Goal: Task Accomplishment & Management: Manage account settings

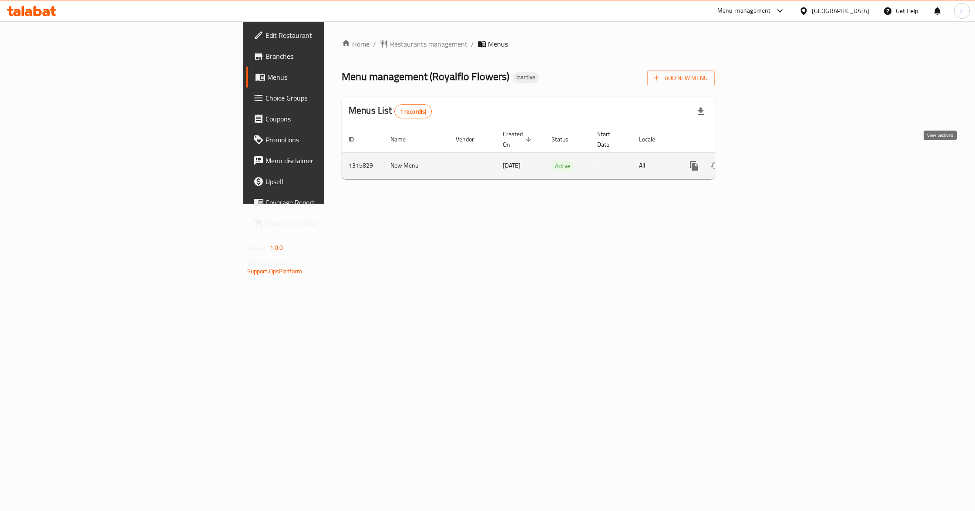
click at [762, 161] on icon "enhanced table" at bounding box center [757, 166] width 10 height 10
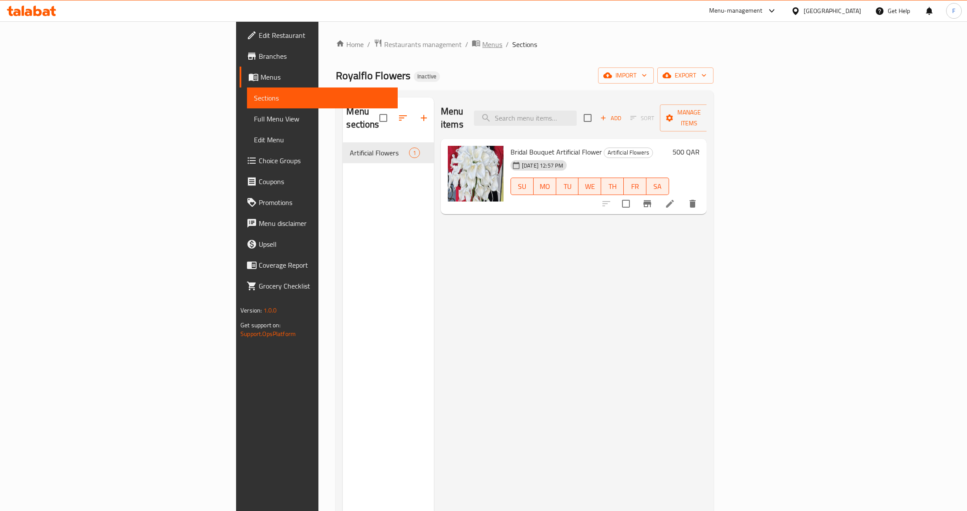
click at [482, 46] on span "Menus" at bounding box center [492, 44] width 20 height 10
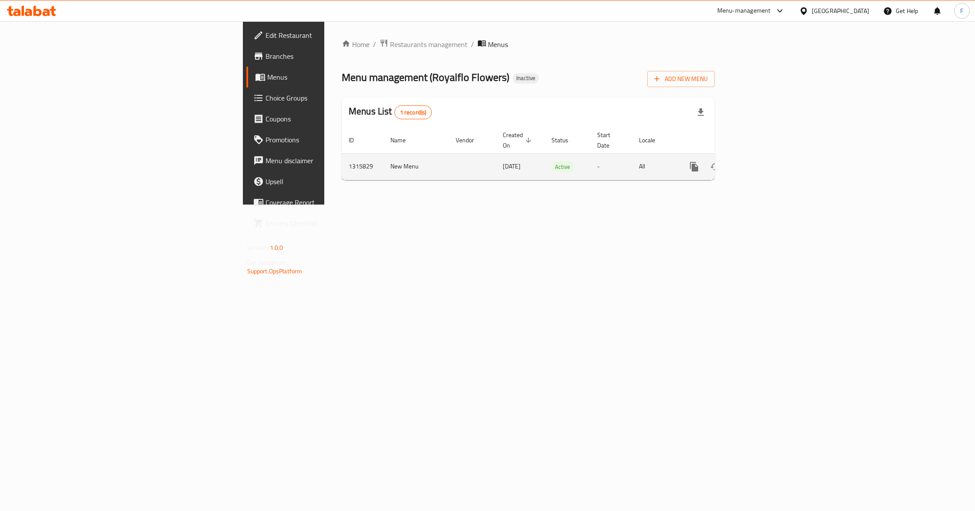
click at [762, 162] on icon "enhanced table" at bounding box center [757, 167] width 10 height 10
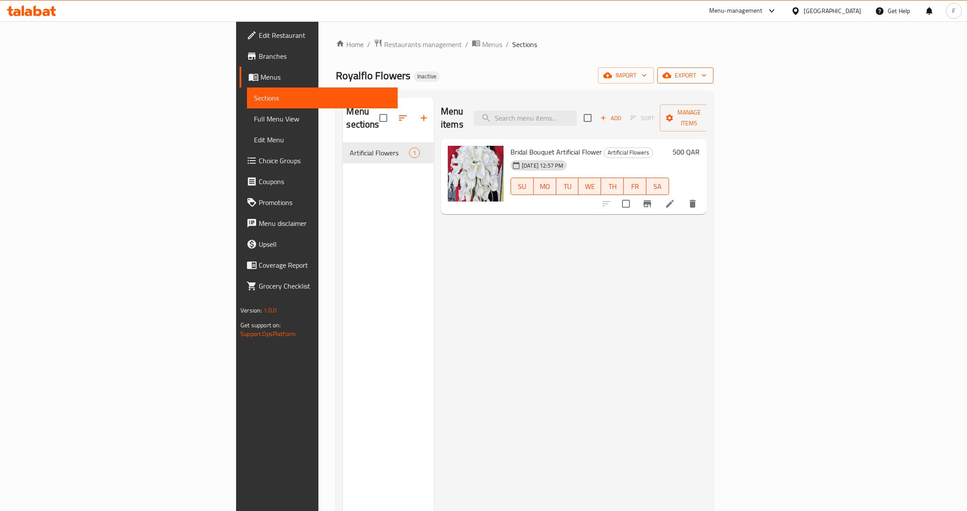
click at [706, 75] on span "export" at bounding box center [685, 75] width 42 height 11
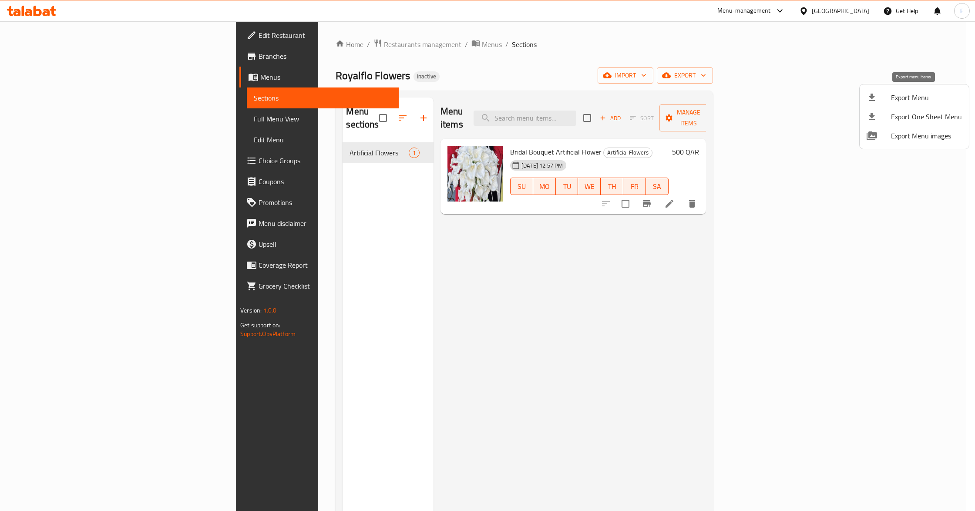
click at [908, 98] on span "Export Menu" at bounding box center [926, 97] width 71 height 10
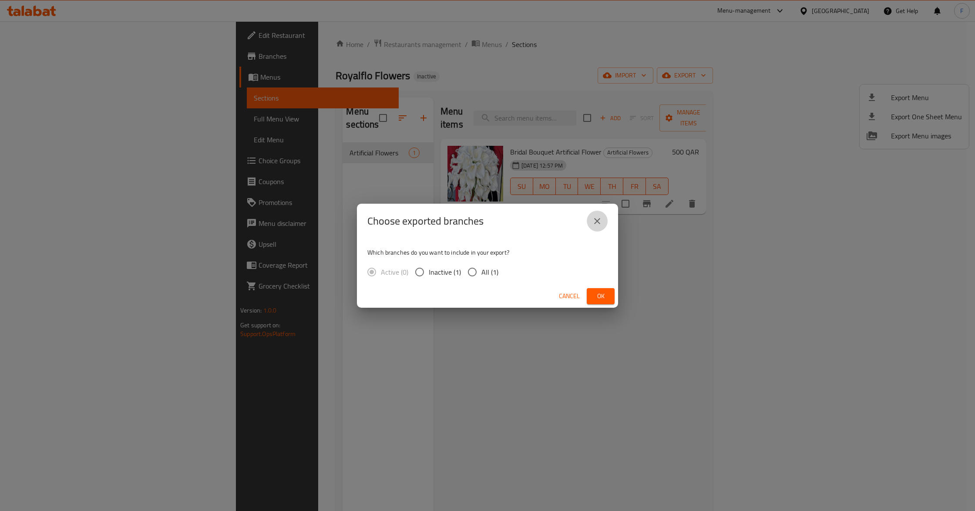
click at [599, 218] on icon "close" at bounding box center [597, 221] width 10 height 10
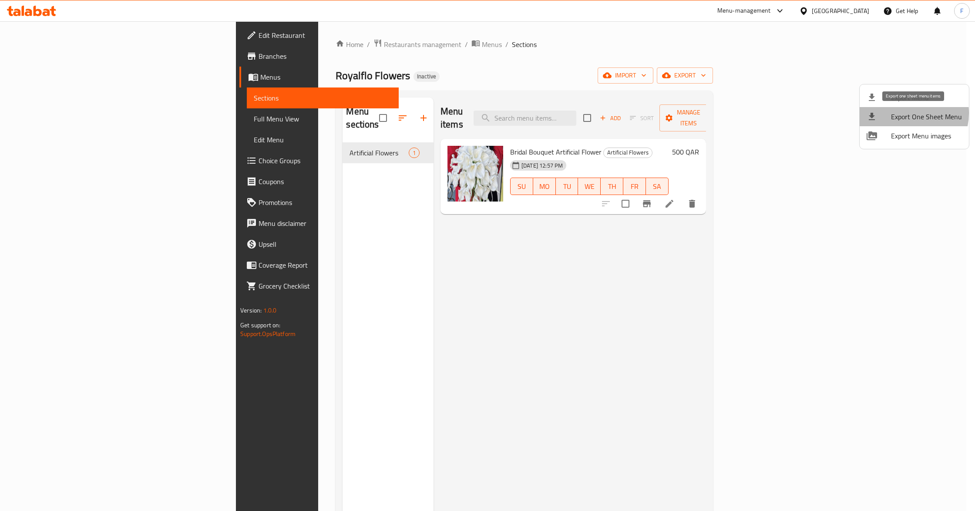
click at [905, 113] on span "Export One Sheet Menu" at bounding box center [926, 116] width 71 height 10
click at [618, 40] on div at bounding box center [487, 255] width 975 height 511
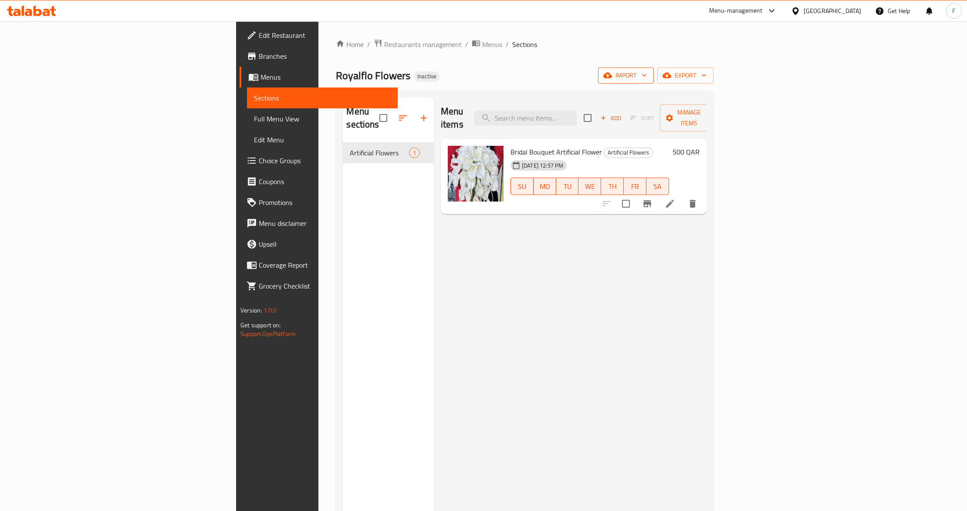
click at [647, 72] on span "import" at bounding box center [626, 75] width 42 height 11
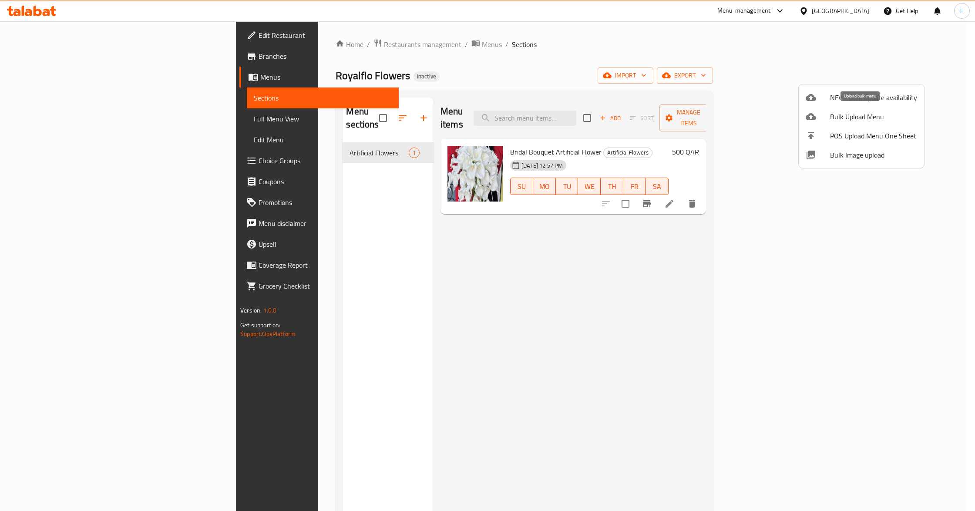
click at [845, 121] on span "Bulk Upload Menu" at bounding box center [873, 116] width 87 height 10
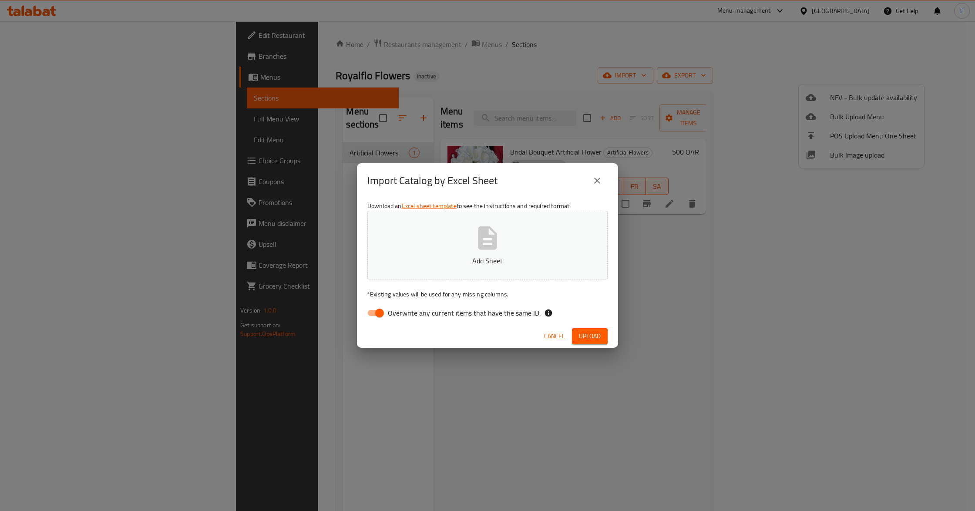
click at [384, 311] on input "Overwrite any current items that have the same ID." at bounding box center [380, 313] width 50 height 17
checkbox input "false"
click at [428, 246] on button "Add Sheet" at bounding box center [487, 245] width 240 height 69
click at [590, 334] on span "Upload" at bounding box center [590, 336] width 22 height 11
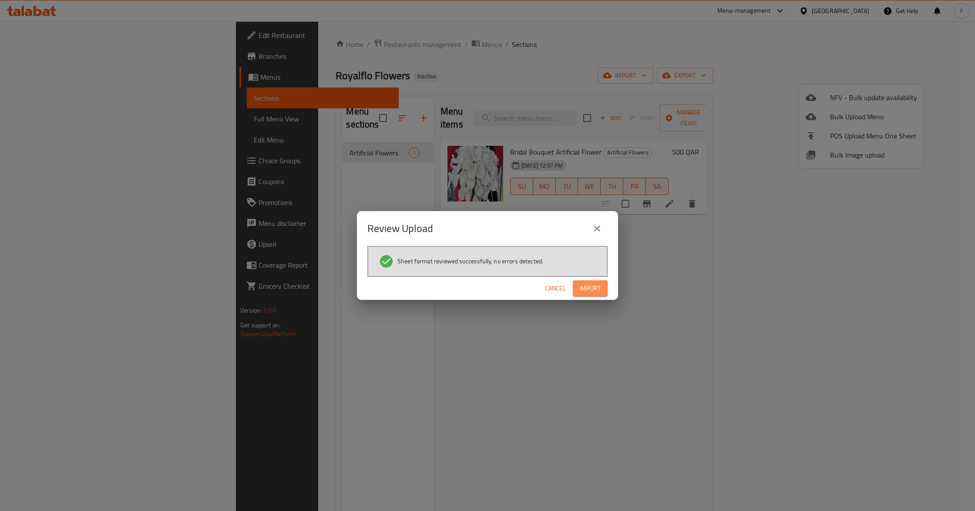
click at [592, 291] on span "Import" at bounding box center [590, 288] width 21 height 11
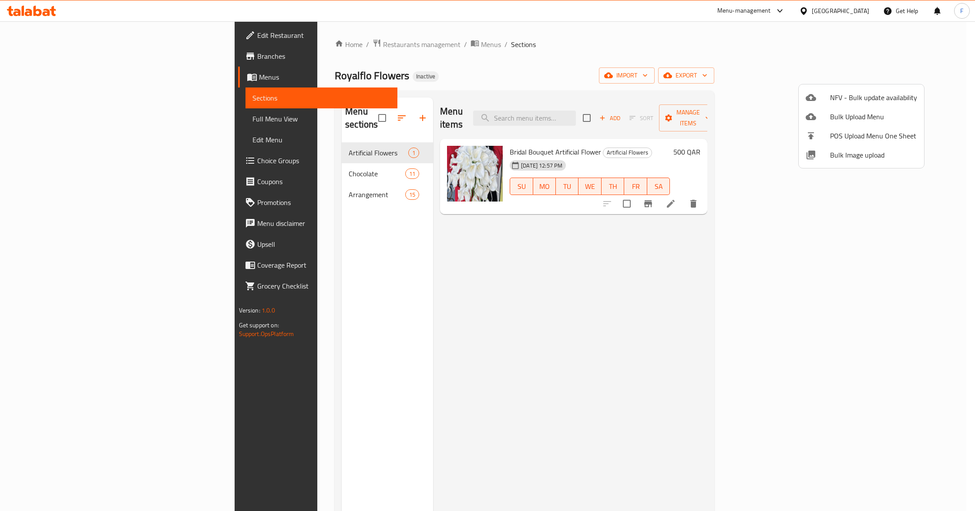
click at [44, 120] on div at bounding box center [487, 255] width 975 height 511
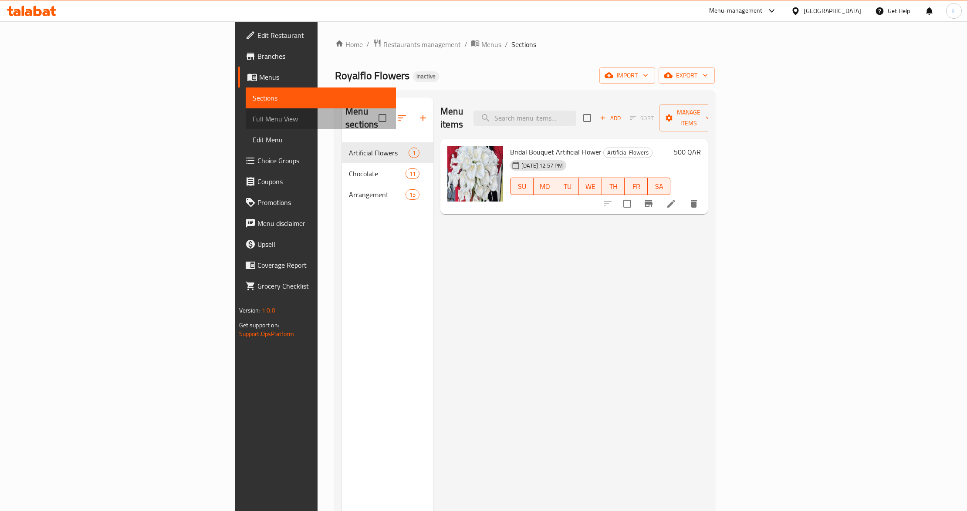
click at [253, 120] on span "Full Menu View" at bounding box center [321, 119] width 137 height 10
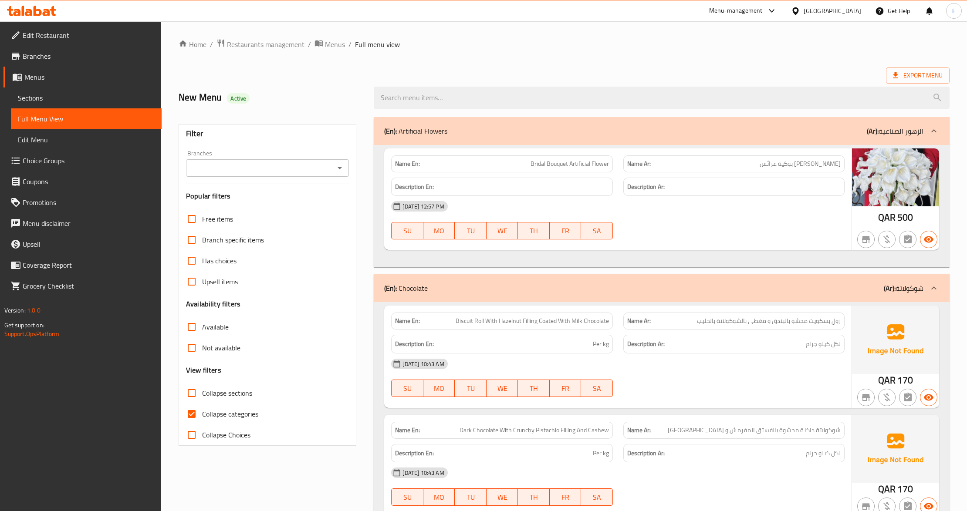
click at [201, 165] on input "Branches" at bounding box center [260, 168] width 143 height 12
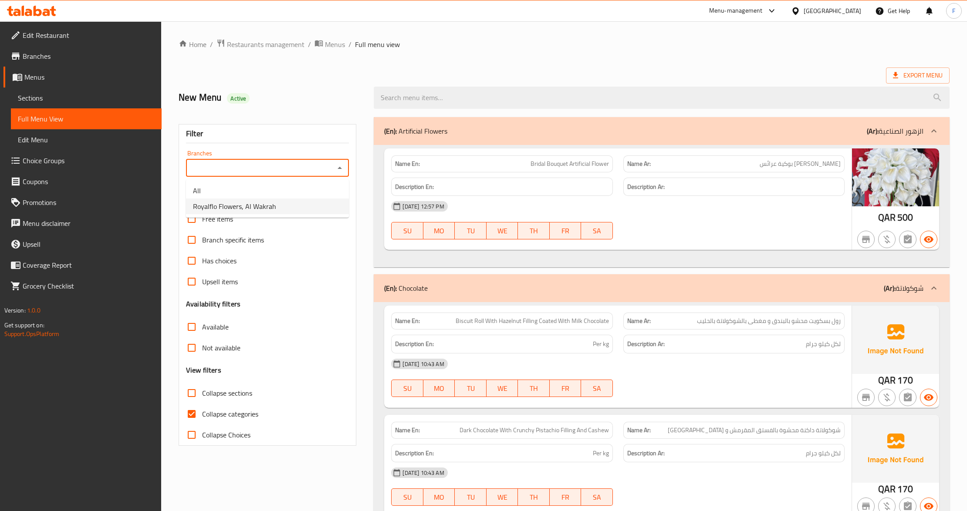
click at [203, 209] on span "Royalflo Flowers, Al Wakrah" at bounding box center [234, 206] width 83 height 10
type input "Royalflo Flowers, Al Wakrah"
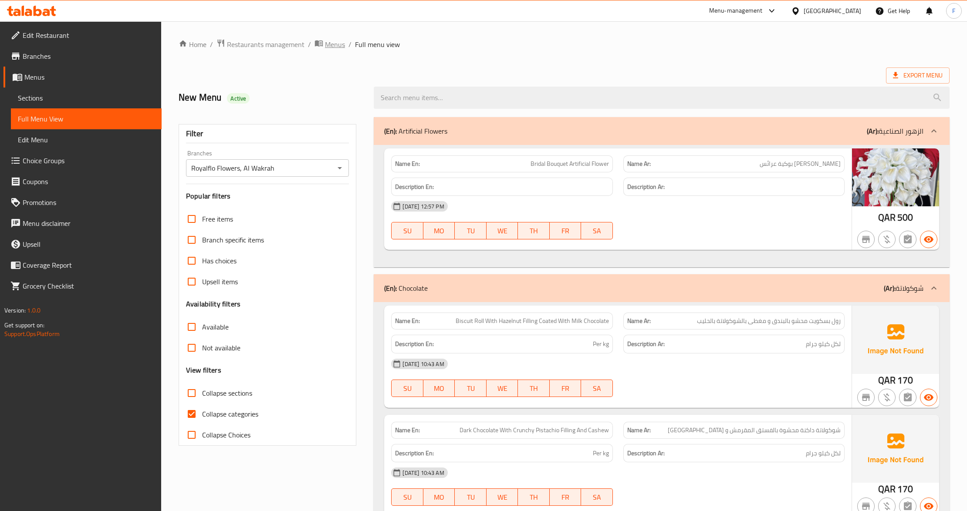
click at [333, 42] on span "Menus" at bounding box center [335, 44] width 20 height 10
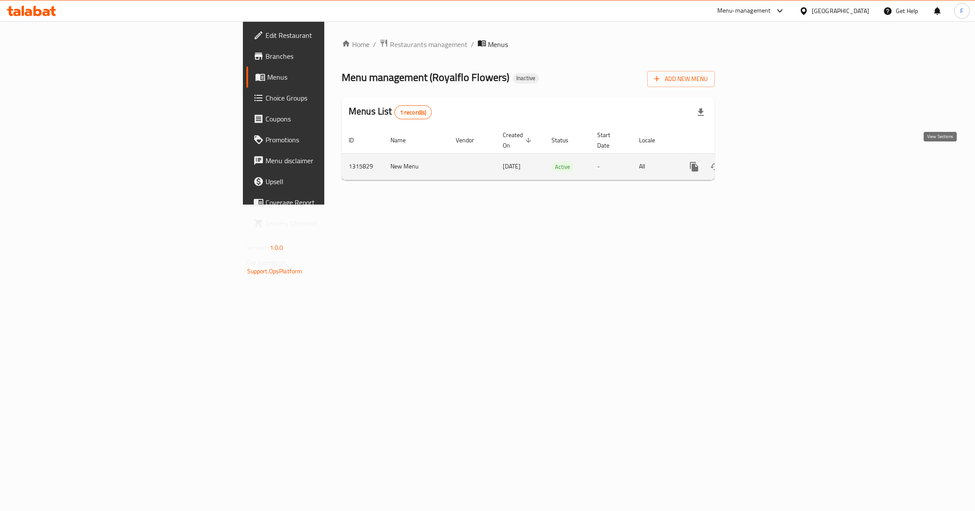
click at [768, 160] on link "enhanced table" at bounding box center [757, 166] width 21 height 21
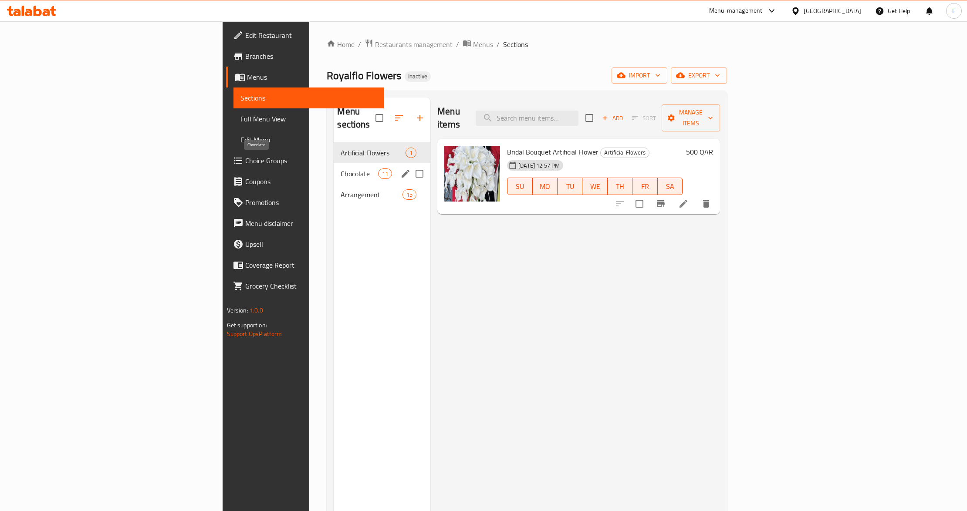
click at [340, 169] on span "Chocolate" at bounding box center [358, 174] width 37 height 10
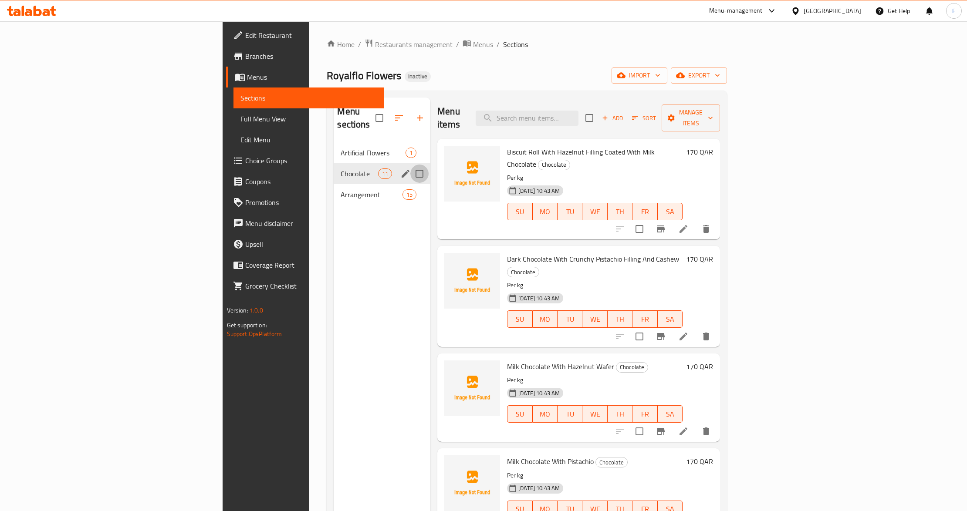
click at [410, 165] on input "Menu sections" at bounding box center [419, 174] width 18 height 18
checkbox input "true"
click at [410, 185] on input "Menu sections" at bounding box center [419, 194] width 18 height 18
checkbox input "true"
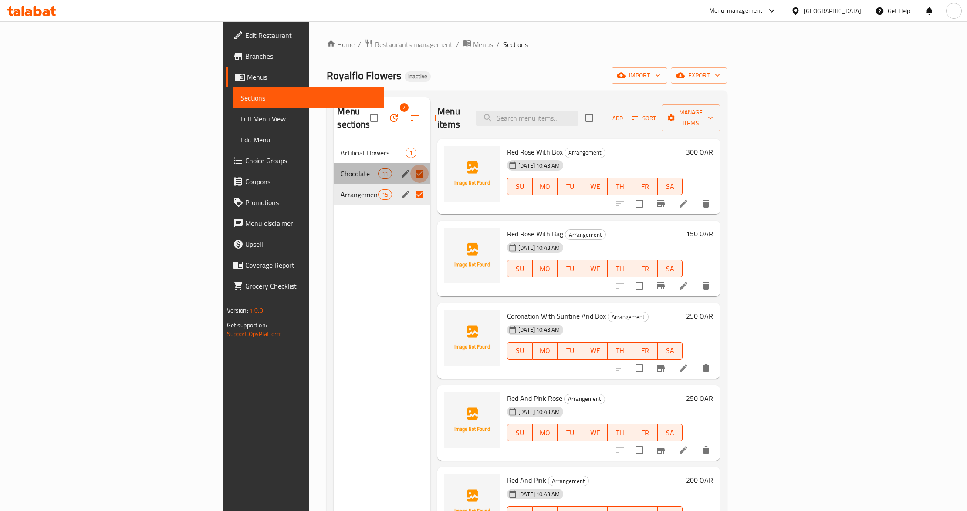
click at [410, 165] on input "Menu sections" at bounding box center [419, 174] width 18 height 18
checkbox input "false"
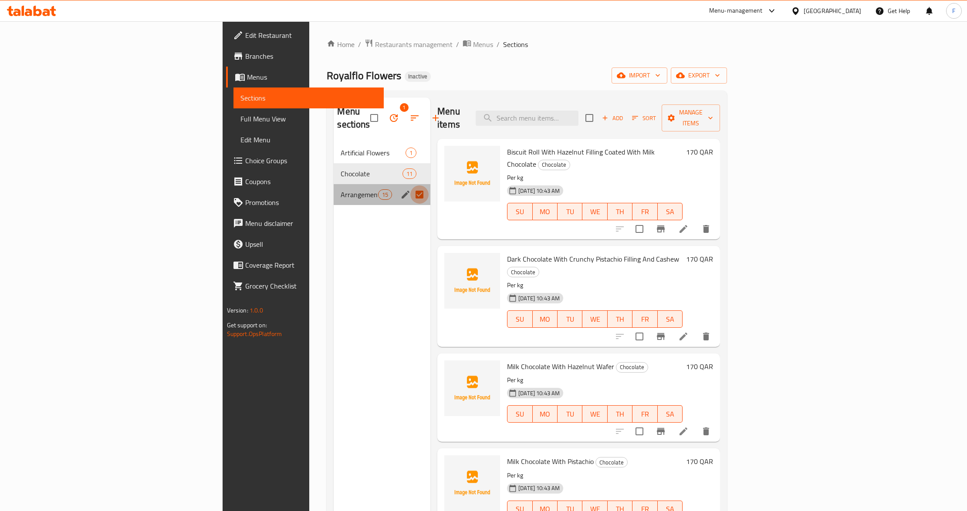
click at [410, 185] on input "Menu sections" at bounding box center [419, 194] width 18 height 18
checkbox input "false"
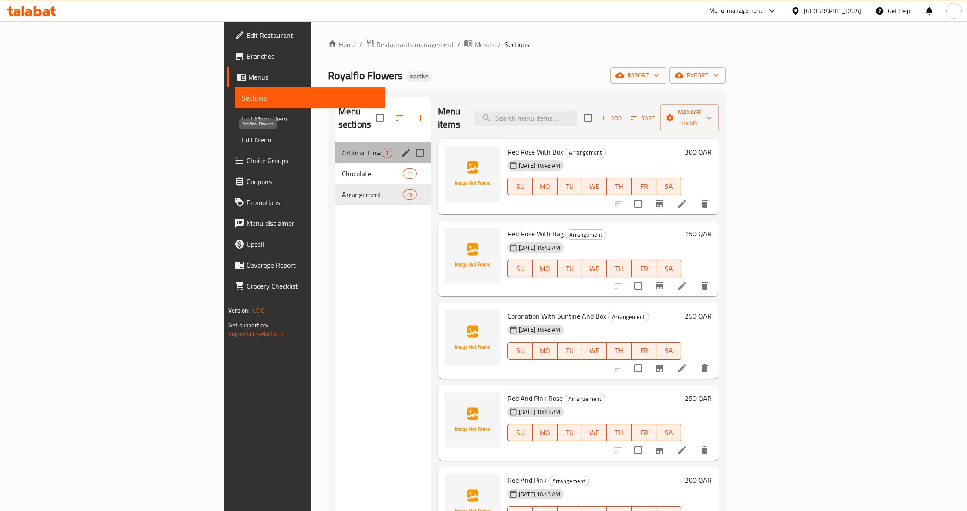
click at [342, 148] on span "Artificial Flowers" at bounding box center [362, 153] width 40 height 10
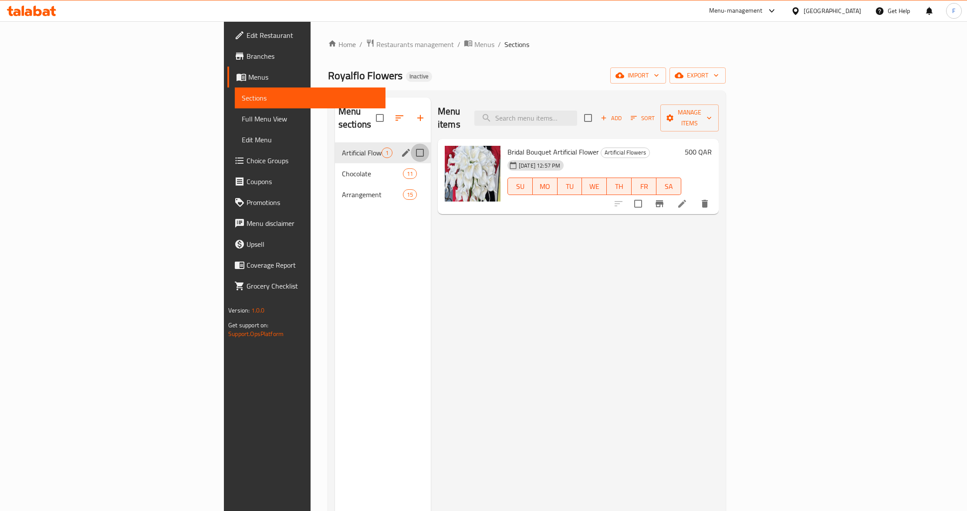
click at [411, 144] on input "Menu sections" at bounding box center [420, 153] width 18 height 18
checkbox input "true"
click at [389, 117] on icon "button" at bounding box center [394, 118] width 10 height 10
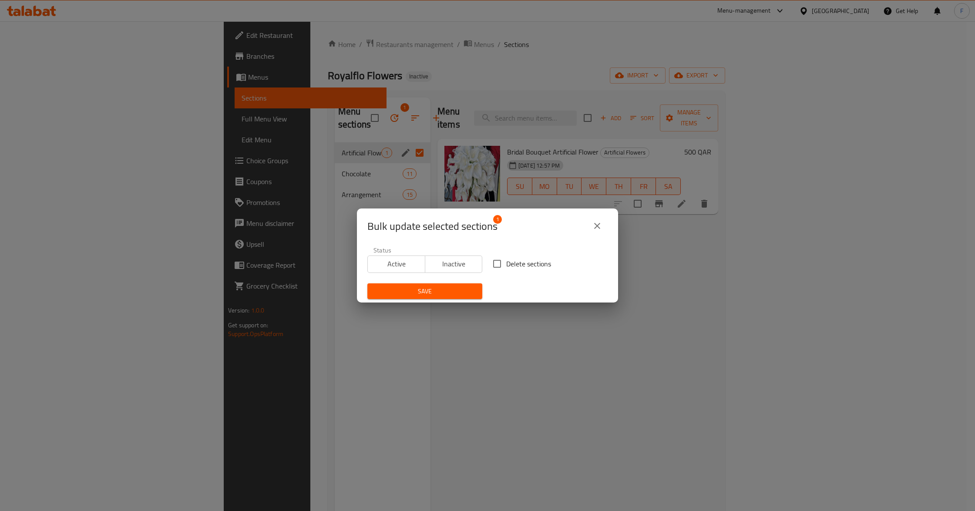
click at [512, 265] on span "Delete sections" at bounding box center [528, 264] width 45 height 10
click at [506, 265] on input "Delete sections" at bounding box center [497, 264] width 18 height 18
checkbox input "true"
click at [439, 289] on span "Save" at bounding box center [424, 291] width 101 height 11
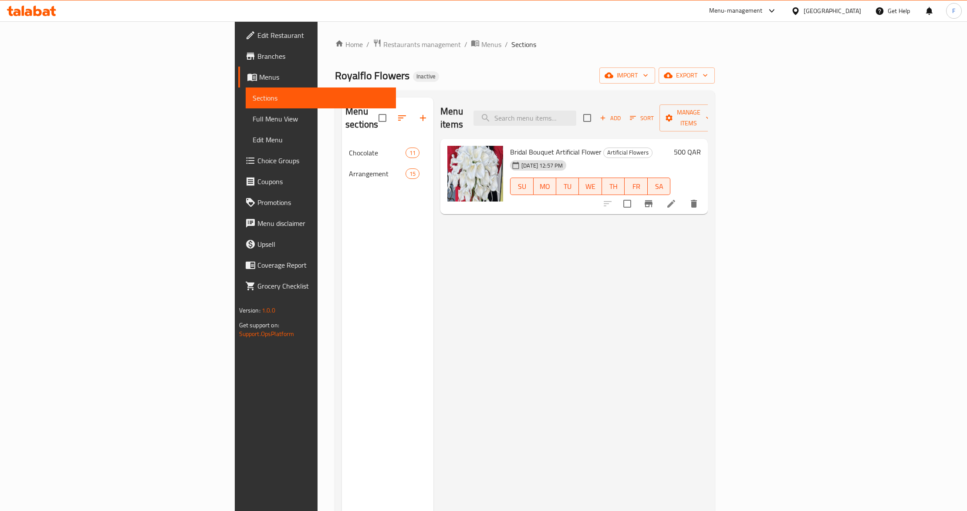
click at [715, 84] on div "Home / Restaurants management / Menus / Sections Royalflo Flowers Inactive impo…" at bounding box center [525, 327] width 380 height 577
click at [613, 78] on icon "button" at bounding box center [608, 76] width 9 height 6
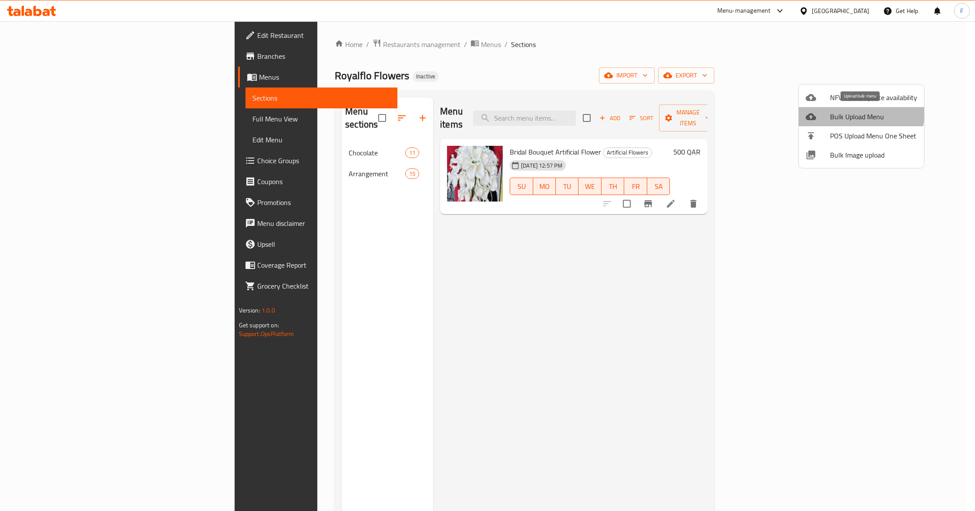
click at [844, 112] on span "Bulk Upload Menu" at bounding box center [873, 116] width 87 height 10
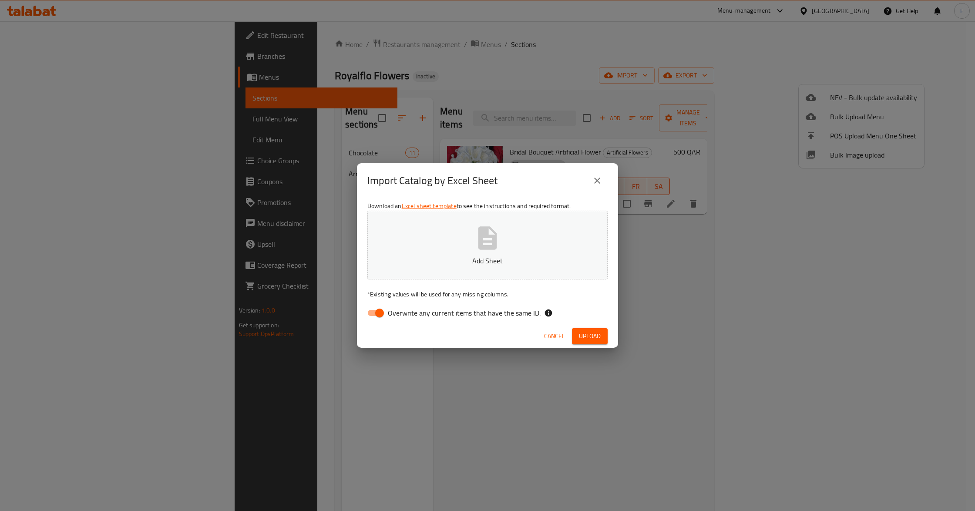
click at [380, 314] on input "Overwrite any current items that have the same ID." at bounding box center [380, 313] width 50 height 17
checkbox input "false"
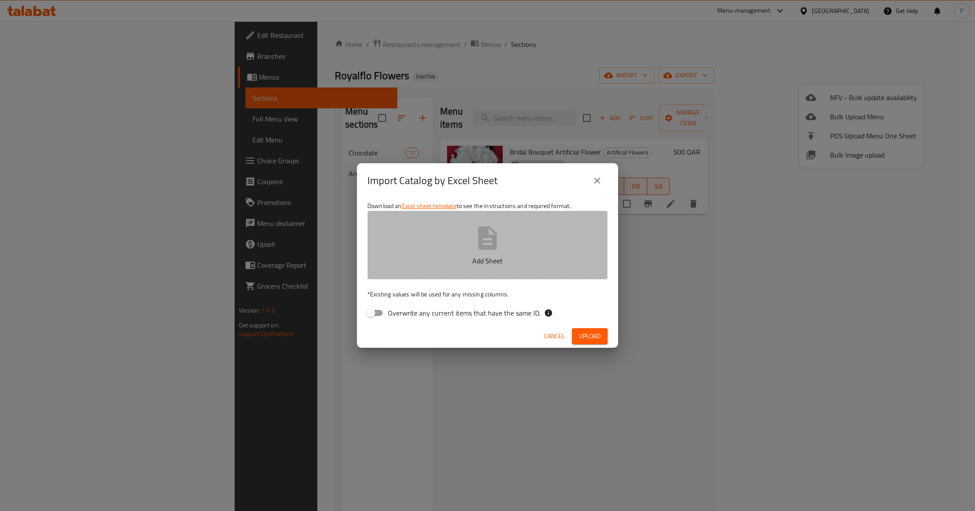
click at [415, 253] on button "Add Sheet" at bounding box center [487, 245] width 240 height 69
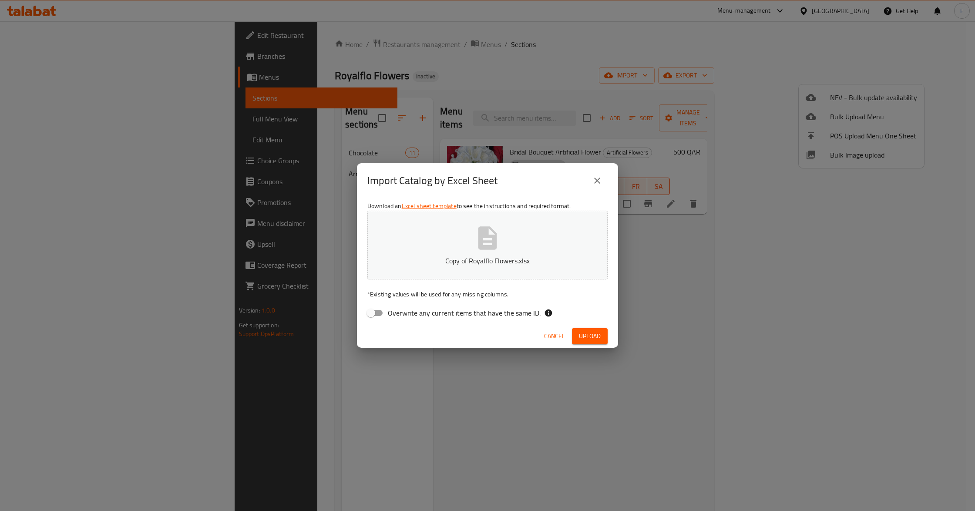
click at [587, 331] on span "Upload" at bounding box center [590, 336] width 22 height 11
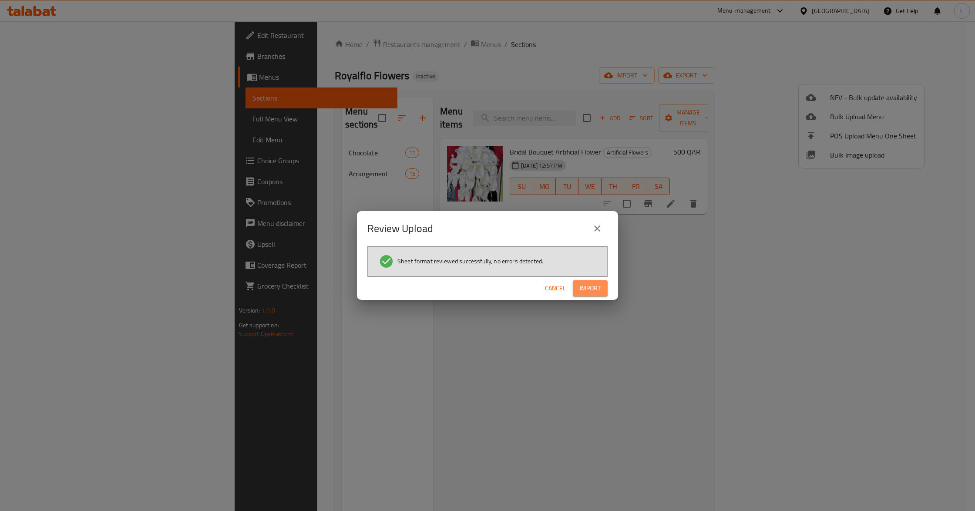
click at [586, 288] on span "Import" at bounding box center [590, 288] width 21 height 11
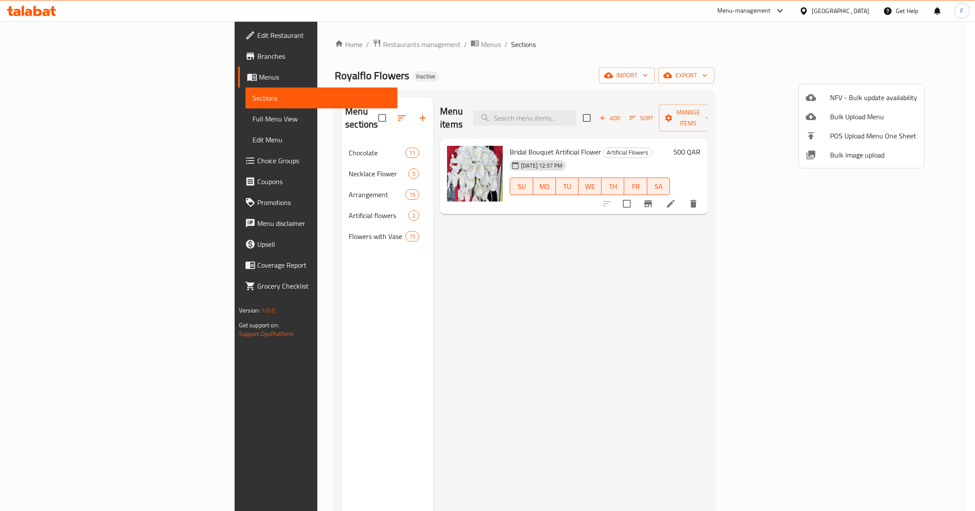
click at [215, 206] on div at bounding box center [487, 255] width 975 height 511
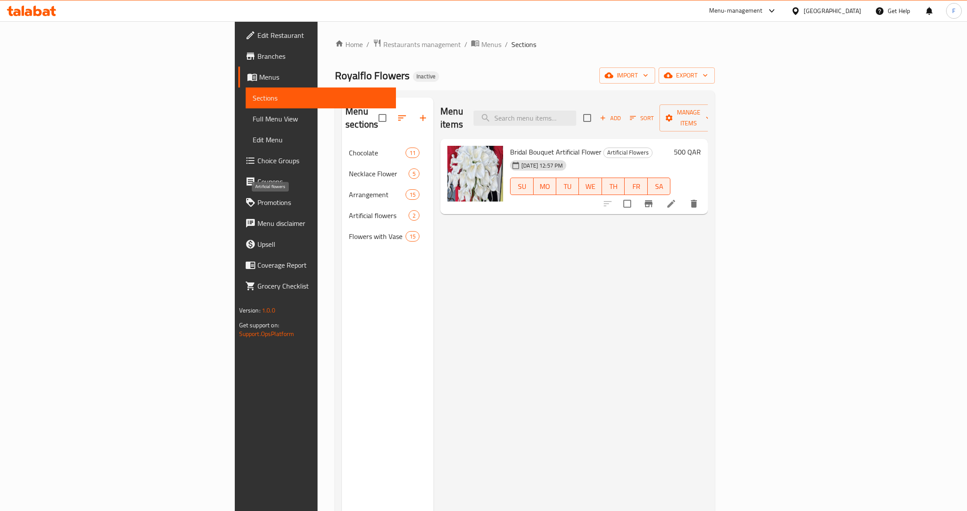
click at [349, 210] on span "Artificial flowers" at bounding box center [379, 215] width 60 height 10
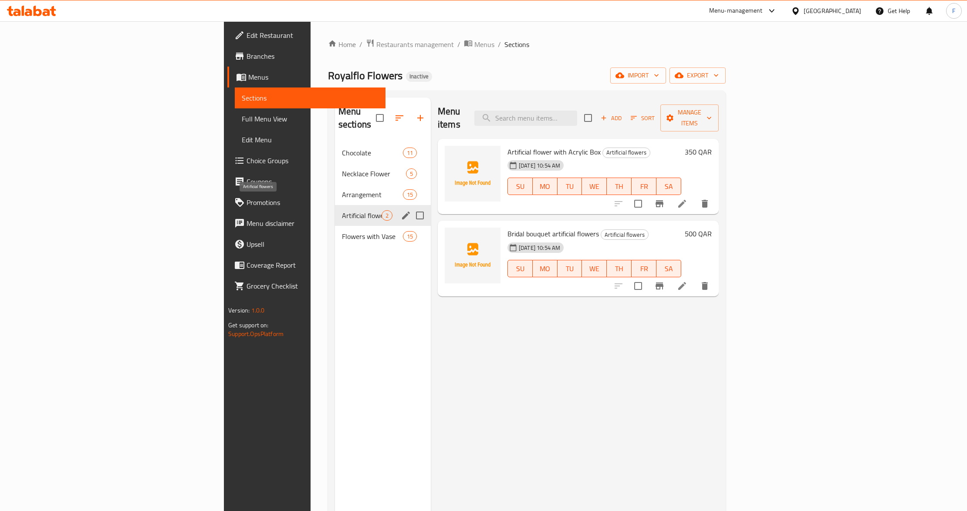
click at [342, 210] on span "Artificial flowers" at bounding box center [362, 215] width 40 height 10
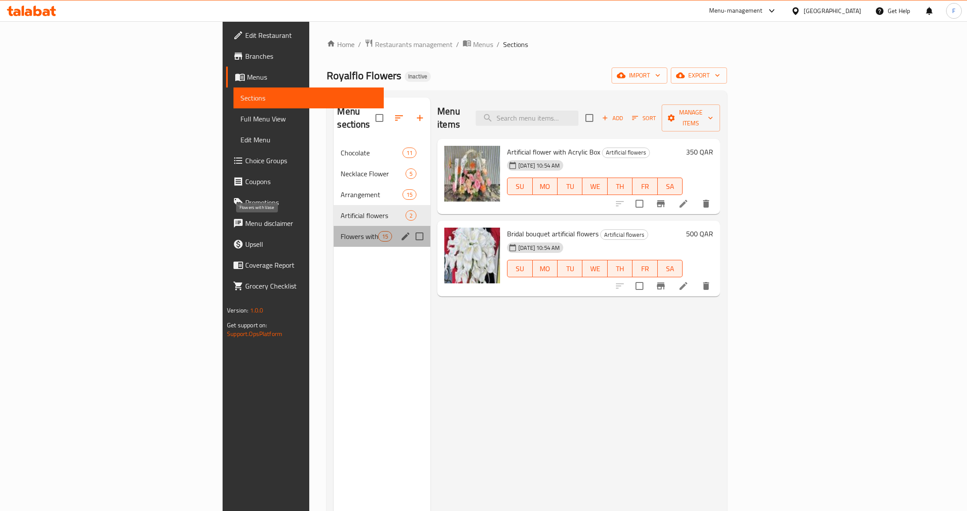
click at [340, 231] on span "Flowers with Vase" at bounding box center [358, 236] width 37 height 10
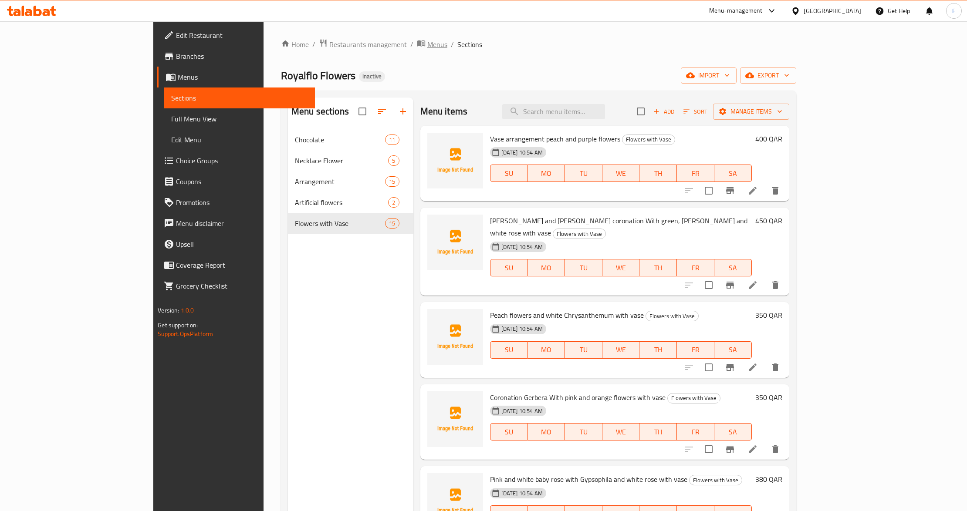
click at [427, 46] on span "Menus" at bounding box center [437, 44] width 20 height 10
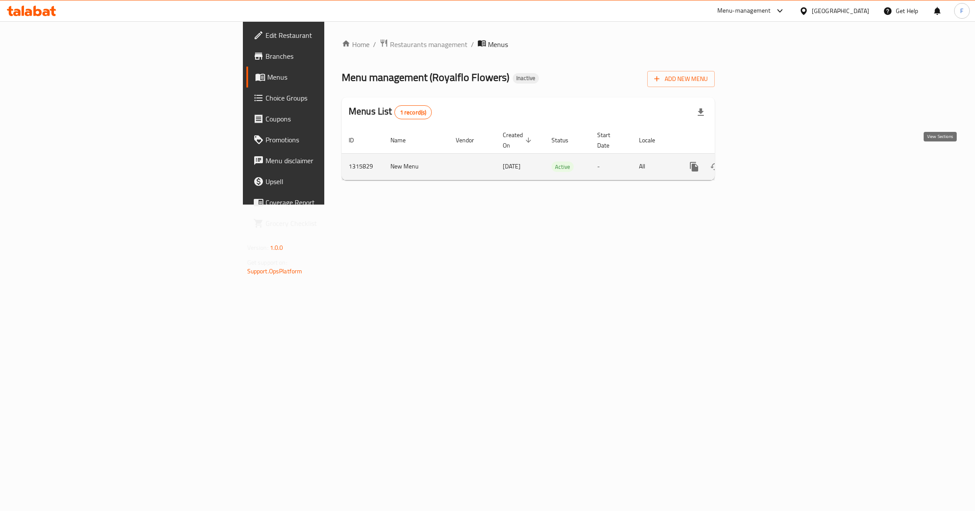
click at [762, 162] on icon "enhanced table" at bounding box center [757, 167] width 10 height 10
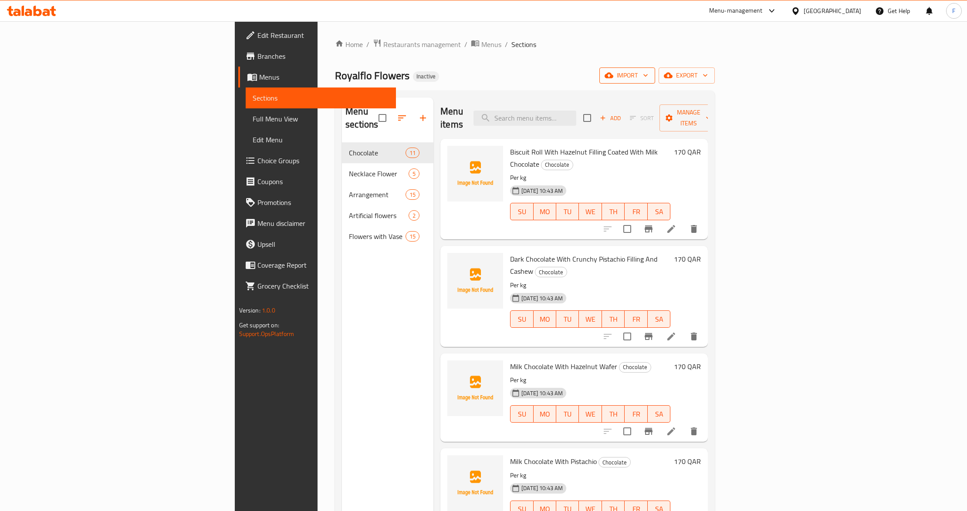
click at [648, 71] on span "import" at bounding box center [627, 75] width 42 height 11
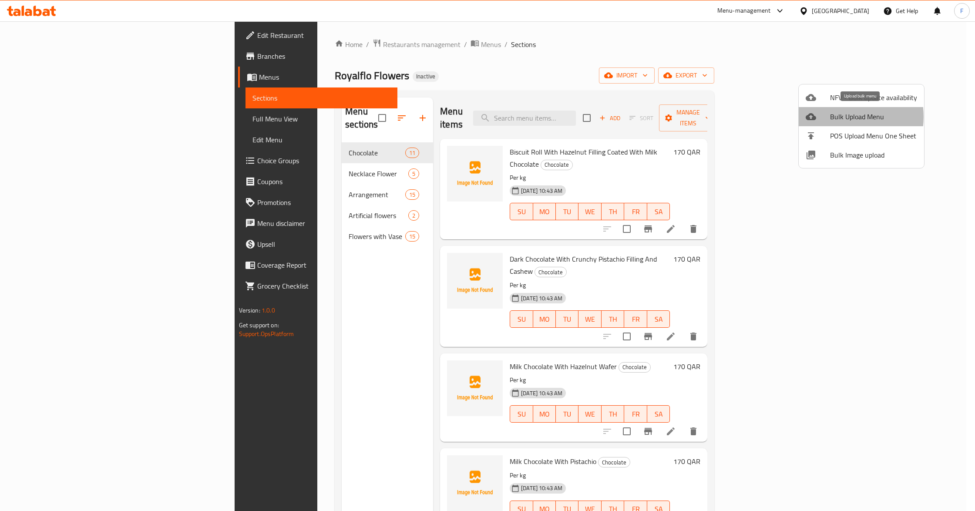
click at [835, 117] on span "Bulk Upload Menu" at bounding box center [873, 116] width 87 height 10
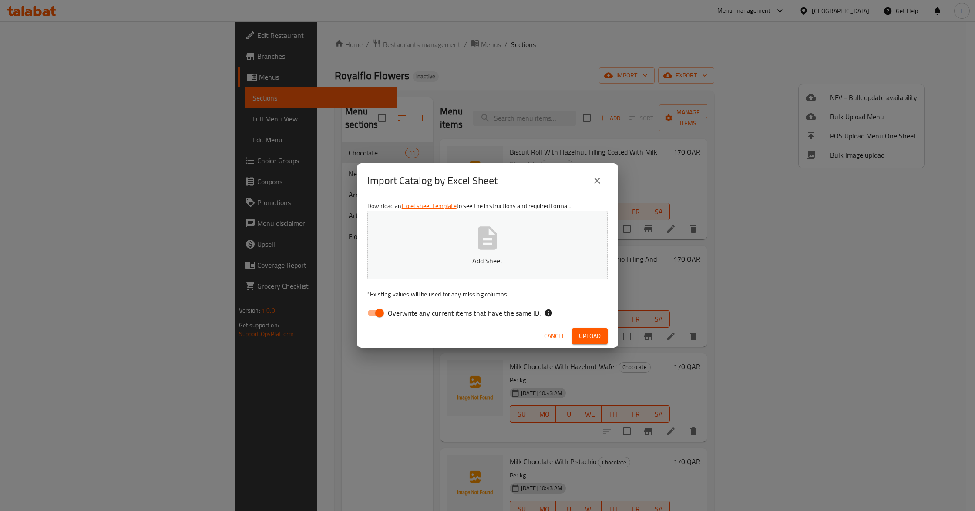
drag, startPoint x: 388, startPoint y: 304, endPoint x: 384, endPoint y: 312, distance: 9.2
click at [384, 309] on div "Download an Excel sheet template to see the instructions and required format. A…" at bounding box center [487, 261] width 261 height 126
click at [384, 312] on input "Overwrite any current items that have the same ID." at bounding box center [380, 313] width 50 height 17
checkbox input "false"
click at [391, 279] on button "Add Sheet" at bounding box center [487, 245] width 240 height 69
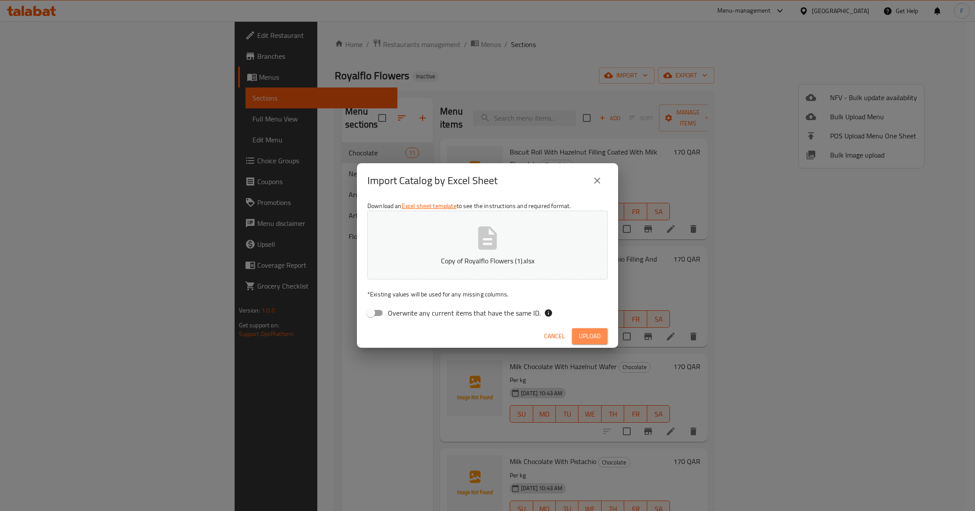
click at [585, 328] on button "Upload" at bounding box center [590, 336] width 36 height 16
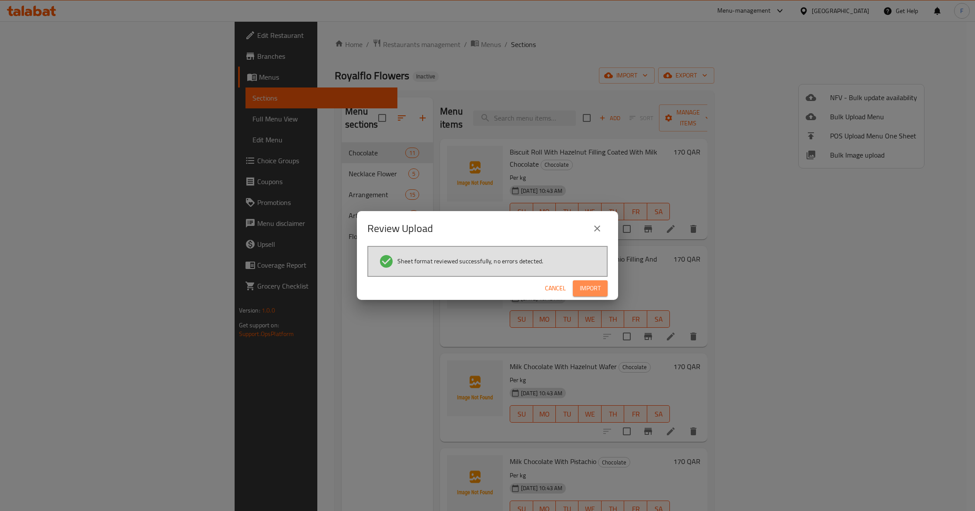
click at [583, 285] on span "Import" at bounding box center [590, 288] width 21 height 11
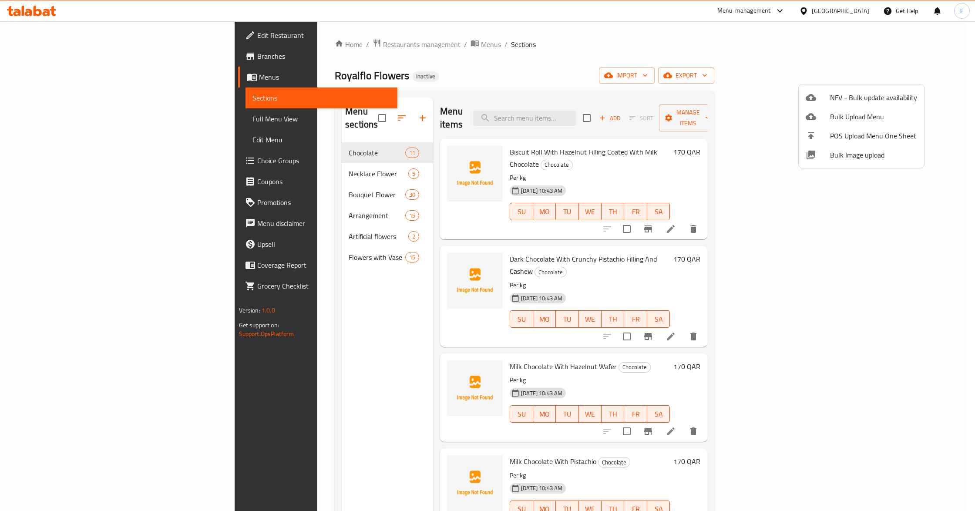
click at [244, 163] on div at bounding box center [487, 255] width 975 height 511
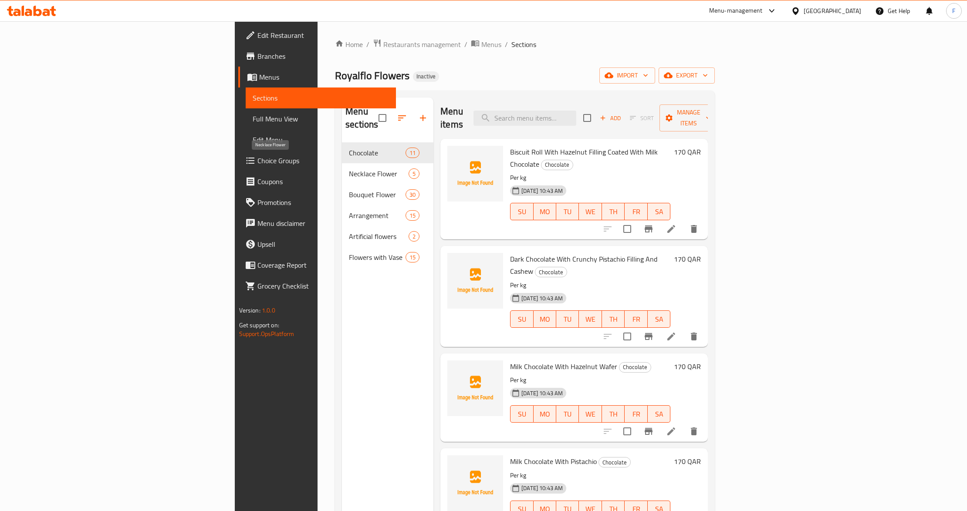
click at [349, 169] on span "Necklace Flower" at bounding box center [379, 174] width 60 height 10
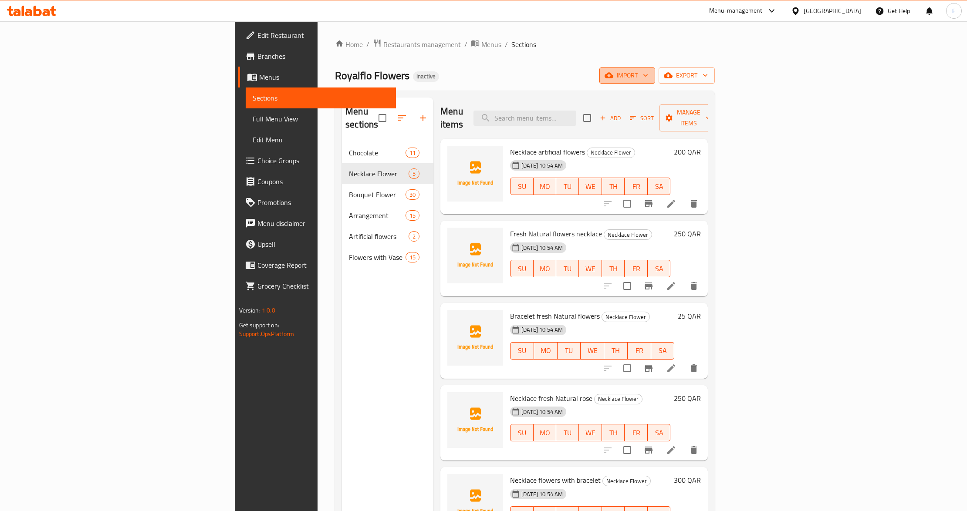
click at [648, 73] on span "import" at bounding box center [627, 75] width 42 height 11
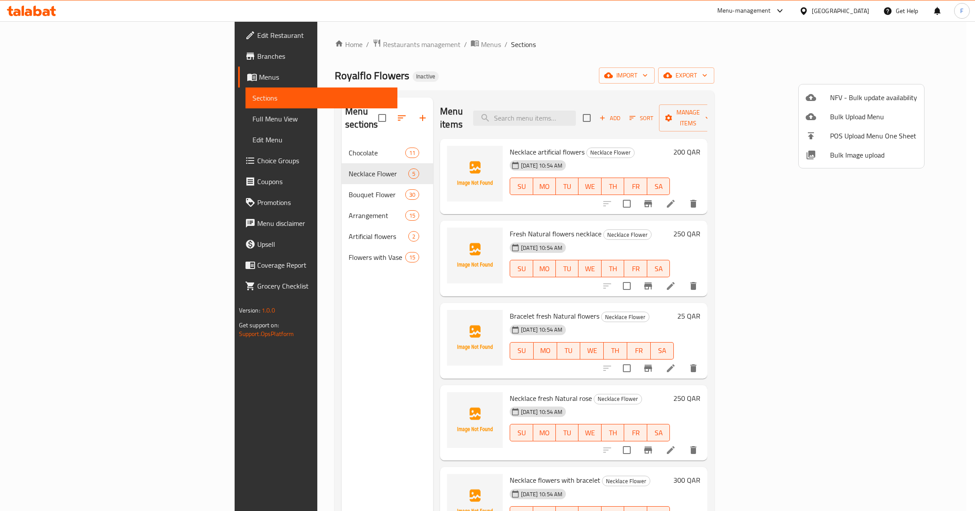
click at [622, 61] on div at bounding box center [487, 255] width 975 height 511
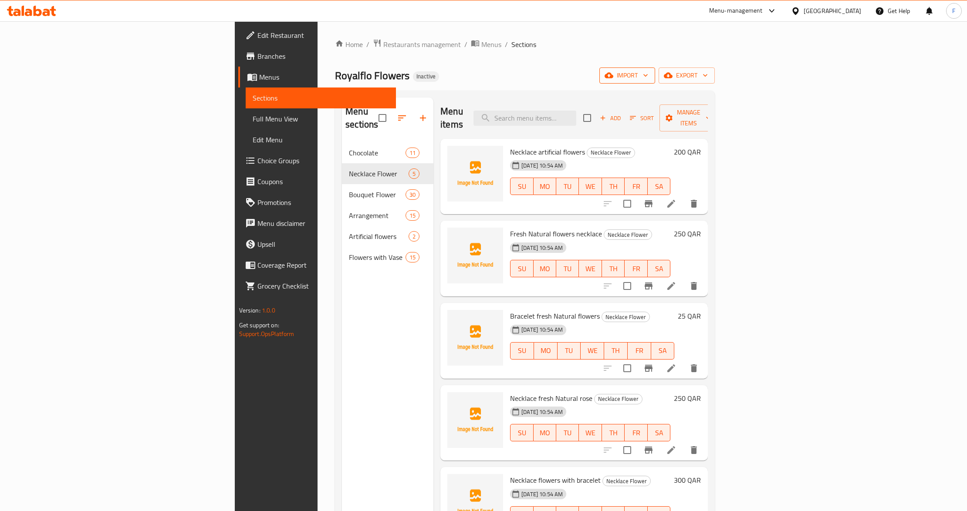
click at [613, 72] on icon "button" at bounding box center [608, 75] width 9 height 9
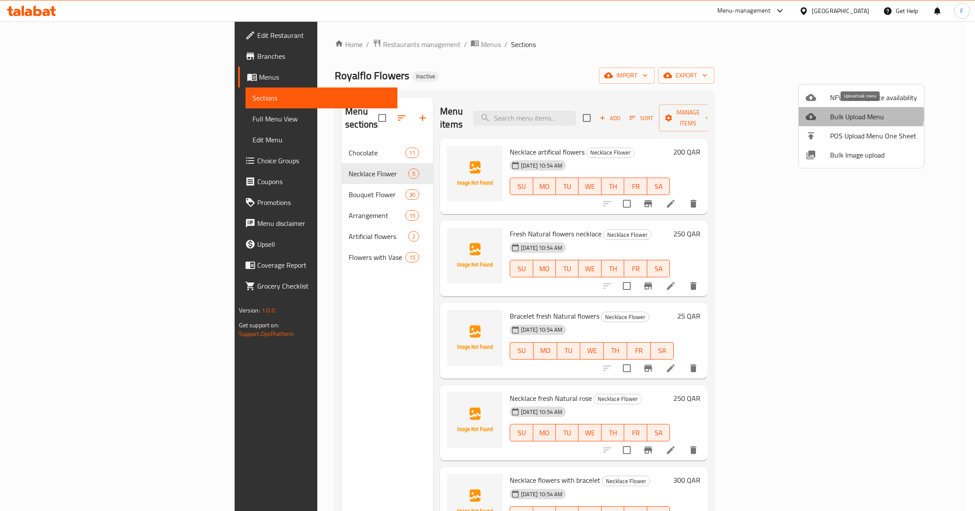
click at [850, 115] on span "Bulk Upload Menu" at bounding box center [873, 116] width 87 height 10
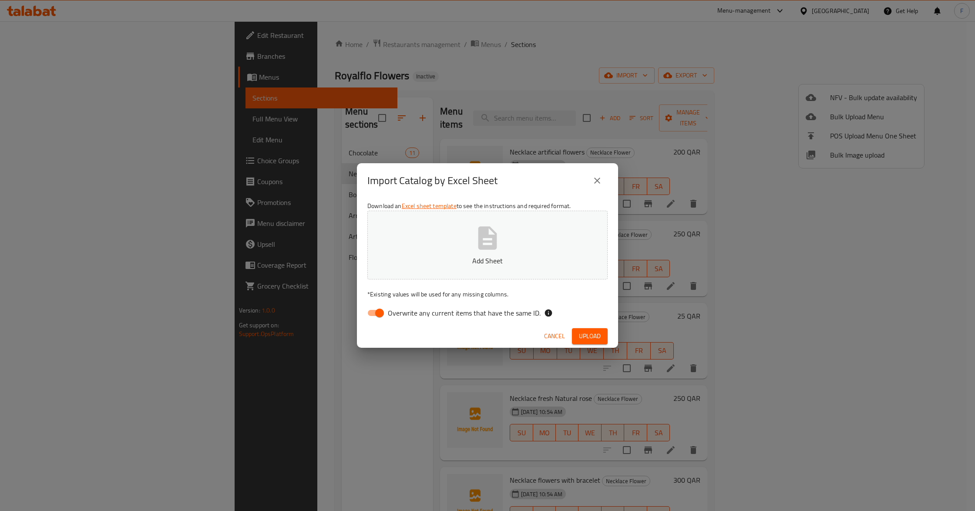
click at [378, 316] on input "Overwrite any current items that have the same ID." at bounding box center [380, 313] width 50 height 17
checkbox input "false"
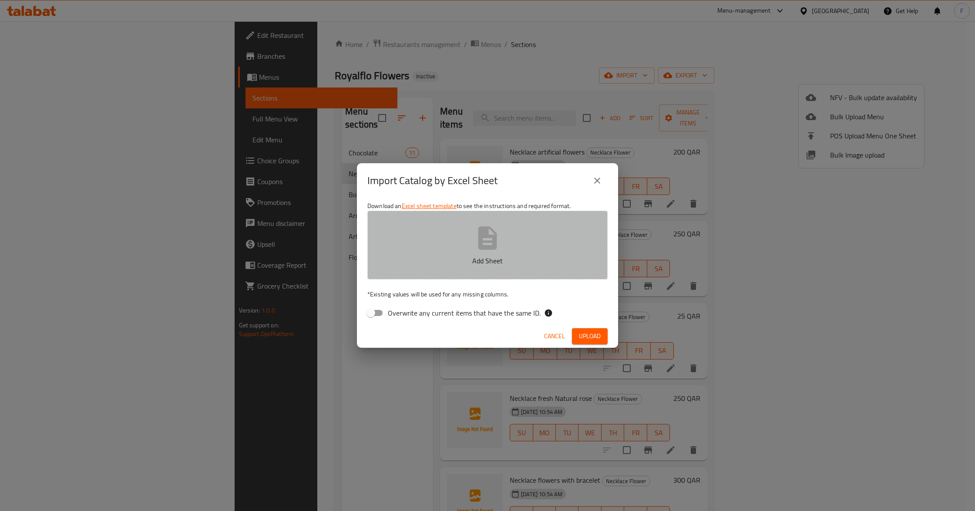
click at [390, 258] on p "Add Sheet" at bounding box center [487, 261] width 213 height 10
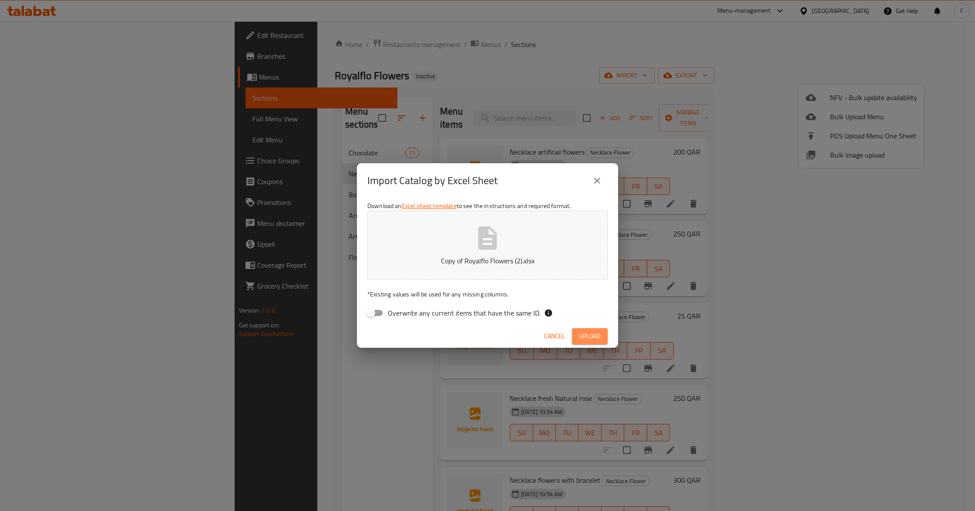
click at [599, 331] on span "Upload" at bounding box center [590, 336] width 22 height 11
click at [606, 175] on div "Import Catalog by Excel Sheet" at bounding box center [487, 180] width 240 height 21
click at [603, 181] on button "close" at bounding box center [597, 180] width 21 height 21
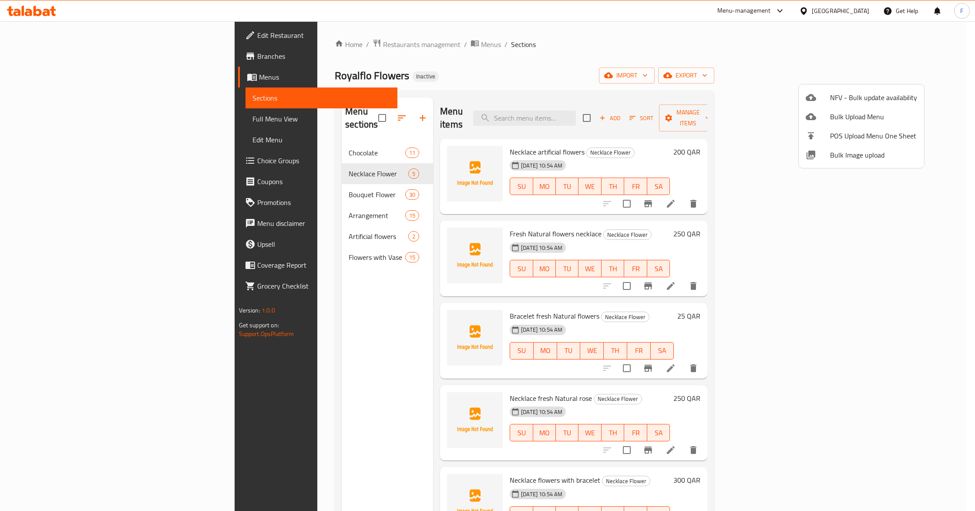
click at [418, 62] on div at bounding box center [487, 255] width 975 height 511
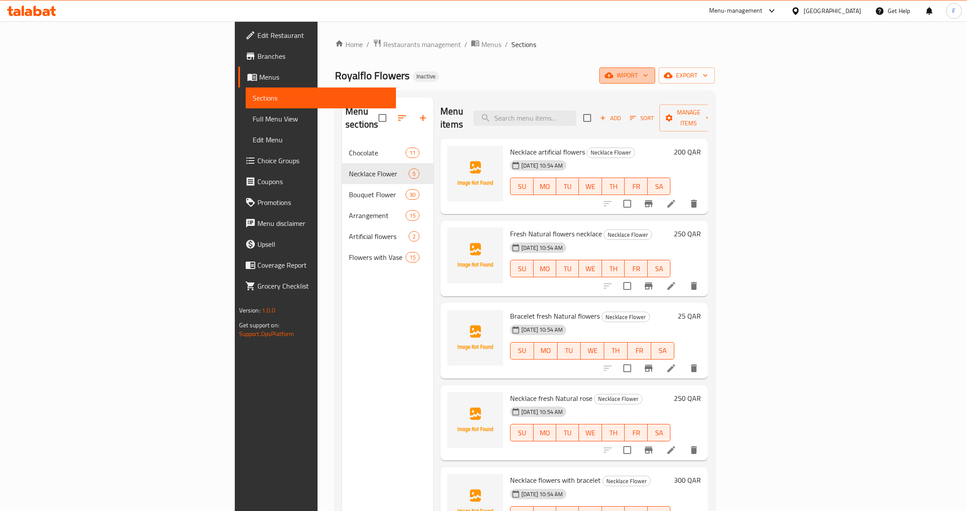
click at [648, 71] on span "import" at bounding box center [627, 75] width 42 height 11
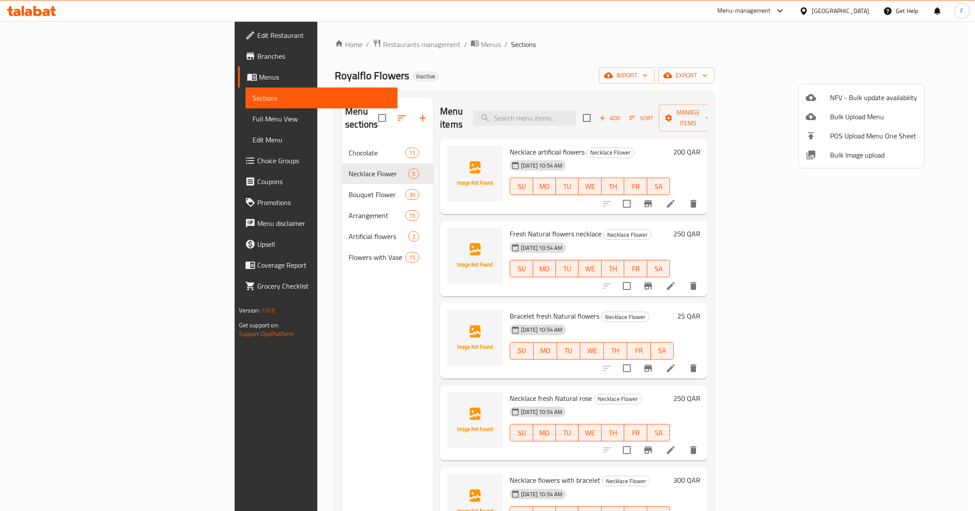
click at [600, 77] on div at bounding box center [487, 255] width 975 height 511
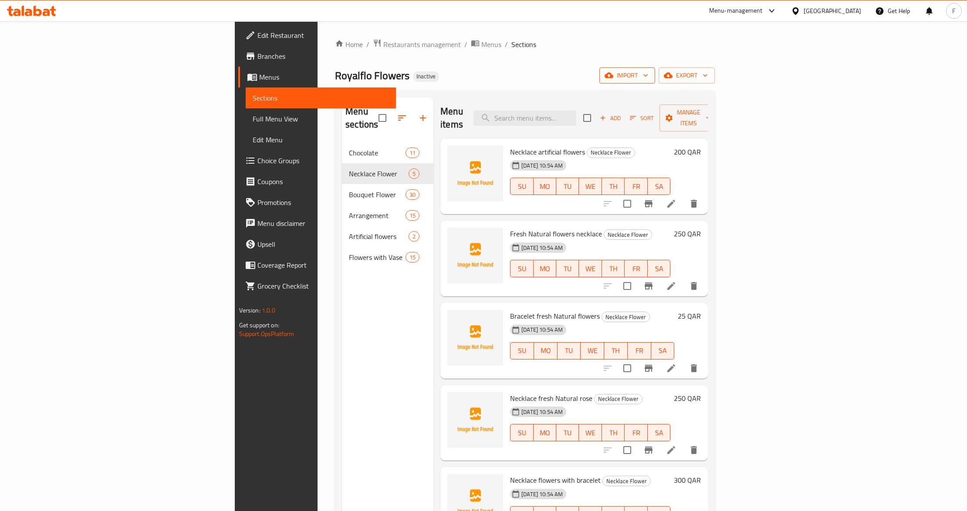
click at [655, 75] on button "import" at bounding box center [627, 75] width 56 height 16
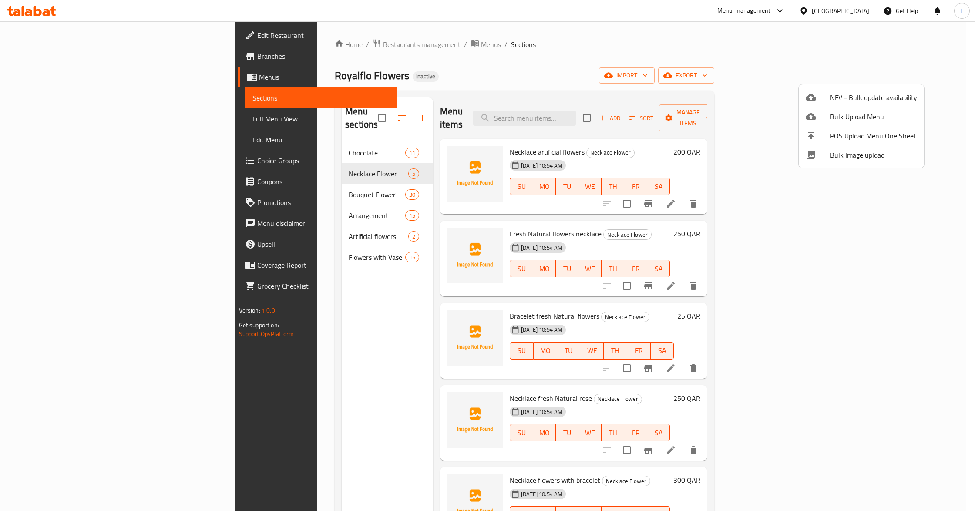
click at [844, 112] on span "Bulk Upload Menu" at bounding box center [873, 116] width 87 height 10
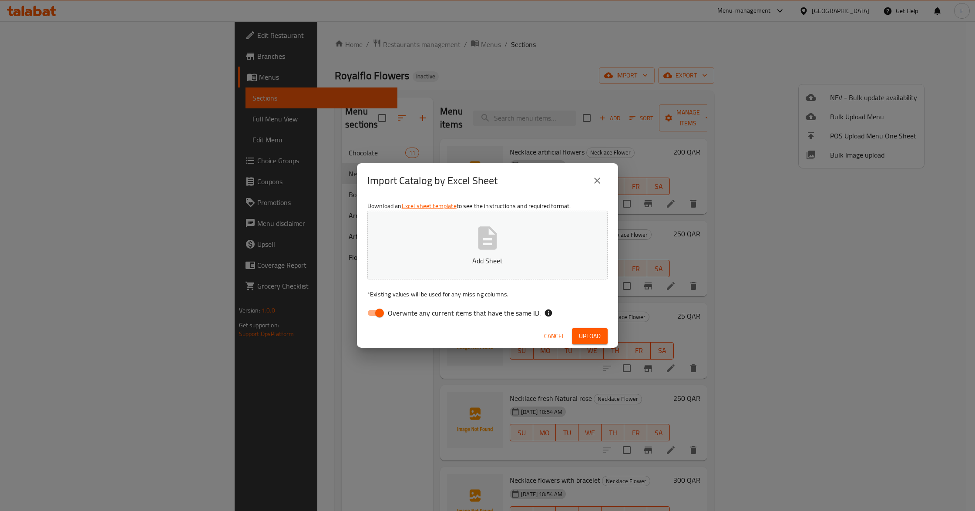
click at [375, 312] on input "Overwrite any current items that have the same ID." at bounding box center [380, 313] width 50 height 17
checkbox input "false"
click at [401, 241] on button "Add Sheet" at bounding box center [487, 245] width 240 height 69
click at [587, 336] on span "Upload" at bounding box center [590, 336] width 22 height 11
click at [597, 180] on icon "close" at bounding box center [597, 181] width 6 height 6
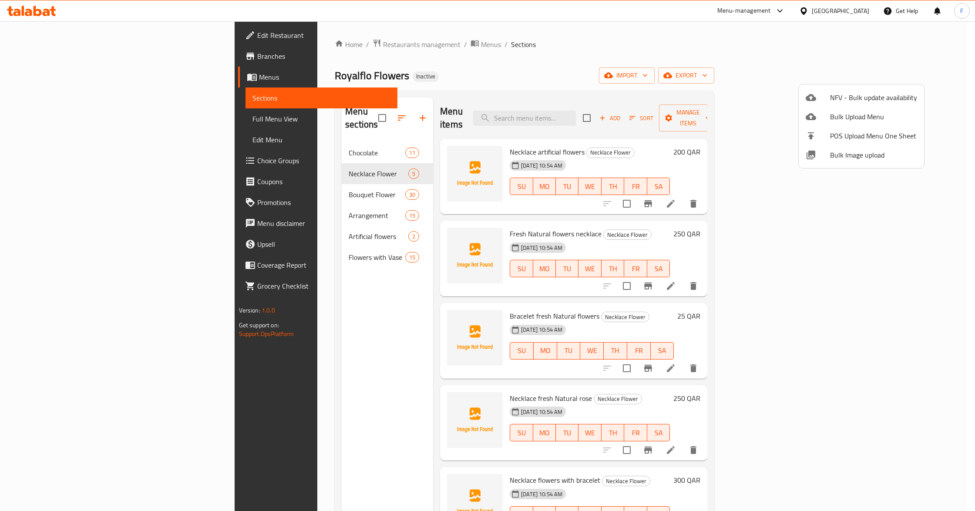
click at [332, 44] on div at bounding box center [487, 255] width 975 height 511
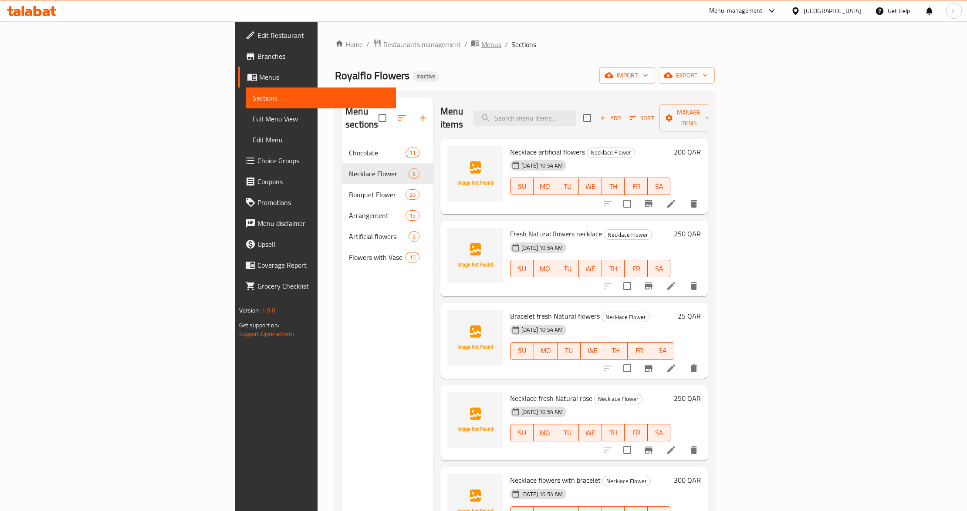
click at [481, 39] on span "Menus" at bounding box center [491, 44] width 20 height 10
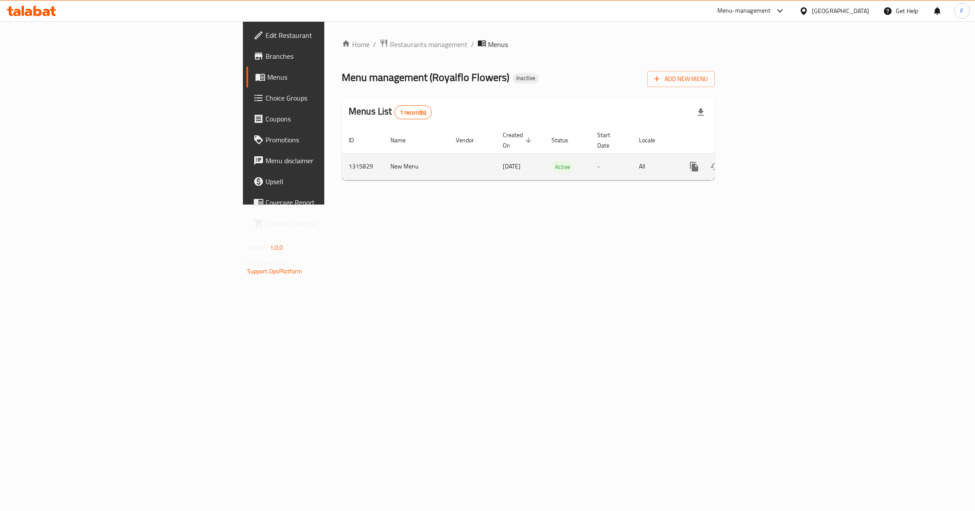
click at [762, 162] on icon "enhanced table" at bounding box center [757, 167] width 10 height 10
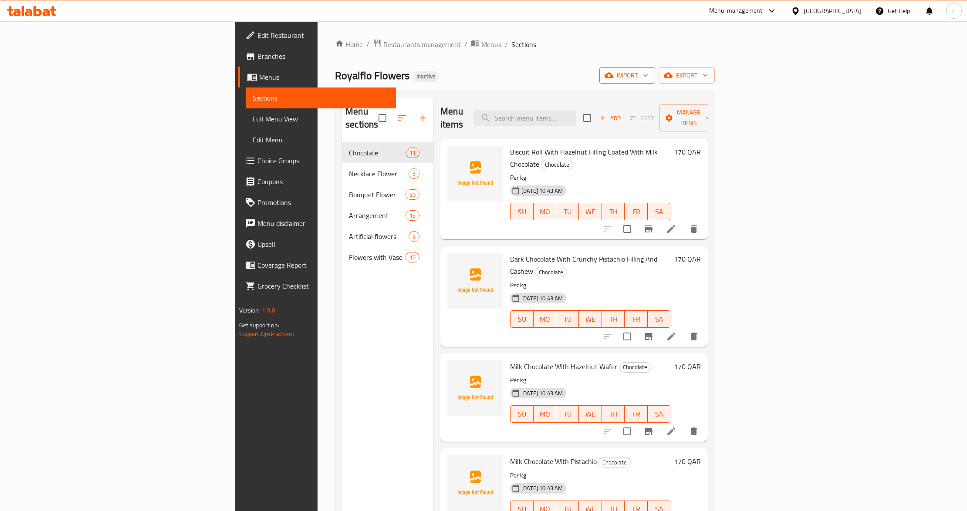
click at [648, 79] on span "import" at bounding box center [627, 75] width 42 height 11
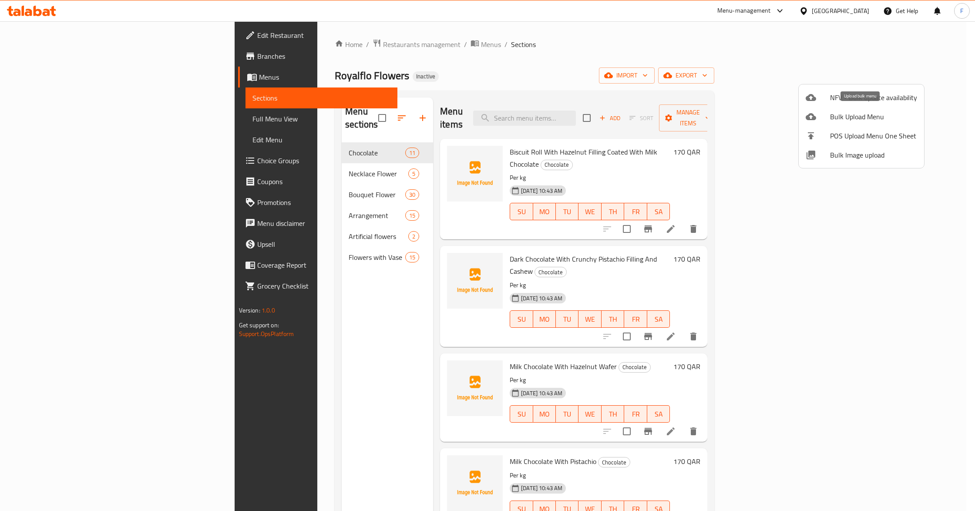
click at [854, 121] on span "Bulk Upload Menu" at bounding box center [873, 116] width 87 height 10
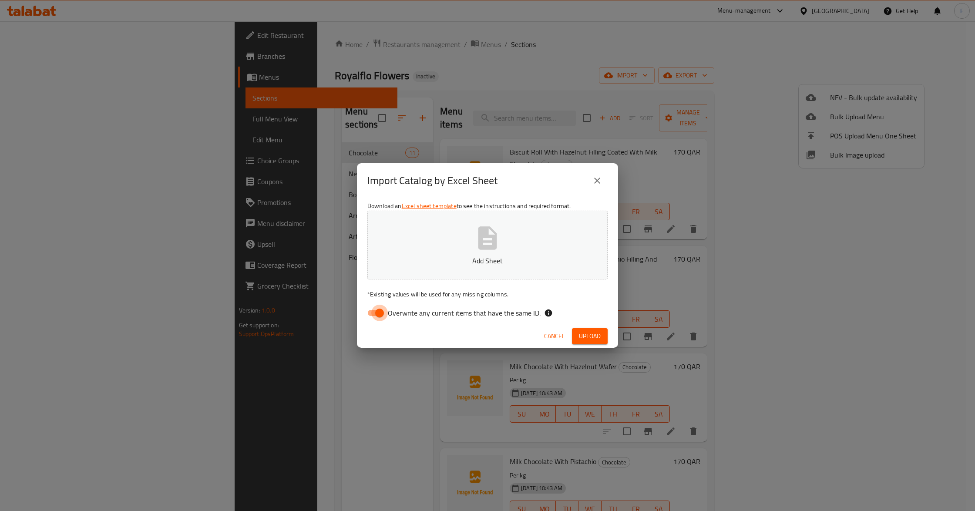
click at [385, 310] on input "Overwrite any current items that have the same ID." at bounding box center [380, 313] width 50 height 17
checkbox input "false"
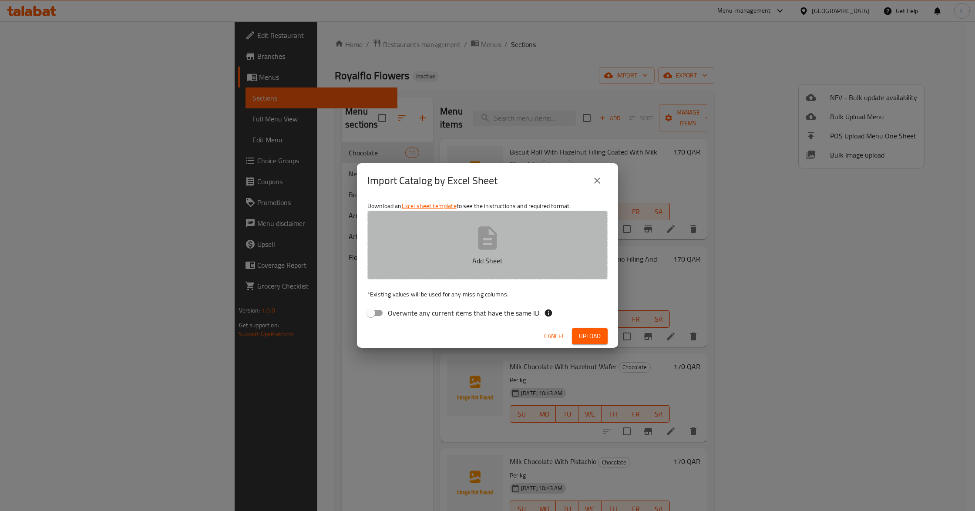
click at [401, 251] on button "Add Sheet" at bounding box center [487, 245] width 240 height 69
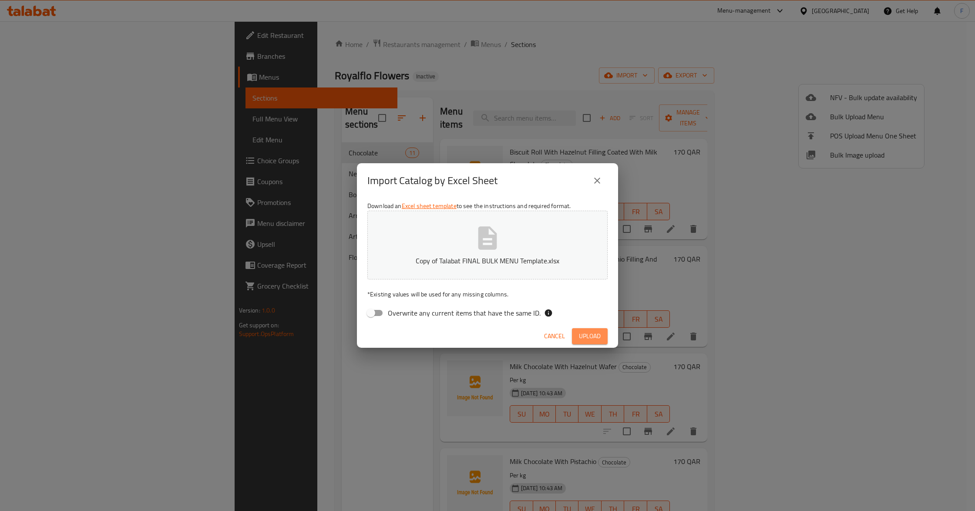
click at [579, 331] on span "Upload" at bounding box center [590, 336] width 22 height 11
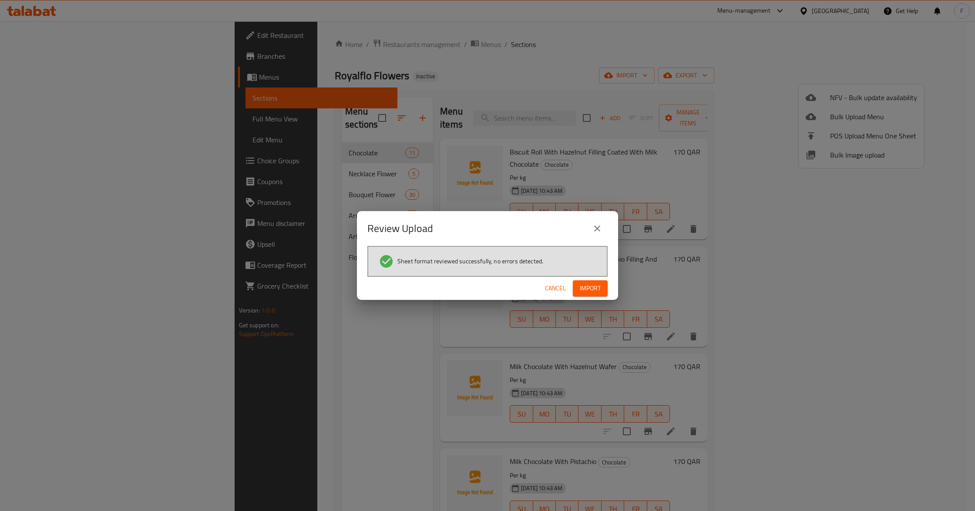
click at [590, 288] on span "Import" at bounding box center [590, 288] width 21 height 11
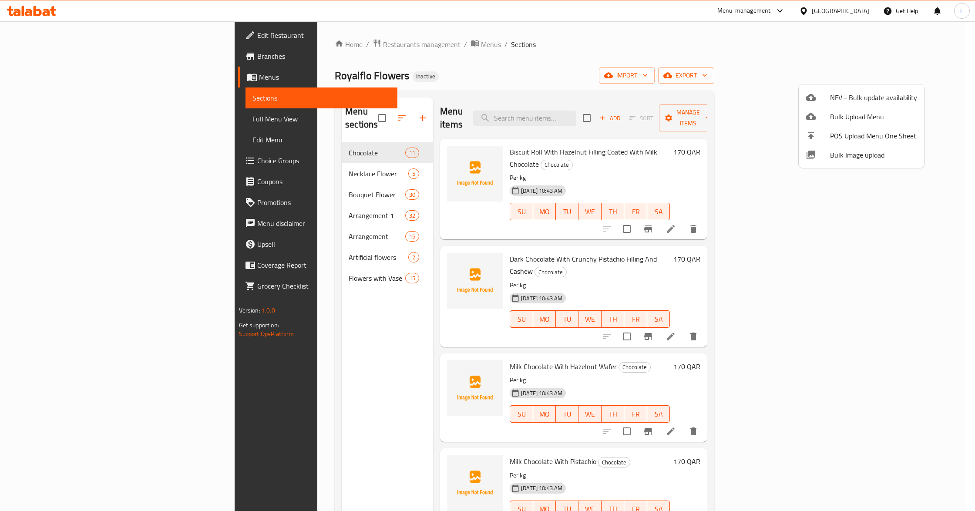
click at [246, 204] on div at bounding box center [487, 255] width 975 height 511
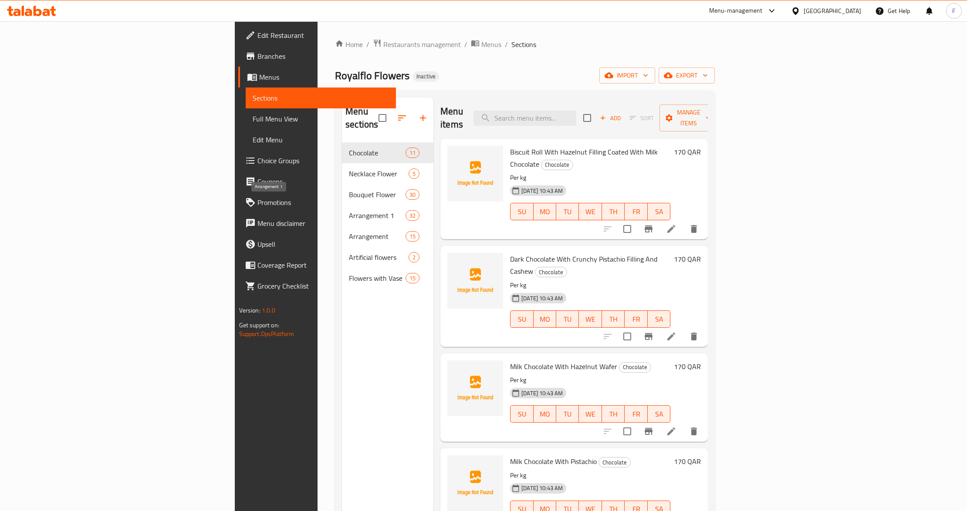
click at [349, 210] on span "Arrangement 1" at bounding box center [377, 215] width 57 height 10
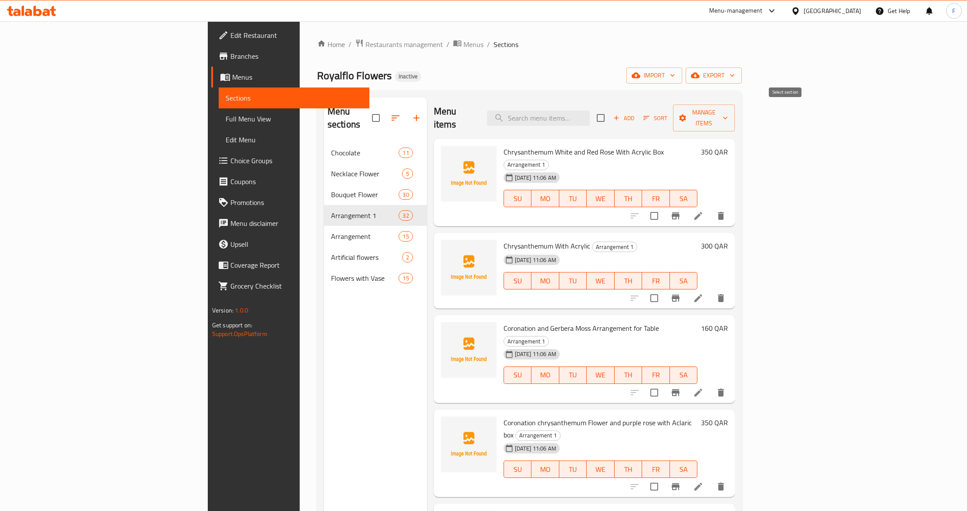
click at [610, 111] on input "checkbox" at bounding box center [600, 118] width 18 height 18
checkbox input "true"
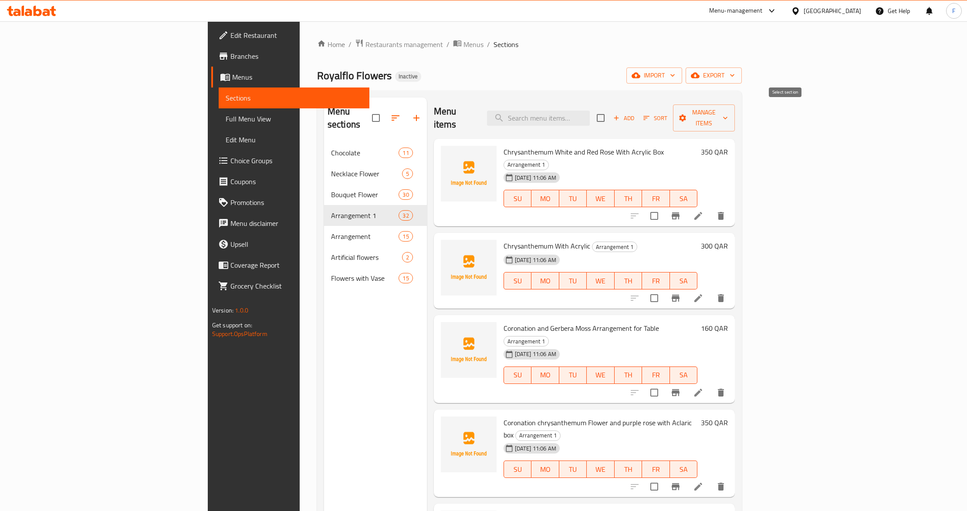
checkbox input "true"
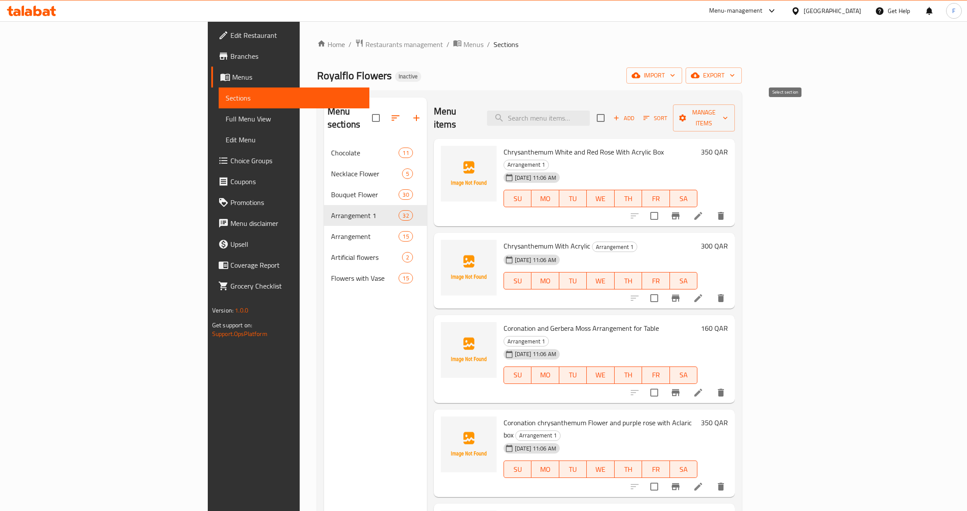
checkbox input "true"
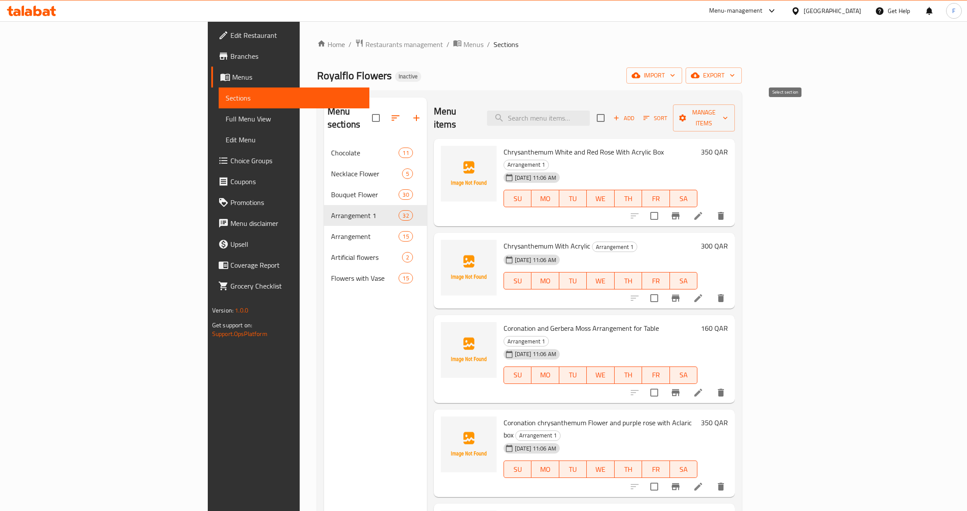
checkbox input "true"
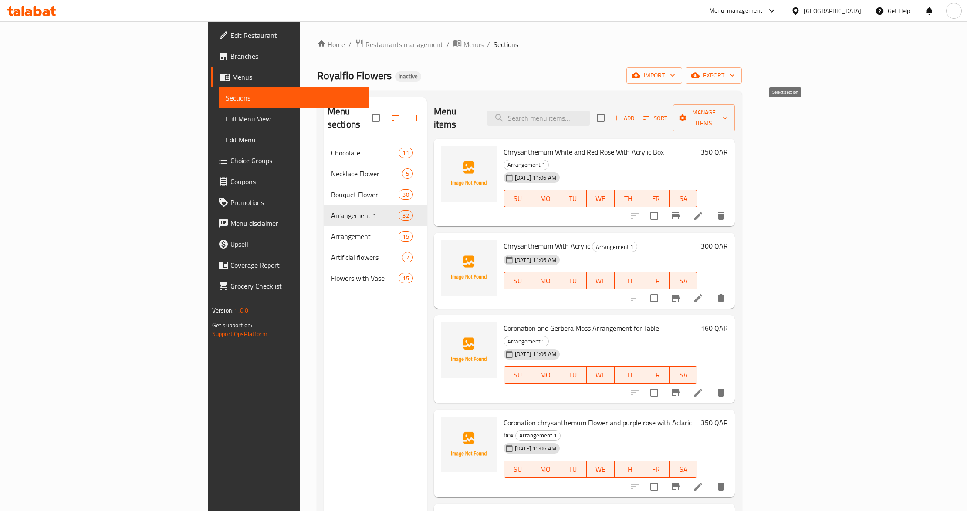
checkbox input "true"
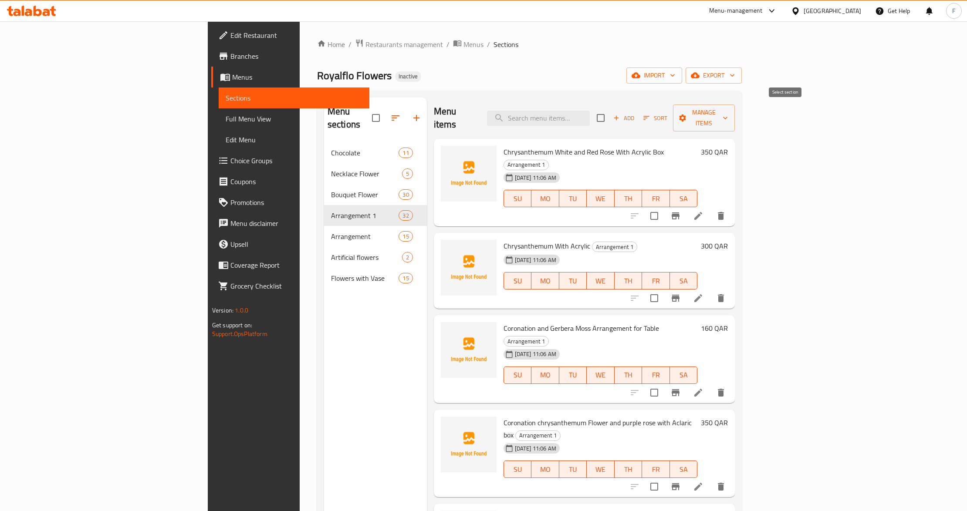
checkbox input "true"
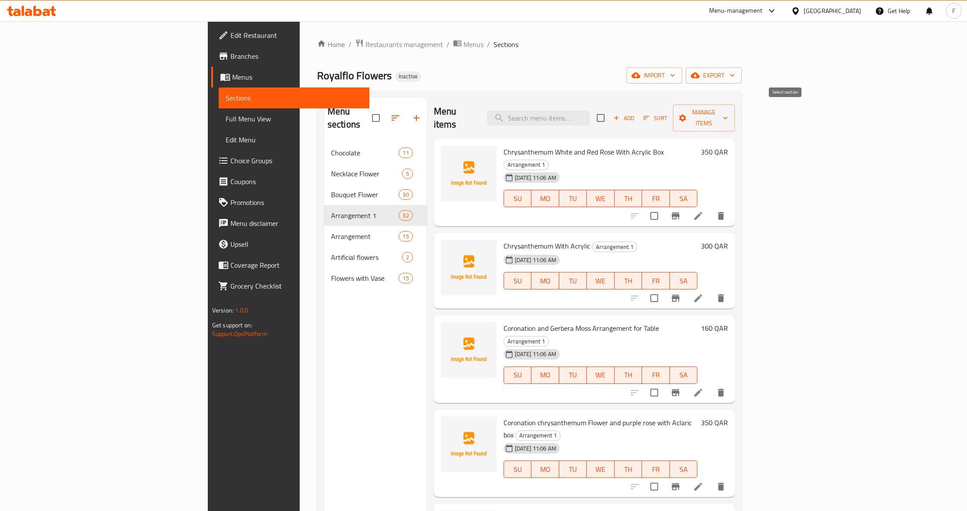
checkbox input "true"
click at [667, 113] on span "Sort" at bounding box center [655, 118] width 24 height 10
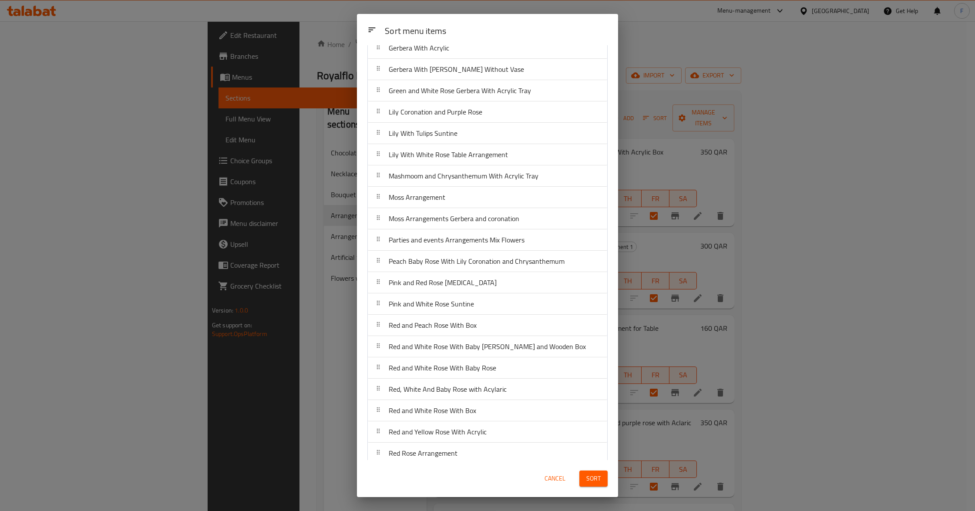
scroll to position [302, 0]
click at [549, 478] on span "Cancel" at bounding box center [555, 478] width 21 height 11
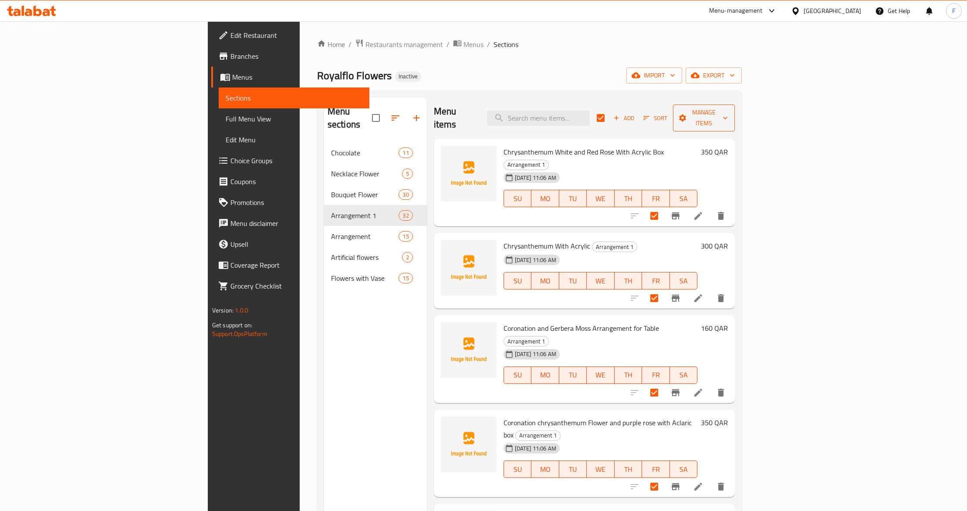
click at [728, 115] on span "Manage items" at bounding box center [704, 118] width 48 height 22
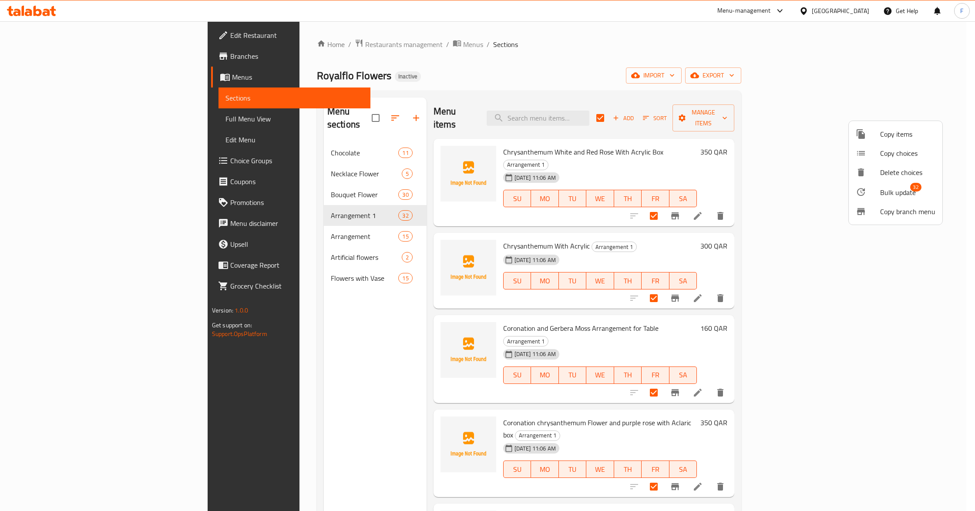
click at [872, 191] on div at bounding box center [868, 192] width 24 height 10
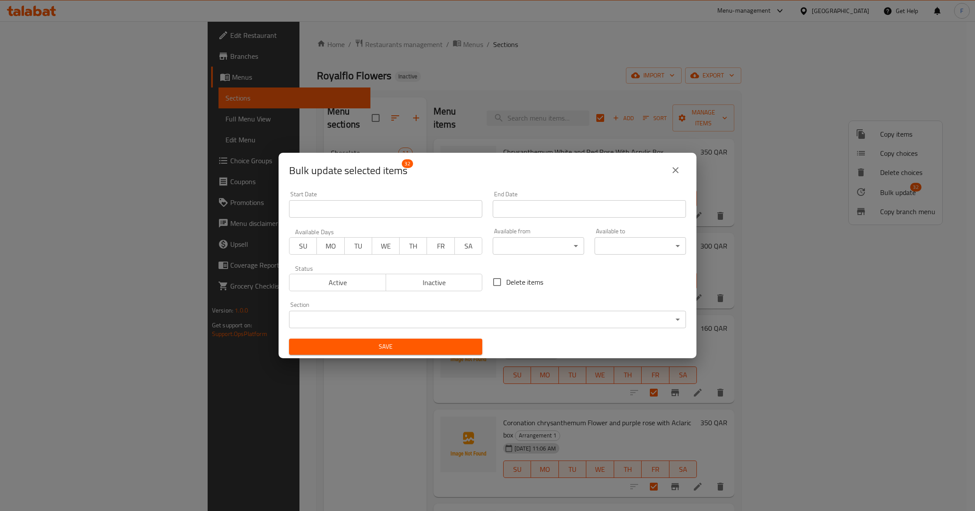
scroll to position [2, 0]
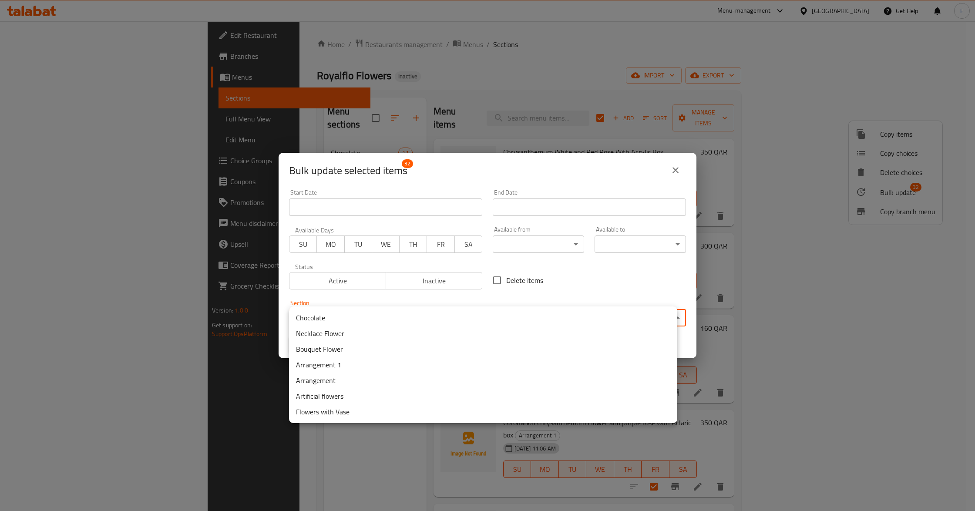
click at [324, 315] on body "​ Menu-management [GEOGRAPHIC_DATA] Get Help F Edit Restaurant Branches Menus S…" at bounding box center [487, 266] width 975 height 490
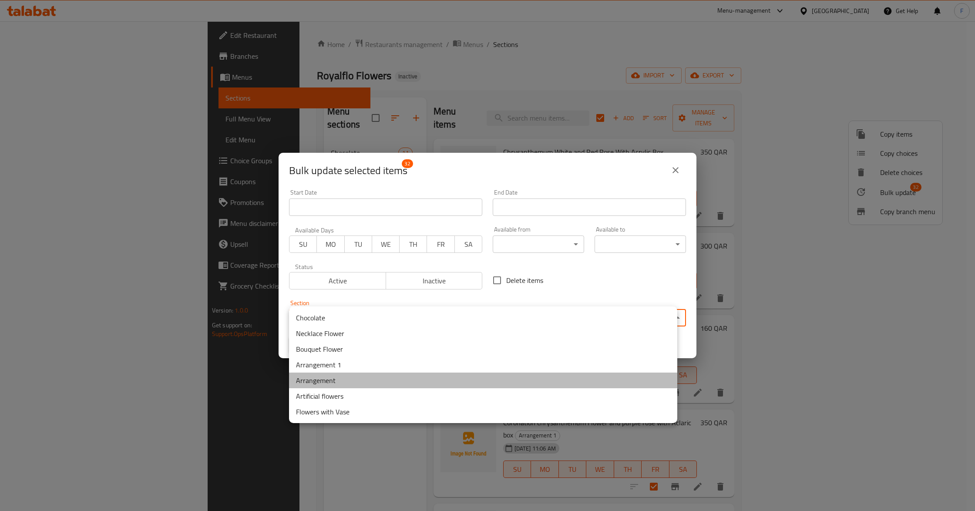
click at [328, 380] on li "Arrangement" at bounding box center [483, 381] width 388 height 16
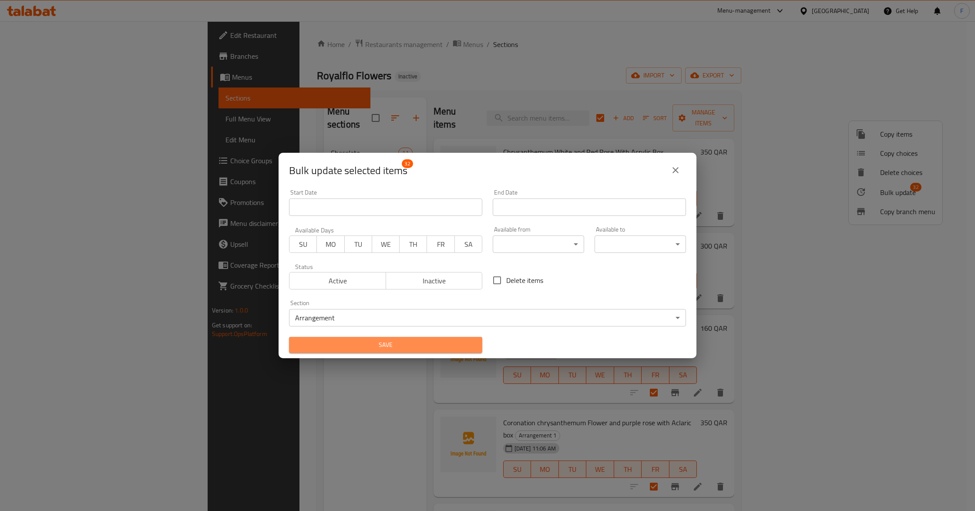
click at [393, 344] on span "Save" at bounding box center [385, 345] width 179 height 11
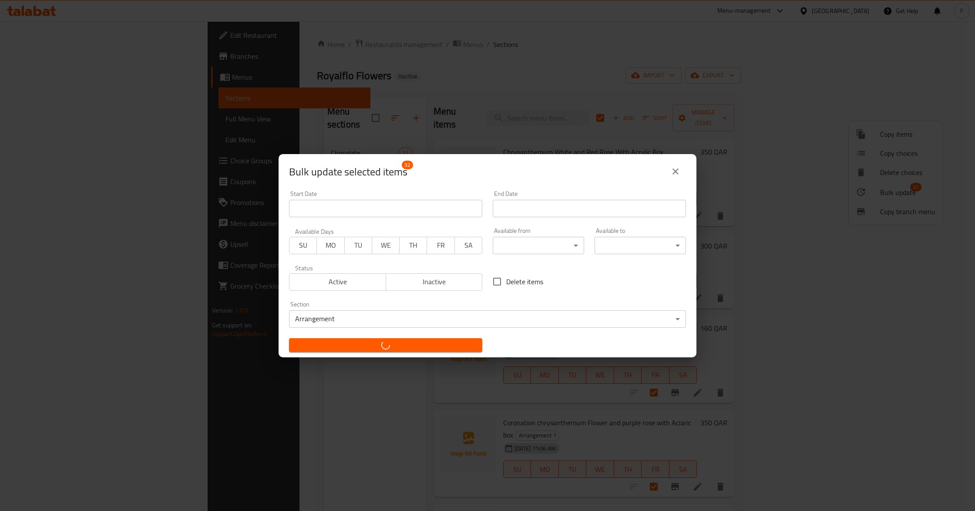
checkbox input "false"
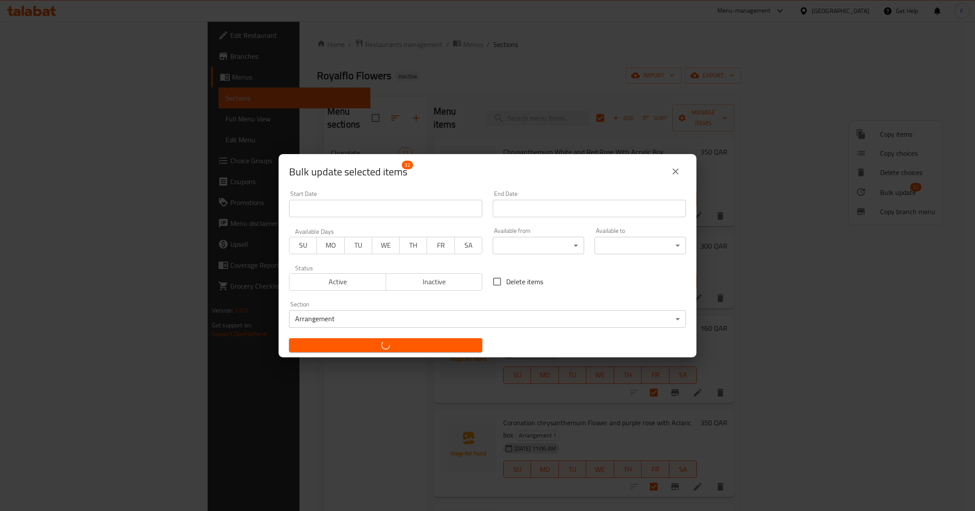
checkbox input "false"
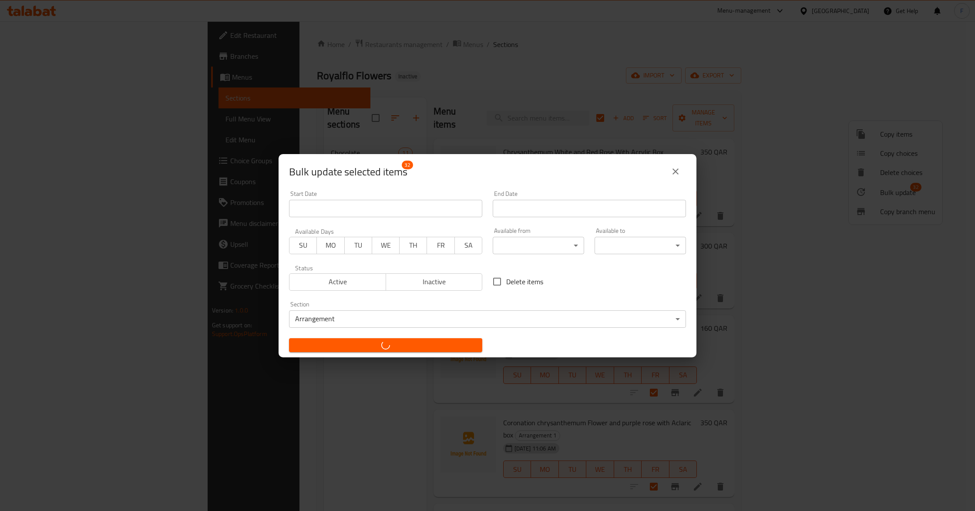
checkbox input "false"
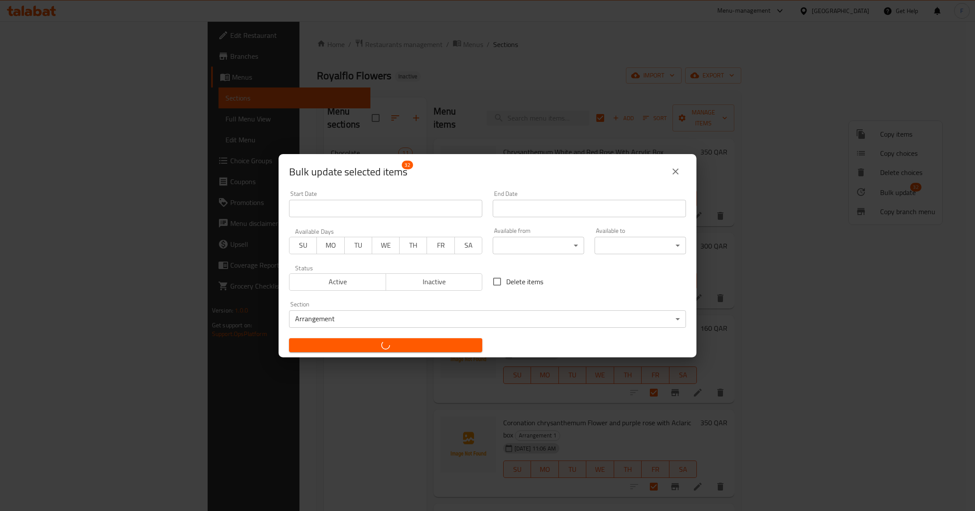
checkbox input "false"
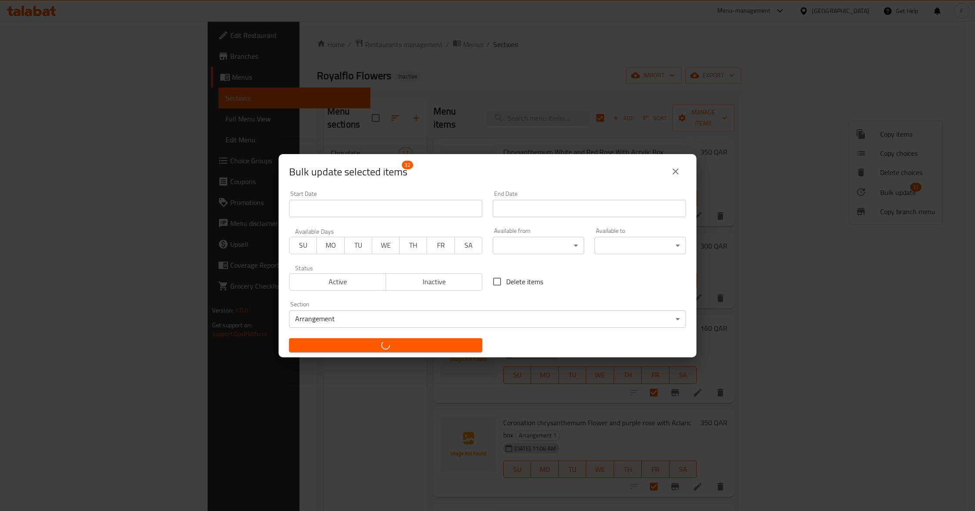
checkbox input "false"
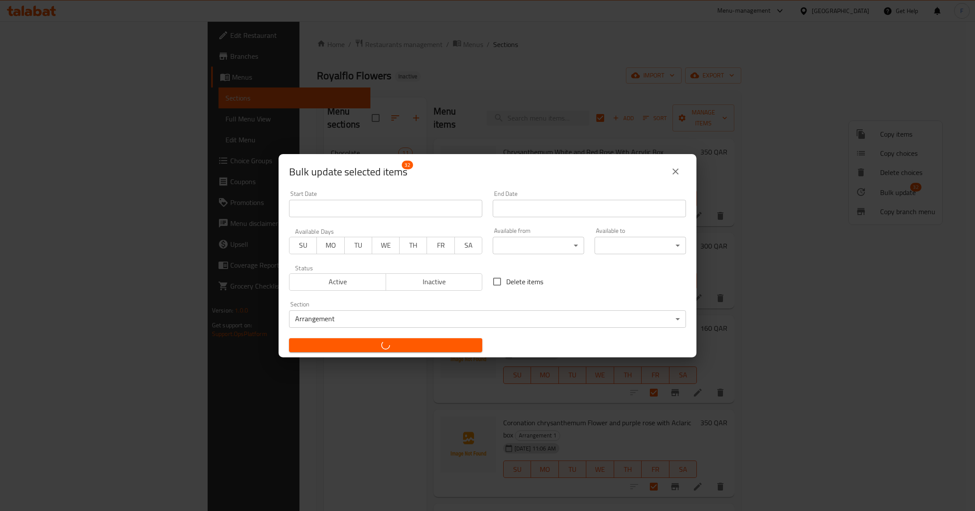
checkbox input "false"
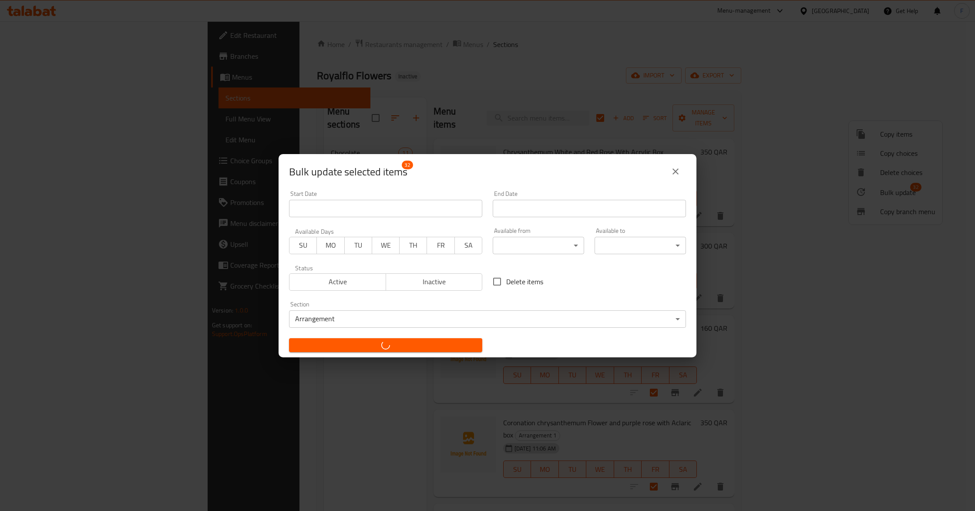
checkbox input "false"
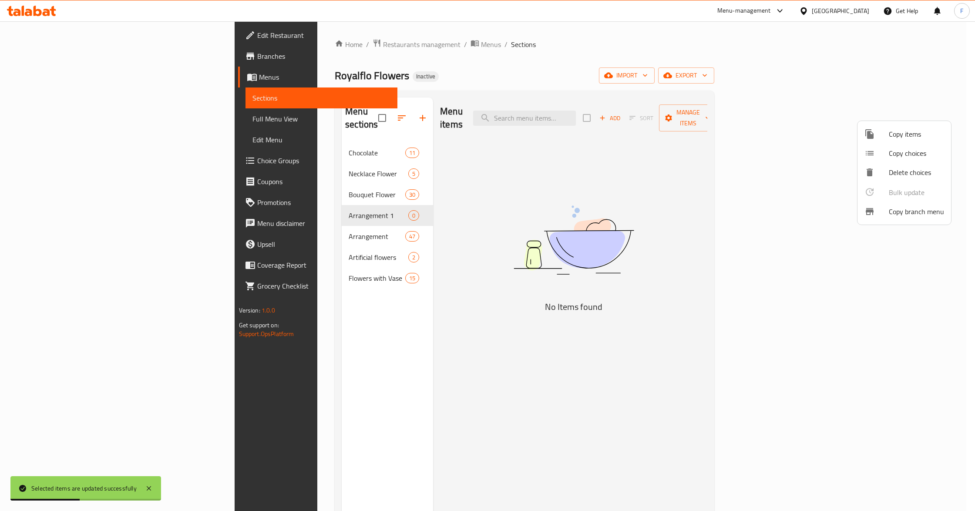
click at [323, 111] on div at bounding box center [487, 255] width 975 height 511
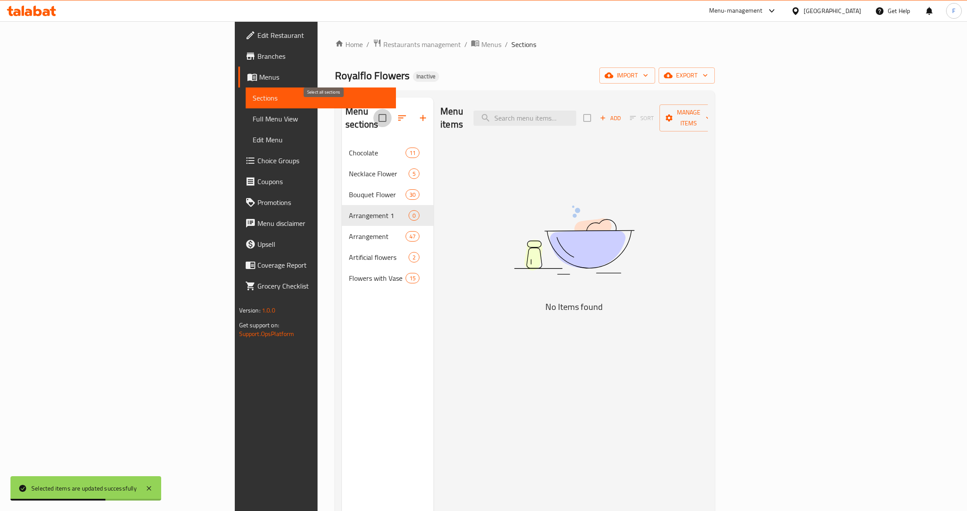
click at [373, 114] on input "checkbox" at bounding box center [382, 118] width 18 height 18
checkbox input "false"
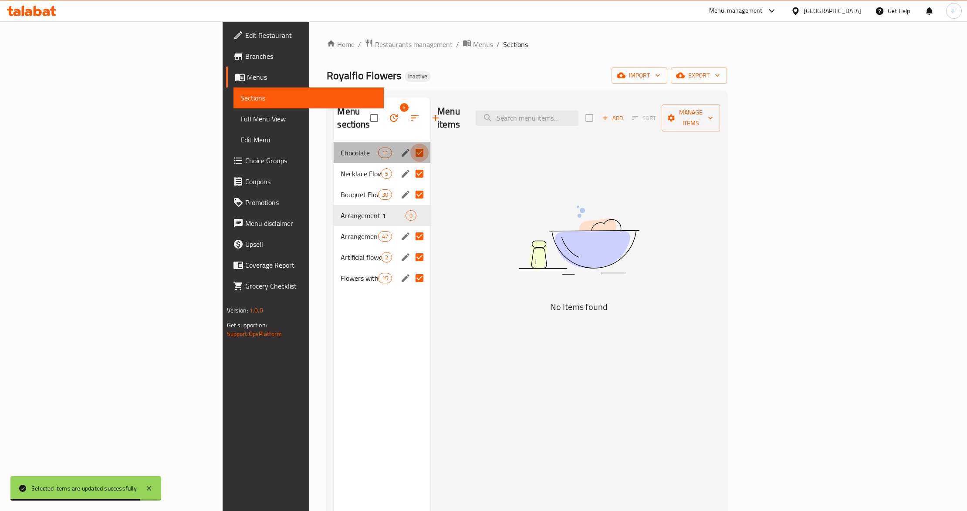
click at [410, 144] on input "Menu sections" at bounding box center [419, 153] width 18 height 18
checkbox input "false"
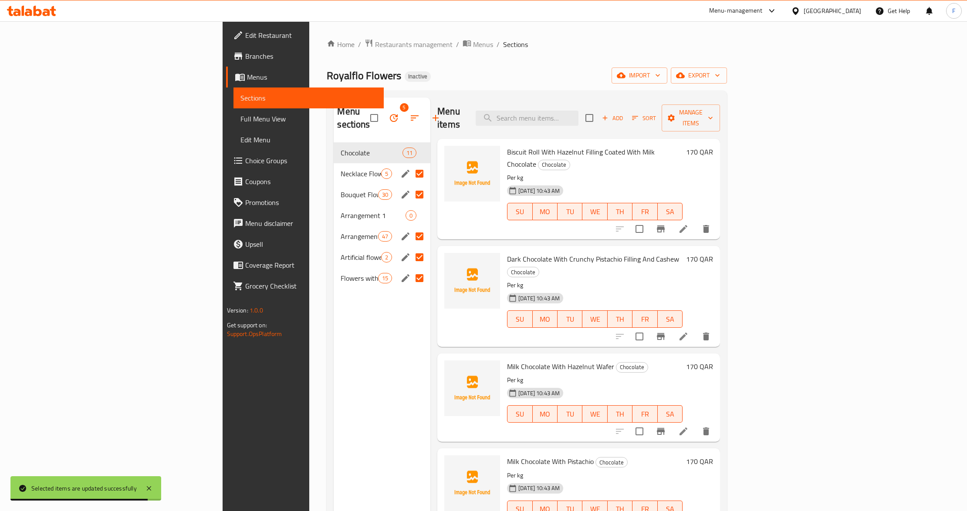
click at [410, 165] on input "Menu sections" at bounding box center [419, 174] width 18 height 18
checkbox input "false"
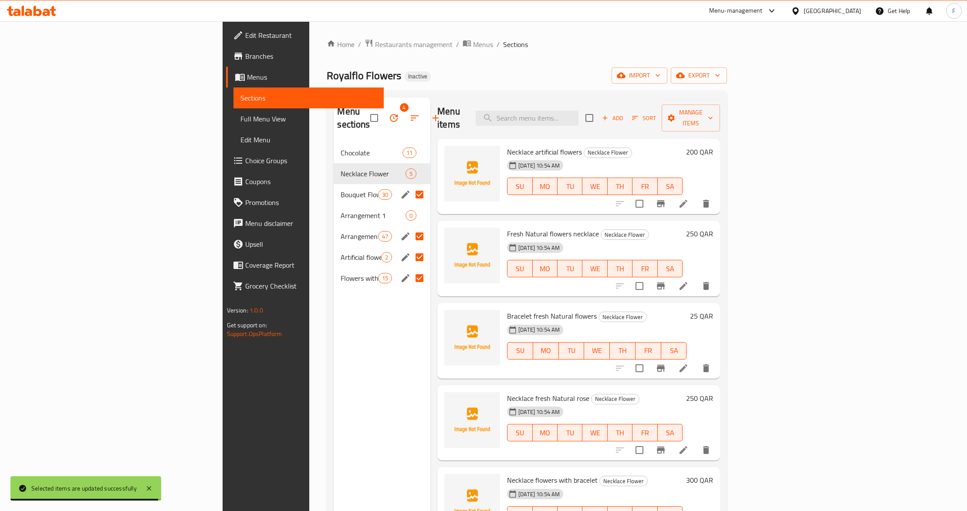
click at [410, 185] on input "Menu sections" at bounding box center [419, 194] width 18 height 18
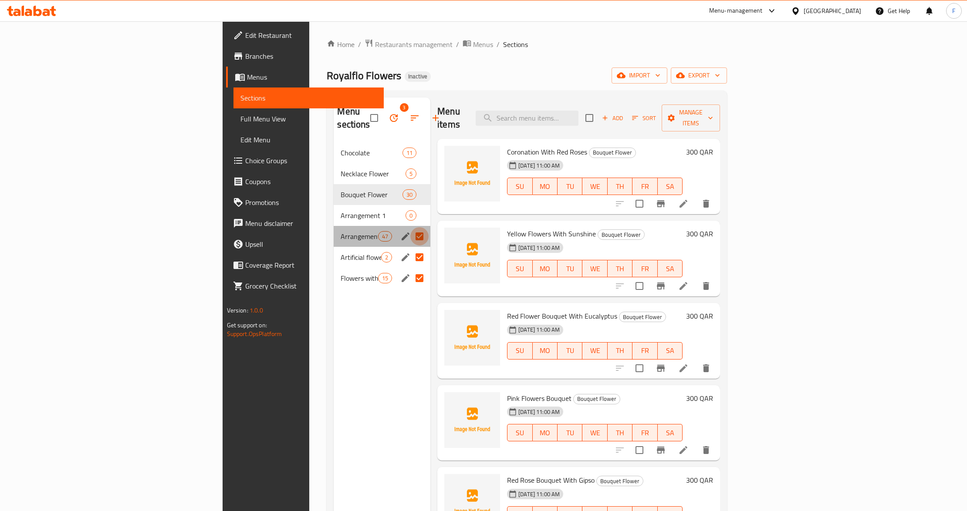
click at [410, 227] on input "Menu sections" at bounding box center [419, 236] width 18 height 18
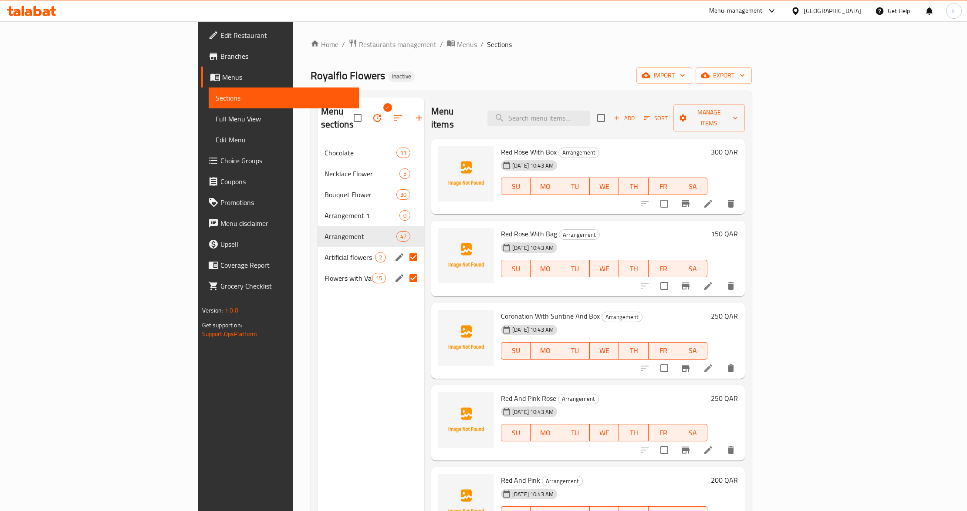
click at [404, 248] on input "Menu sections" at bounding box center [413, 257] width 18 height 18
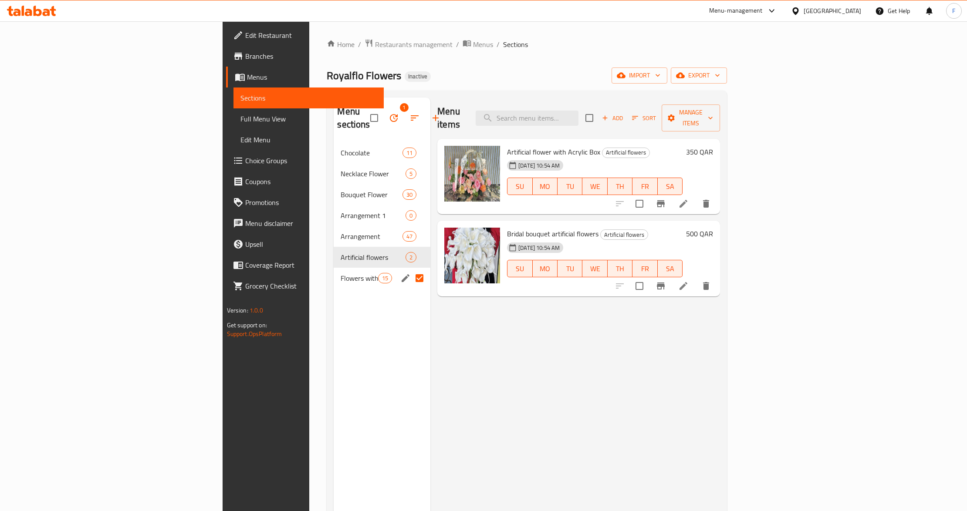
click at [410, 269] on input "Menu sections" at bounding box center [419, 278] width 18 height 18
checkbox input "false"
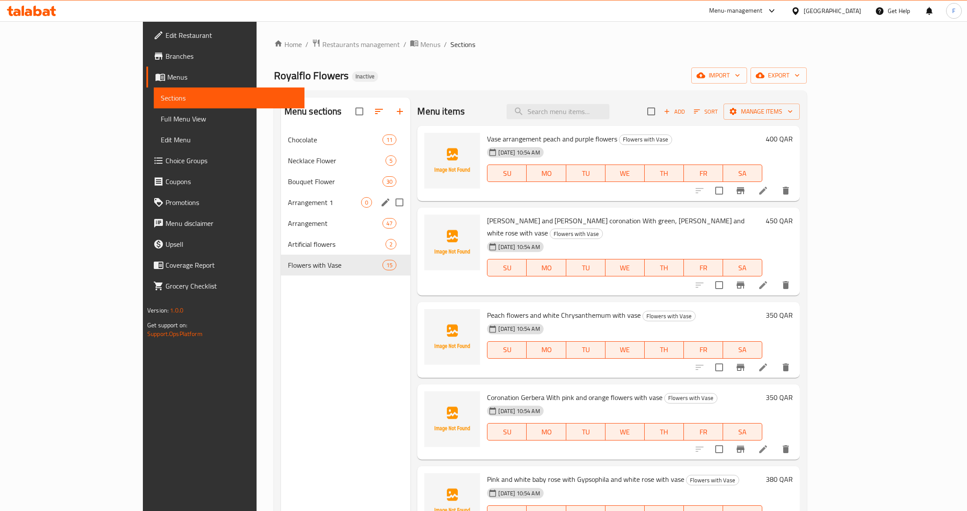
click at [390, 202] on input "Menu sections" at bounding box center [399, 202] width 18 height 18
checkbox input "true"
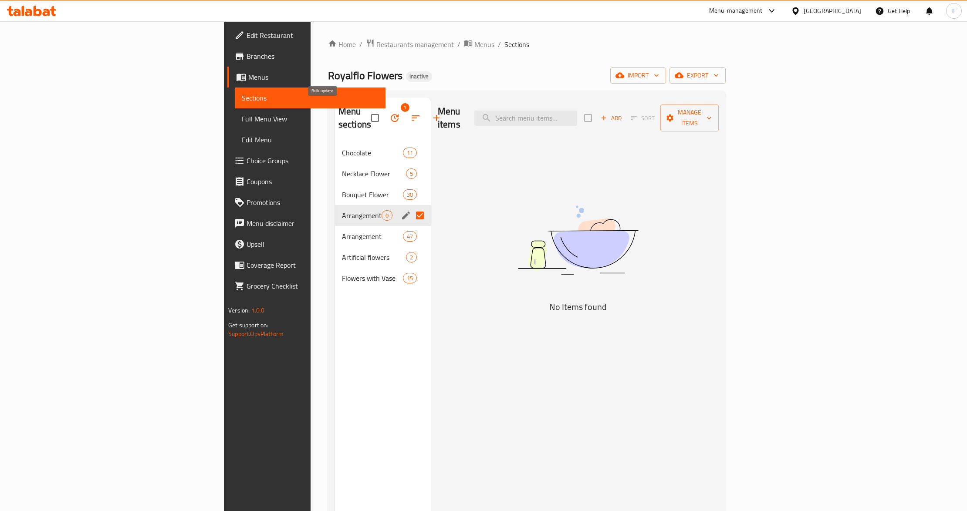
click at [384, 108] on button "button" at bounding box center [394, 118] width 21 height 21
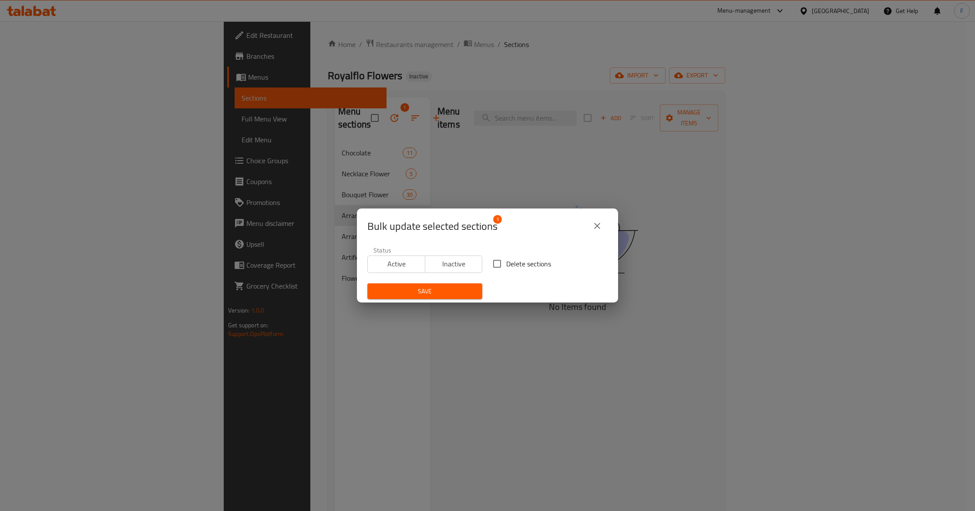
click at [495, 260] on input "Delete sections" at bounding box center [497, 264] width 18 height 18
checkbox input "true"
click at [435, 294] on span "Save" at bounding box center [424, 291] width 101 height 11
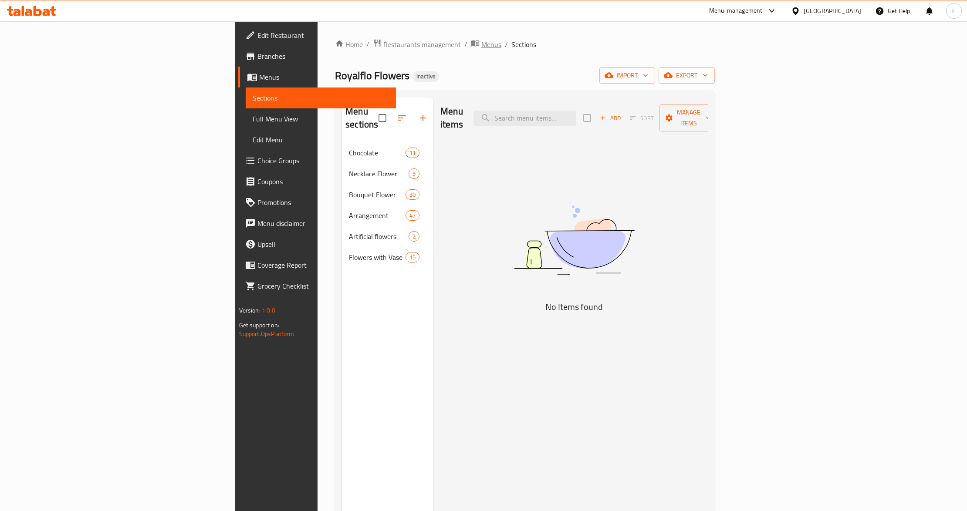
click at [481, 42] on span "Menus" at bounding box center [491, 44] width 20 height 10
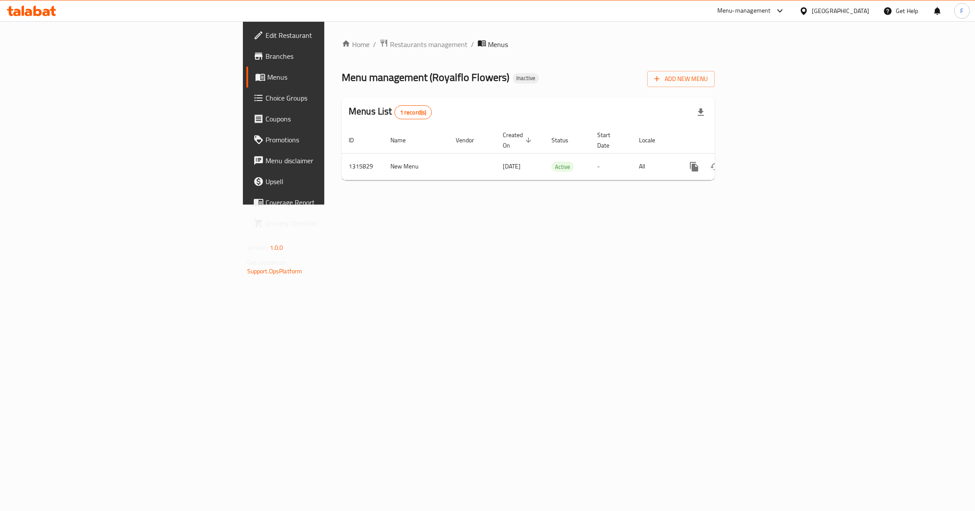
click at [615, 205] on div "Home / Restaurants management / Menus Menu management ( Royalflo Flowers ) Inac…" at bounding box center [528, 112] width 408 height 183
click at [761, 163] on icon "enhanced table" at bounding box center [757, 167] width 8 height 8
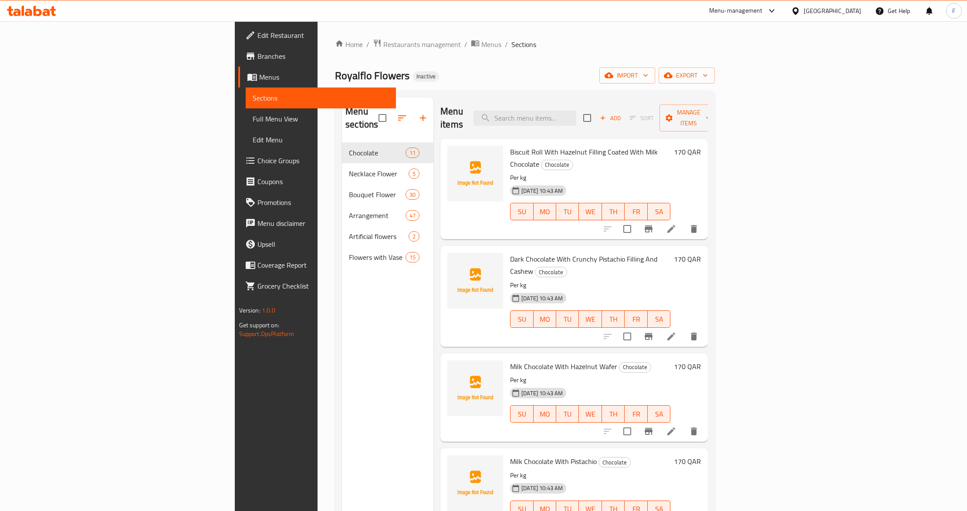
click at [253, 122] on span "Full Menu View" at bounding box center [321, 119] width 137 height 10
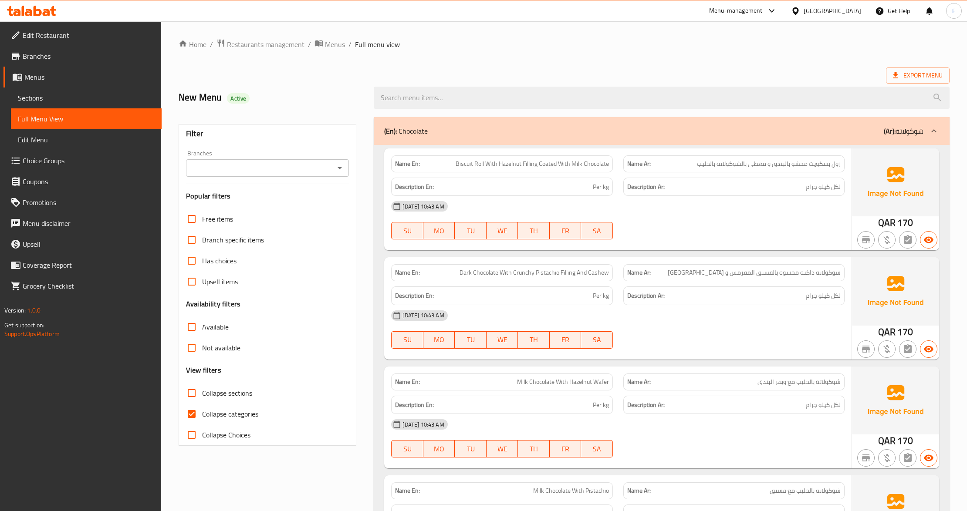
click at [233, 167] on input "Branches" at bounding box center [260, 168] width 143 height 12
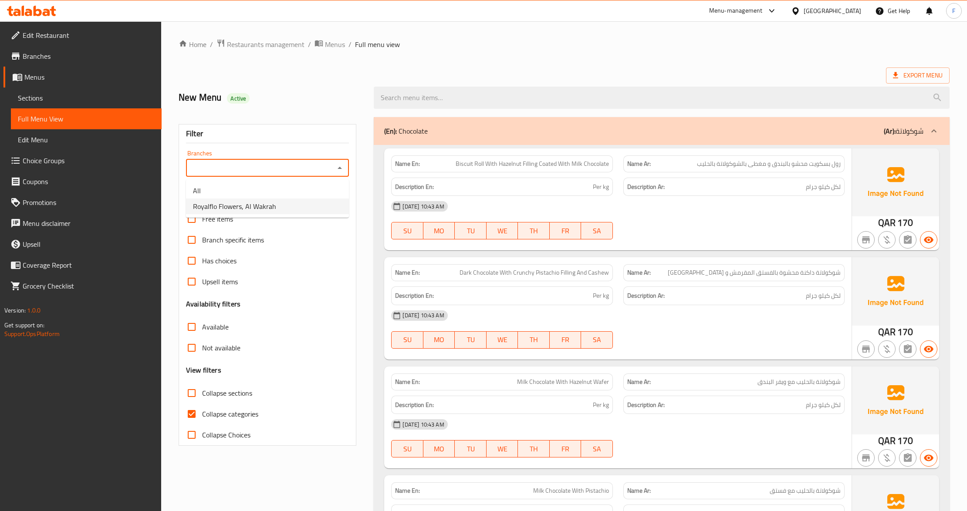
click at [232, 203] on span "Royalflo Flowers, Al Wakrah" at bounding box center [234, 206] width 83 height 10
type input "Royalflo Flowers, Al Wakrah"
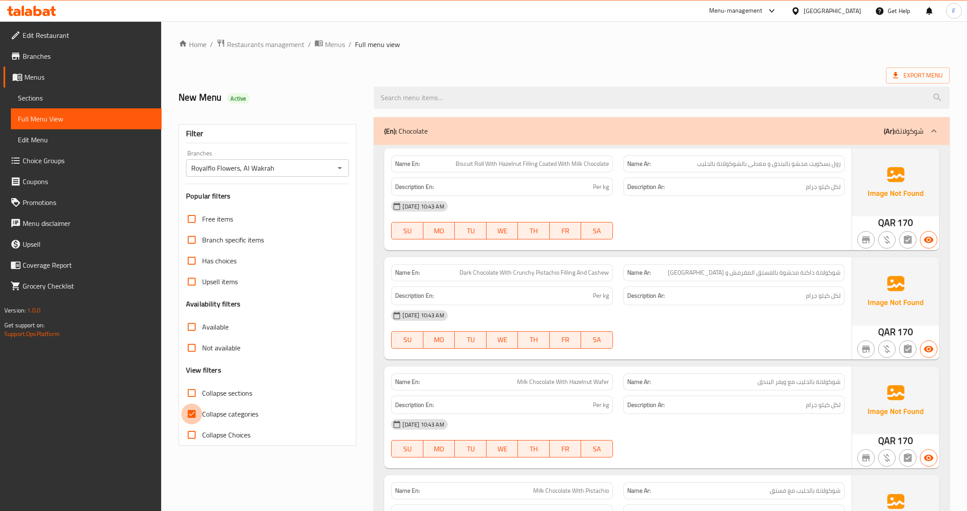
click at [195, 408] on input "Collapse categories" at bounding box center [191, 414] width 21 height 21
checkbox input "false"
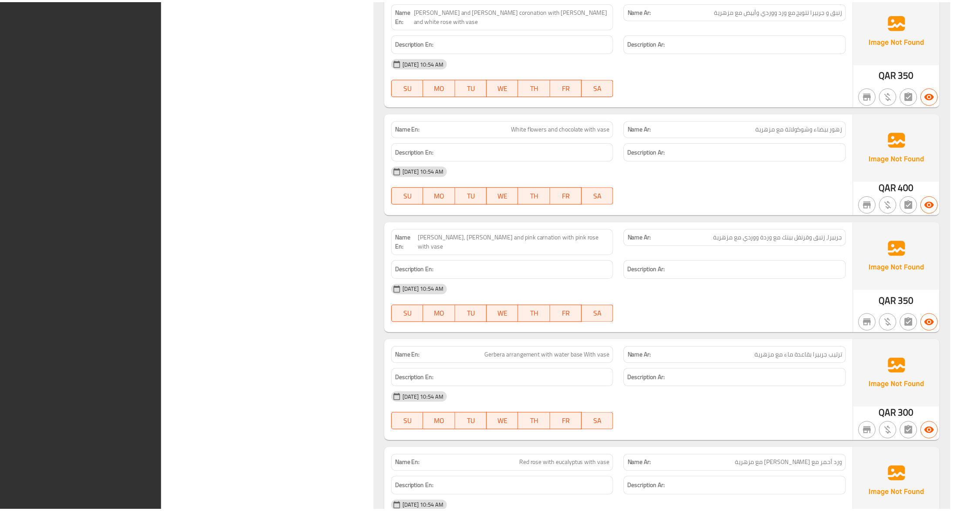
scroll to position [11932, 0]
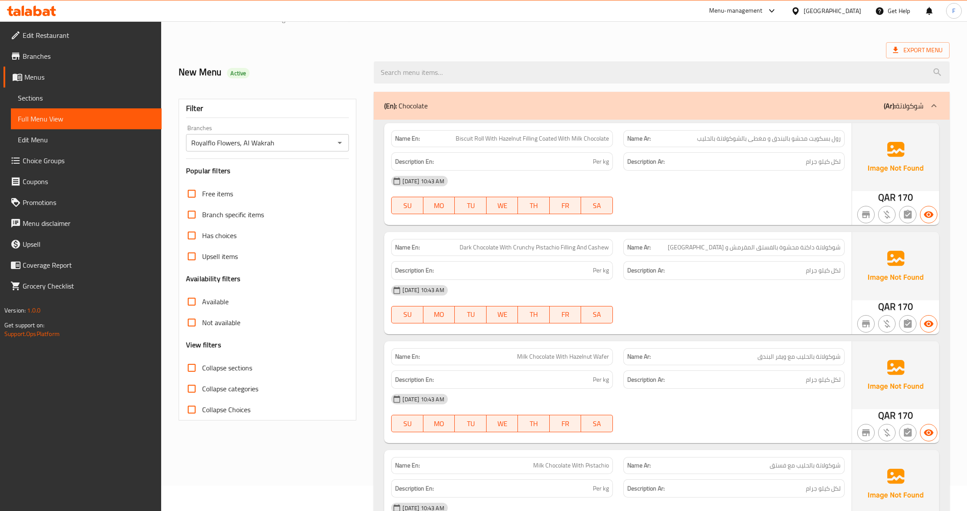
scroll to position [0, 0]
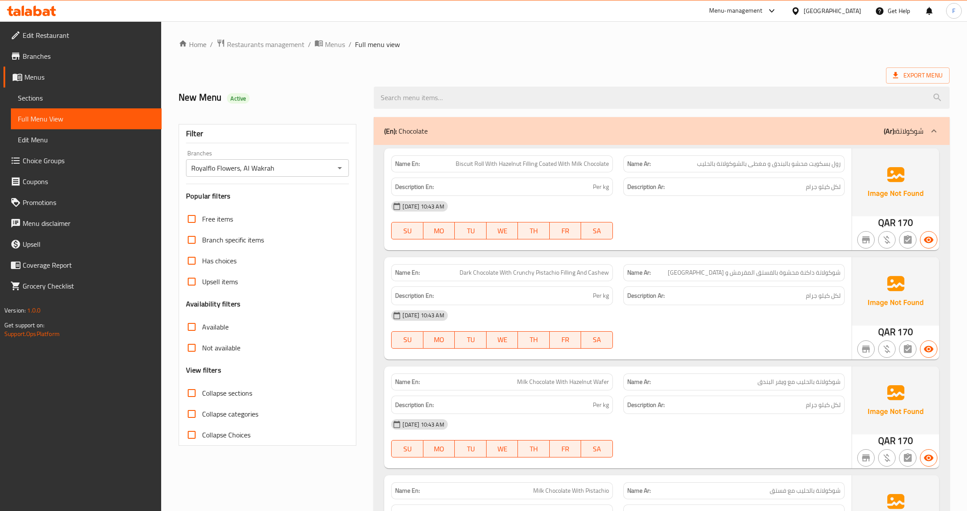
drag, startPoint x: 431, startPoint y: 129, endPoint x: 381, endPoint y: 129, distance: 49.2
click at [381, 129] on div "(En): Chocolate (Ar): شوكولاتة" at bounding box center [661, 131] width 575 height 28
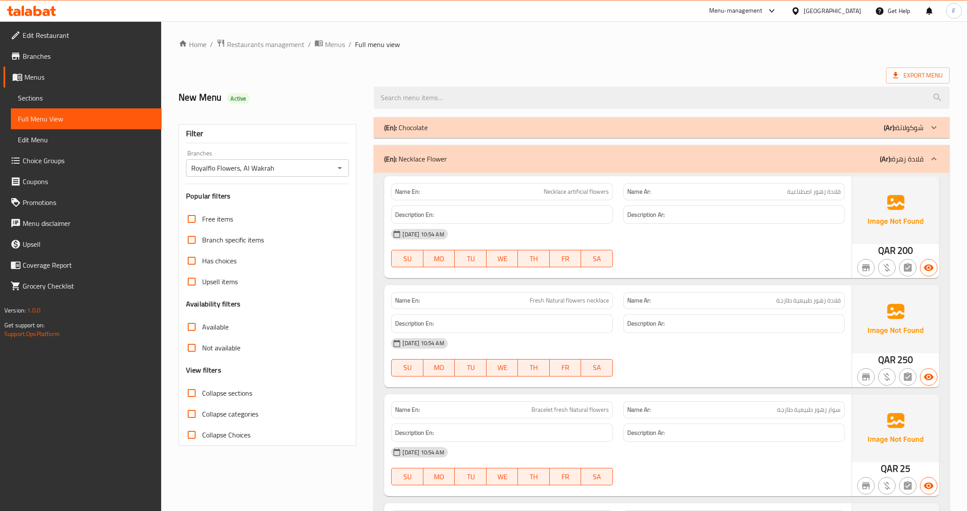
click at [427, 124] on p "(En): Chocolate" at bounding box center [406, 127] width 44 height 10
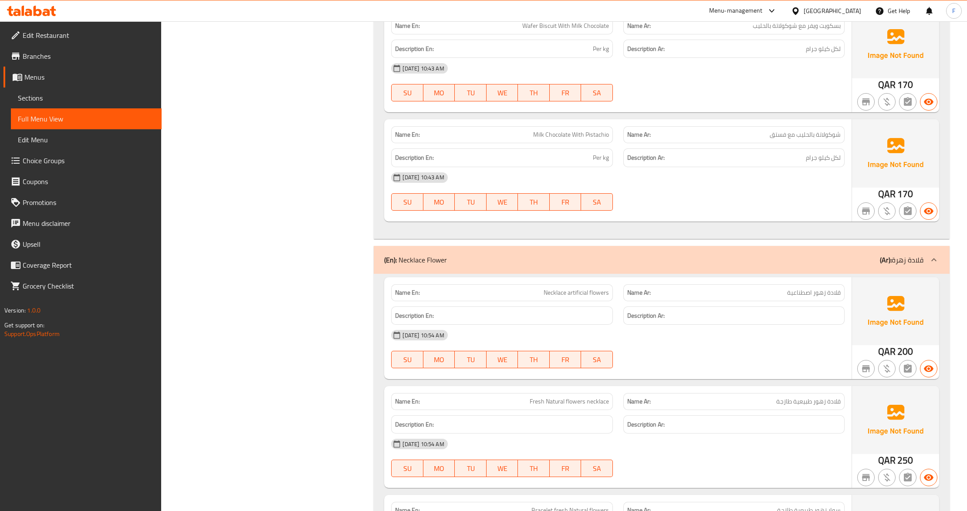
scroll to position [1219, 0]
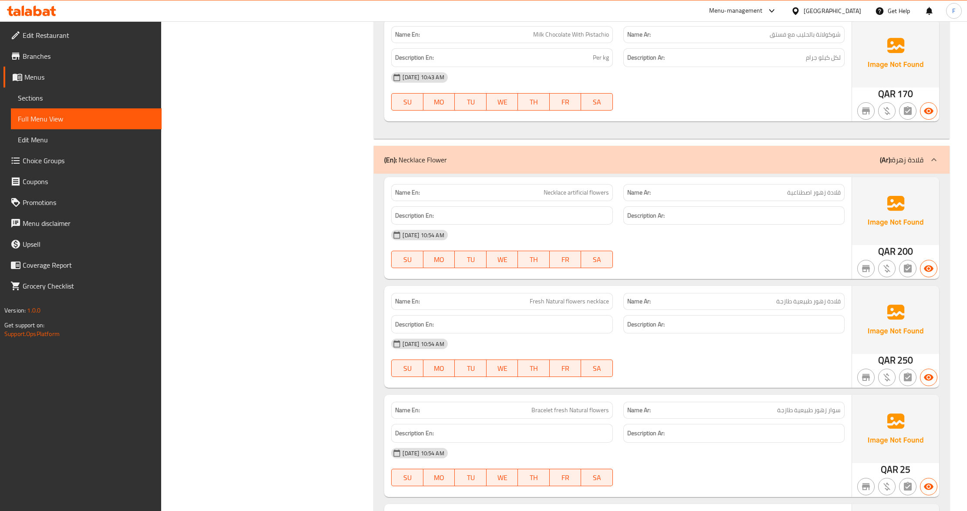
drag, startPoint x: 438, startPoint y: 159, endPoint x: 382, endPoint y: 170, distance: 56.3
click at [382, 170] on div "(En): Necklace Flower (Ar): قلادة زهرة" at bounding box center [661, 160] width 575 height 28
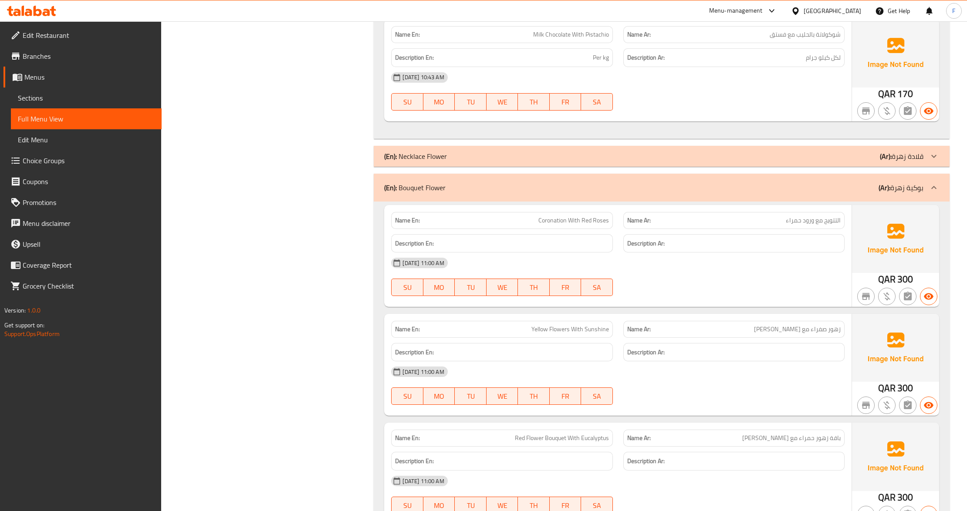
click at [435, 151] on div "(En): Necklace Flower (Ar): قلادة زهرة" at bounding box center [661, 156] width 575 height 21
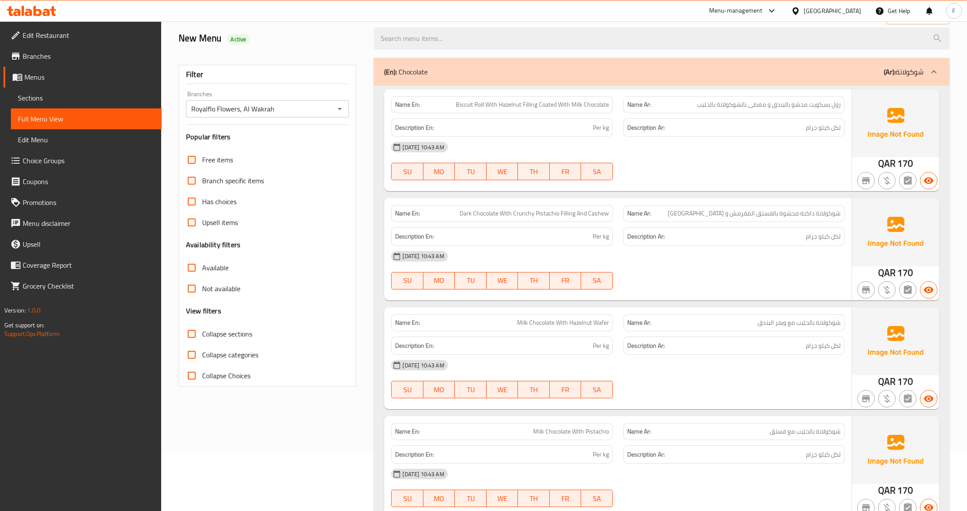
scroll to position [0, 0]
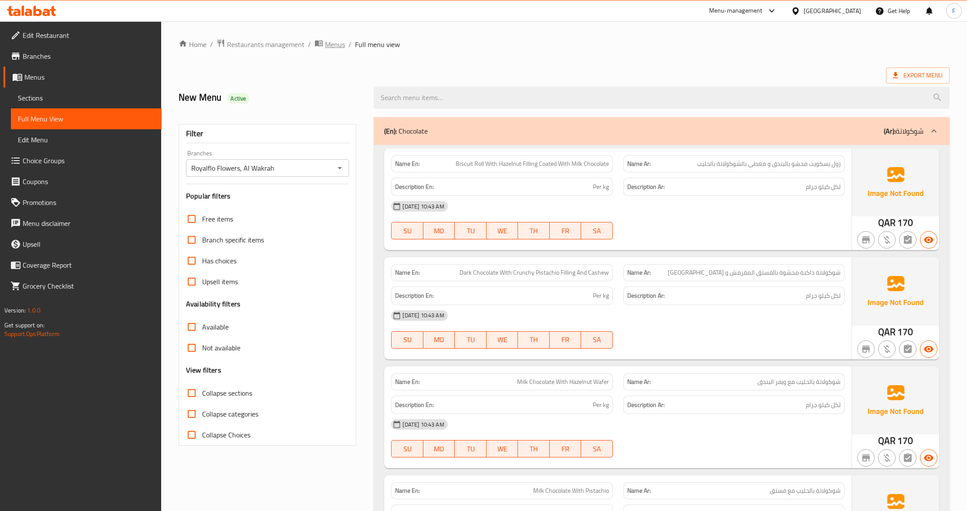
click at [335, 44] on span "Menus" at bounding box center [335, 44] width 20 height 10
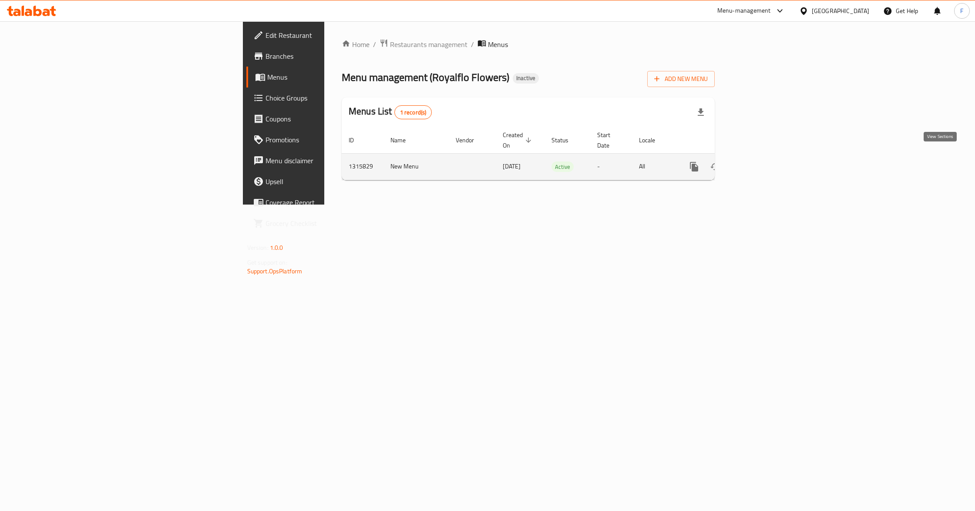
click at [768, 156] on link "enhanced table" at bounding box center [757, 166] width 21 height 21
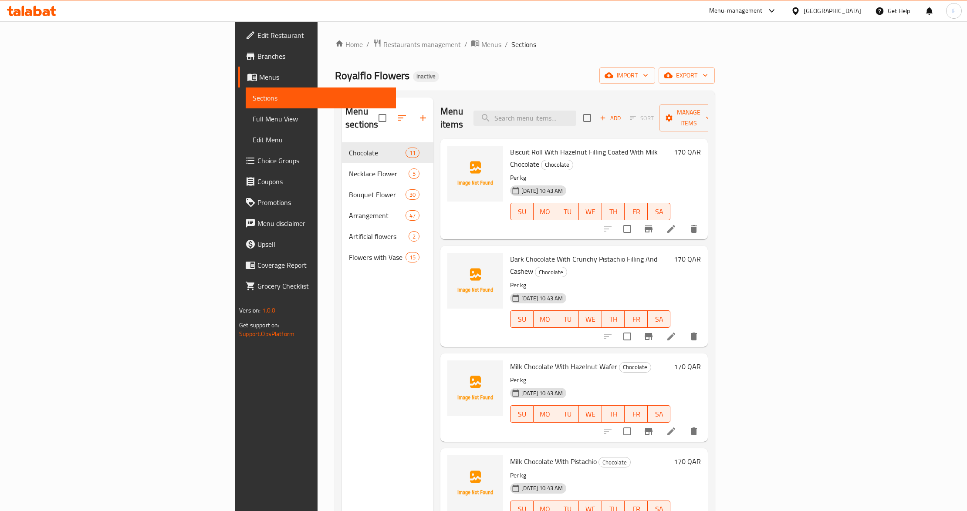
drag, startPoint x: 243, startPoint y: 158, endPoint x: 180, endPoint y: 164, distance: 63.0
click at [335, 164] on div "Menu sections Chocolate 11 Necklace Flower 5 Bouquet Flower 30 Arrangement 47 A…" at bounding box center [525, 353] width 380 height 525
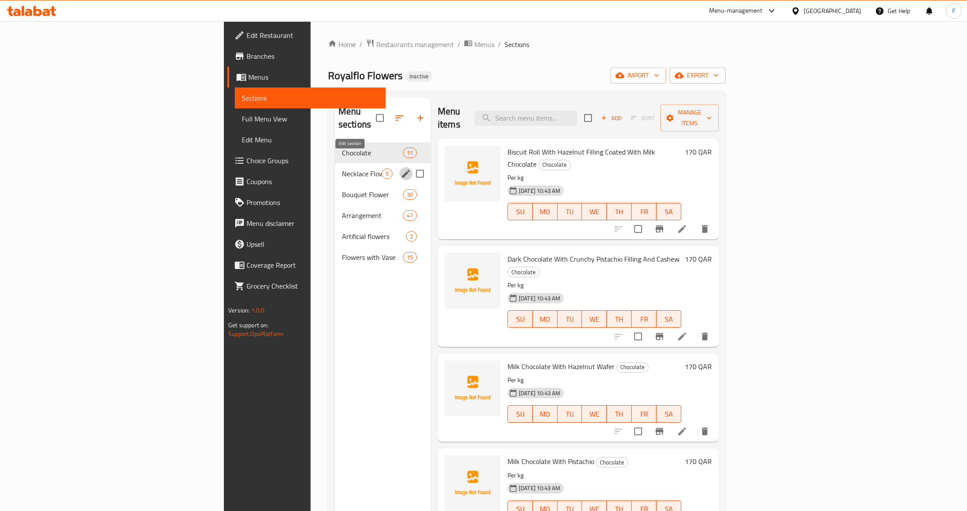
click at [401, 169] on icon "edit" at bounding box center [406, 174] width 10 height 10
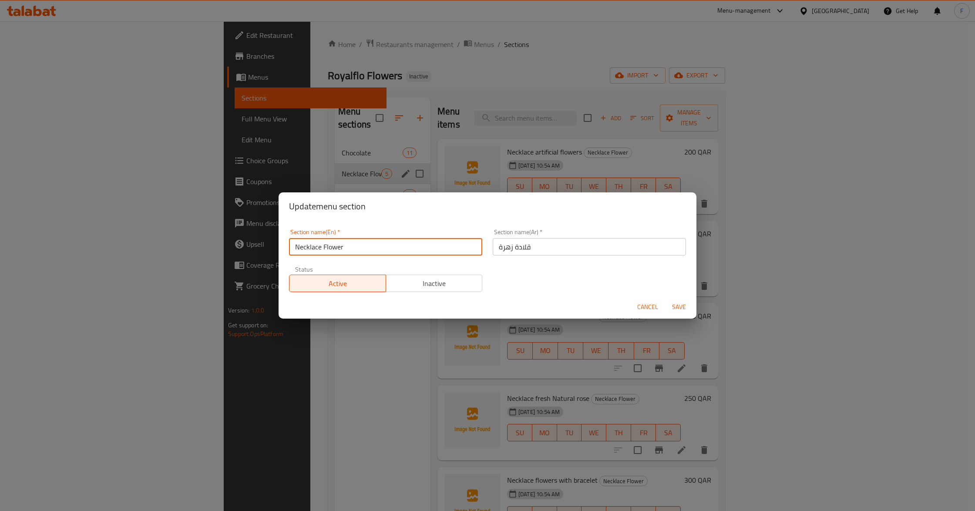
drag, startPoint x: 349, startPoint y: 248, endPoint x: 212, endPoint y: 259, distance: 137.2
click at [212, 259] on div "Update menu section Section name(En)   * Necklace Flower Section name(En) * Sec…" at bounding box center [487, 255] width 975 height 511
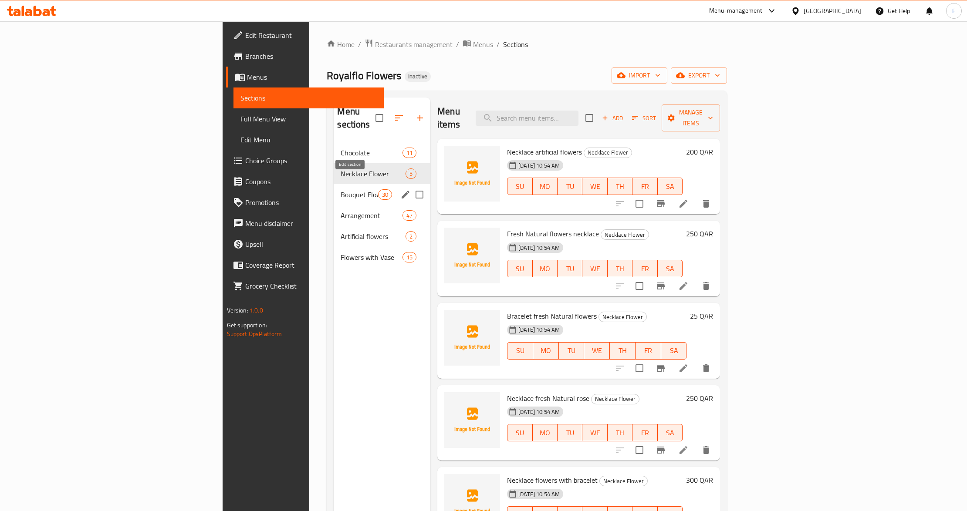
click at [399, 188] on button "edit" at bounding box center [405, 194] width 13 height 13
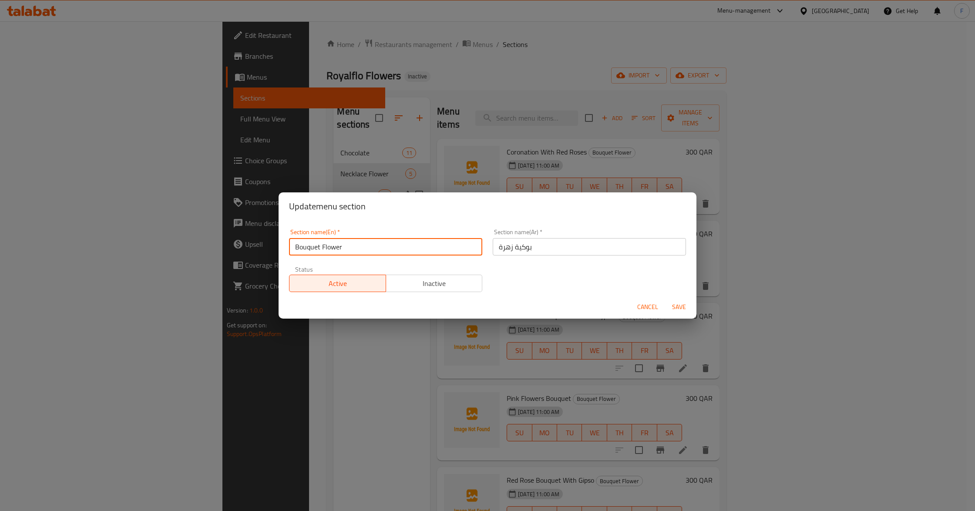
drag, startPoint x: 378, startPoint y: 251, endPoint x: 206, endPoint y: 255, distance: 172.9
click at [208, 249] on div "Update menu section Section name(En)   * Bouquet Flower Section name(En) * Sect…" at bounding box center [487, 255] width 975 height 511
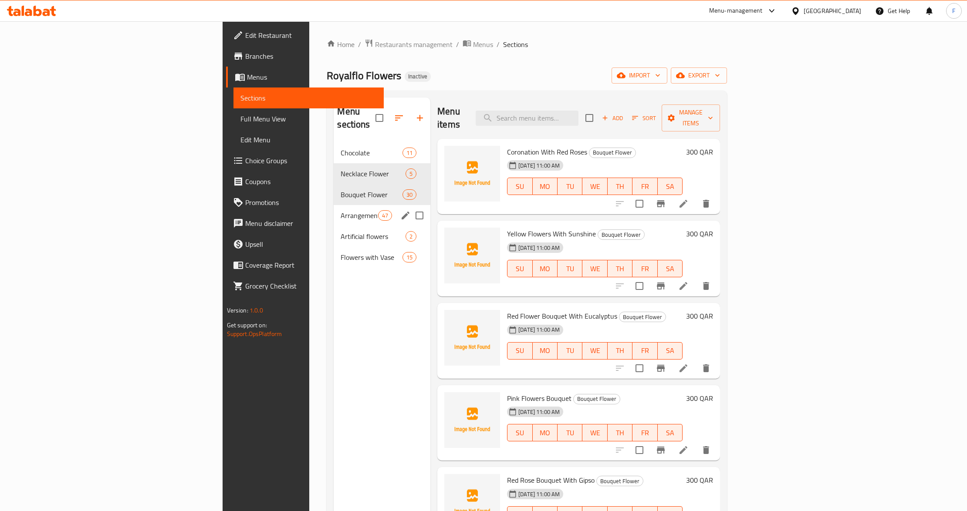
click at [410, 206] on input "Menu sections" at bounding box center [419, 215] width 18 height 18
checkbox input "true"
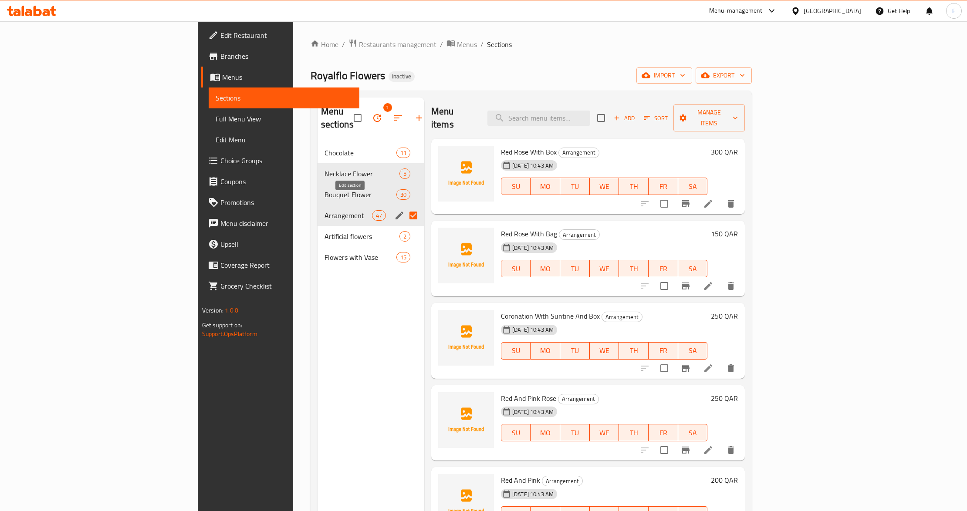
click at [395, 212] on icon "edit" at bounding box center [399, 216] width 8 height 8
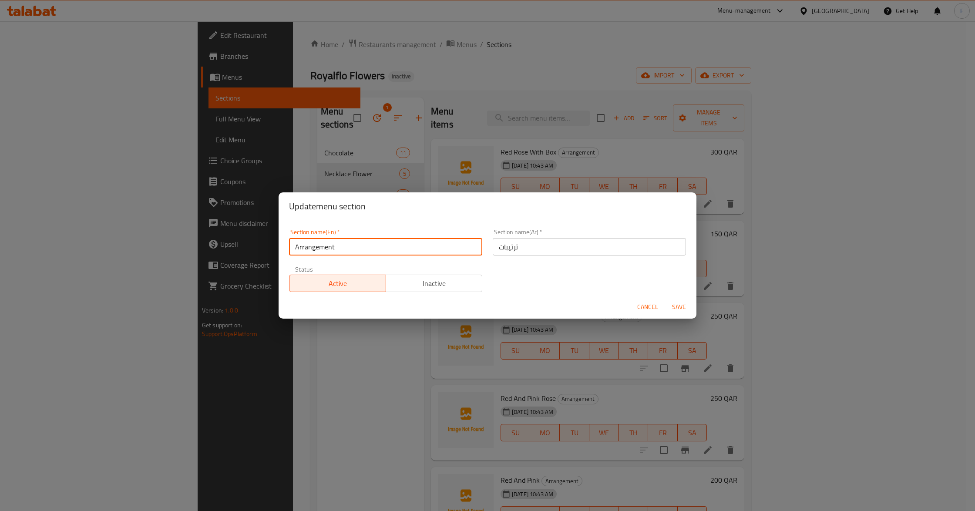
drag, startPoint x: 310, startPoint y: 244, endPoint x: 179, endPoint y: 266, distance: 133.3
click at [175, 242] on div "Update menu section Section name(En)   * Arrangement Section name(En) * Section…" at bounding box center [487, 255] width 975 height 511
click at [647, 305] on span "Cancel" at bounding box center [647, 307] width 21 height 11
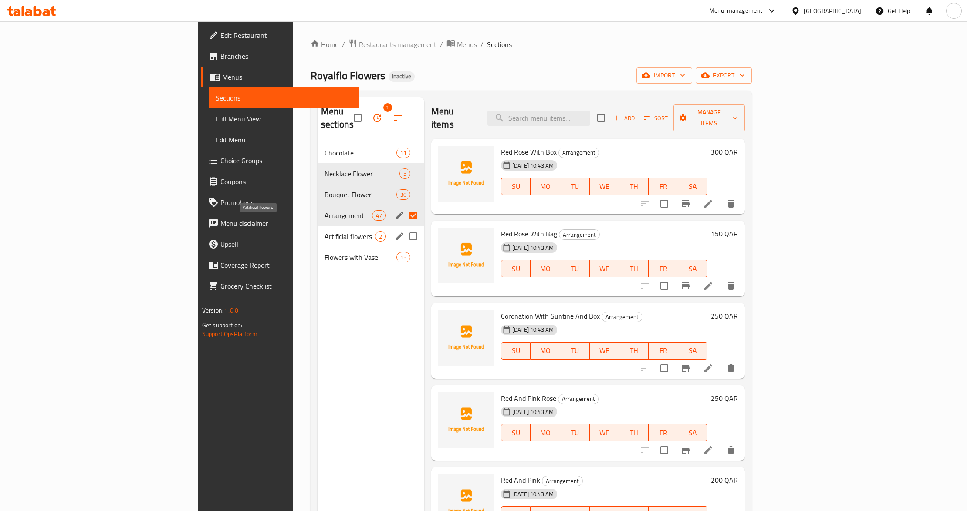
click at [324, 231] on span "Artificial flowers" at bounding box center [349, 236] width 51 height 10
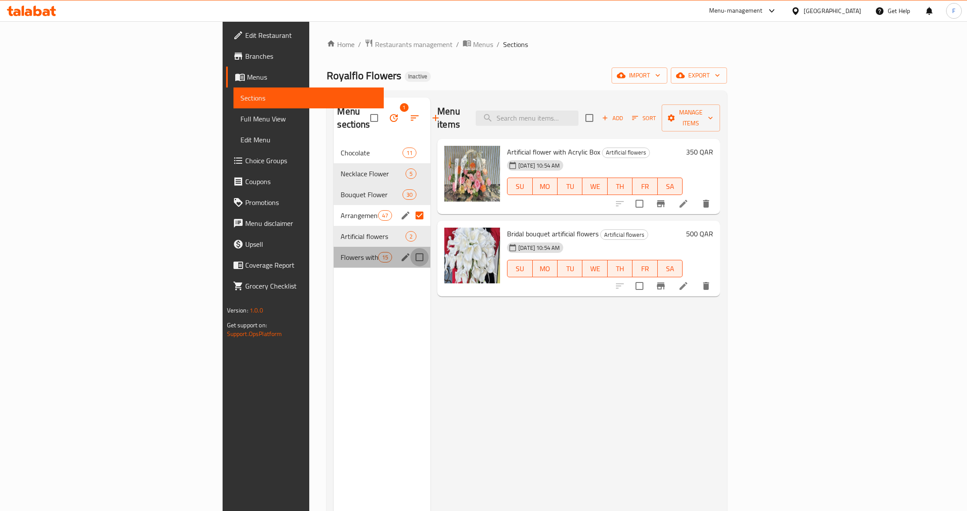
click at [410, 248] on input "Menu sections" at bounding box center [419, 257] width 18 height 18
checkbox input "true"
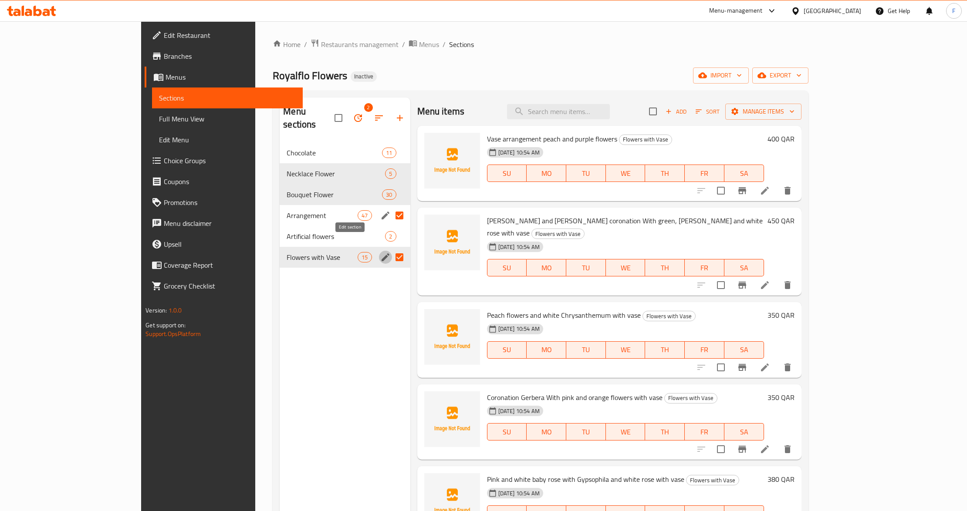
click at [381, 253] on icon "edit" at bounding box center [385, 257] width 8 height 8
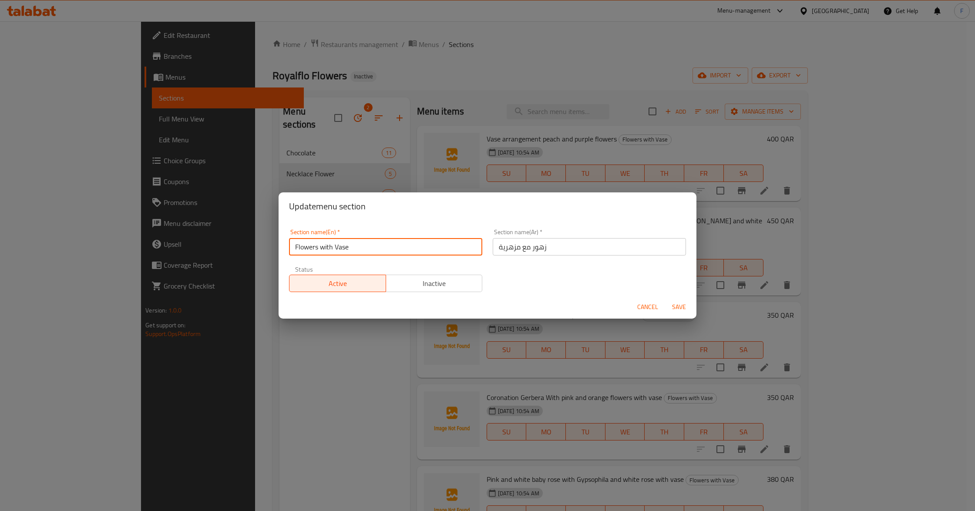
drag, startPoint x: 366, startPoint y: 246, endPoint x: 61, endPoint y: 274, distance: 306.1
click at [61, 274] on div "Update menu section Section name(En)   * Flowers with Vase Section name(En) * S…" at bounding box center [487, 255] width 975 height 511
click at [643, 303] on span "Cancel" at bounding box center [647, 307] width 21 height 11
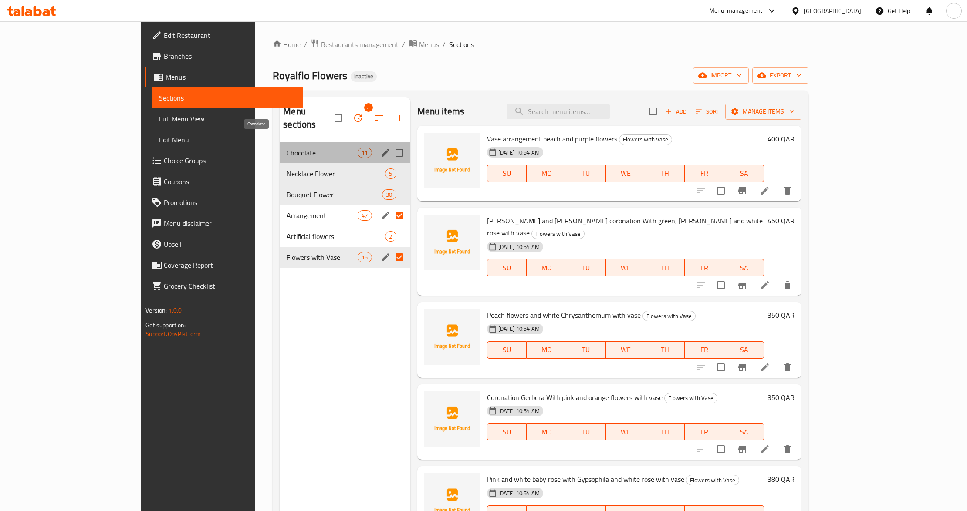
click at [287, 148] on span "Chocolate" at bounding box center [322, 153] width 71 height 10
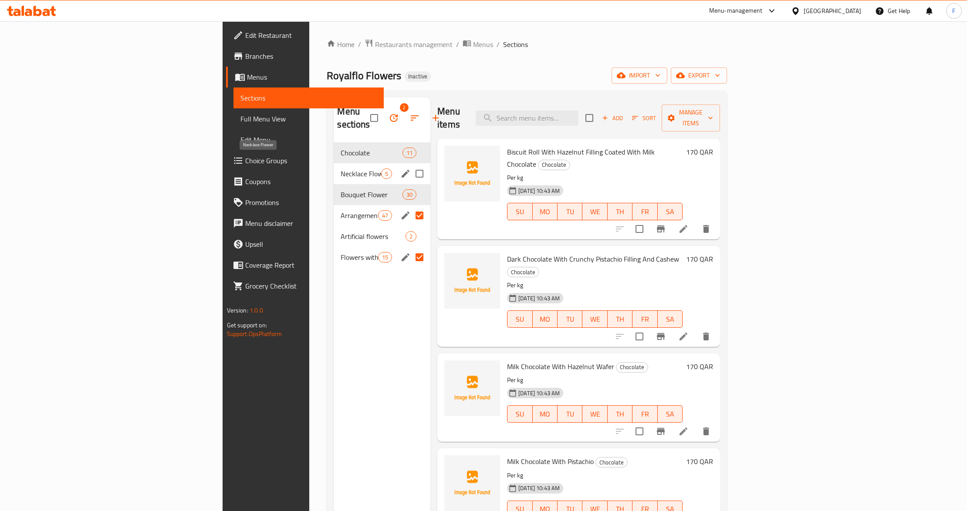
click at [340, 169] on span "Necklace Flower" at bounding box center [360, 174] width 40 height 10
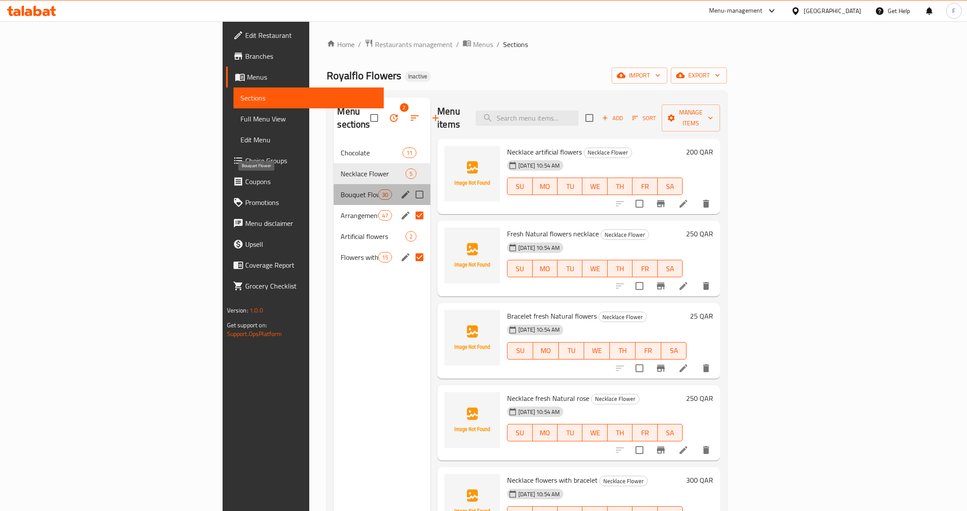
click at [340, 189] on span "Bouquet Flower" at bounding box center [358, 194] width 37 height 10
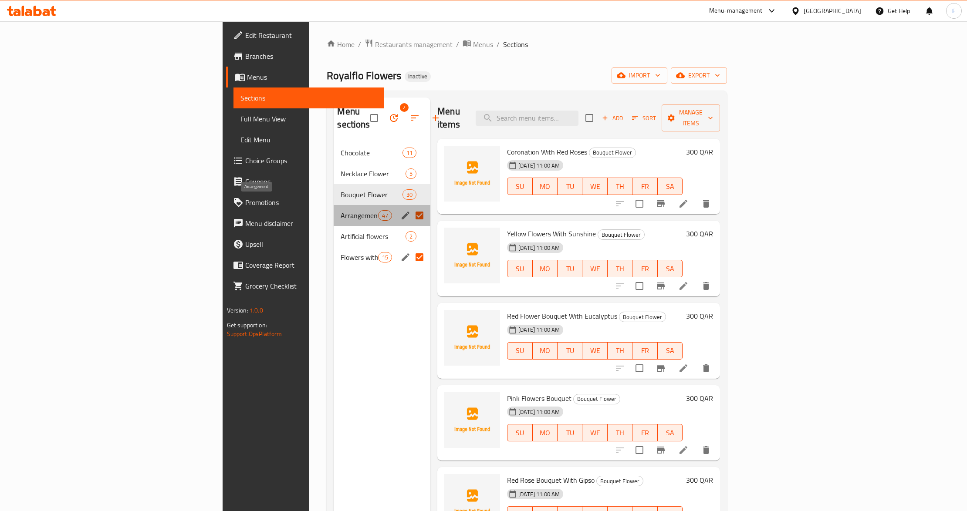
click at [340, 210] on span "Arrangement" at bounding box center [358, 215] width 37 height 10
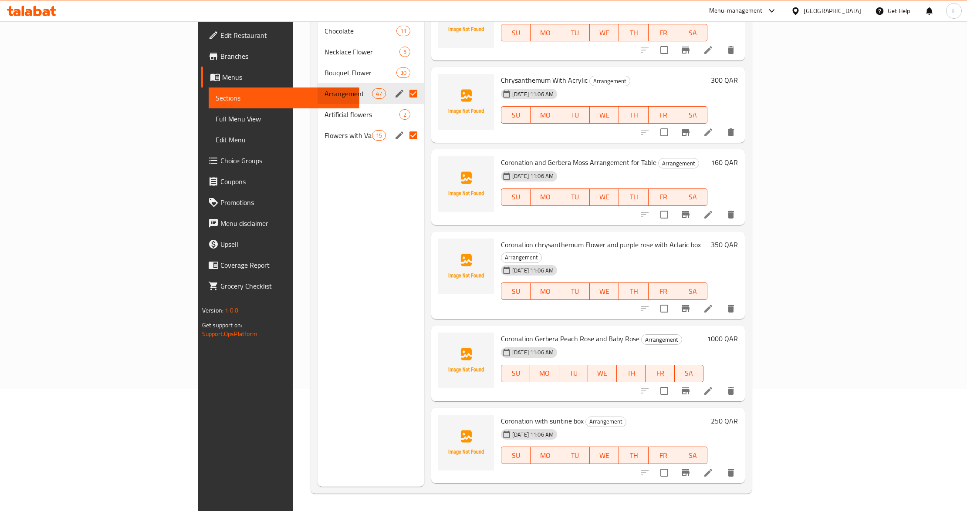
scroll to position [196, 0]
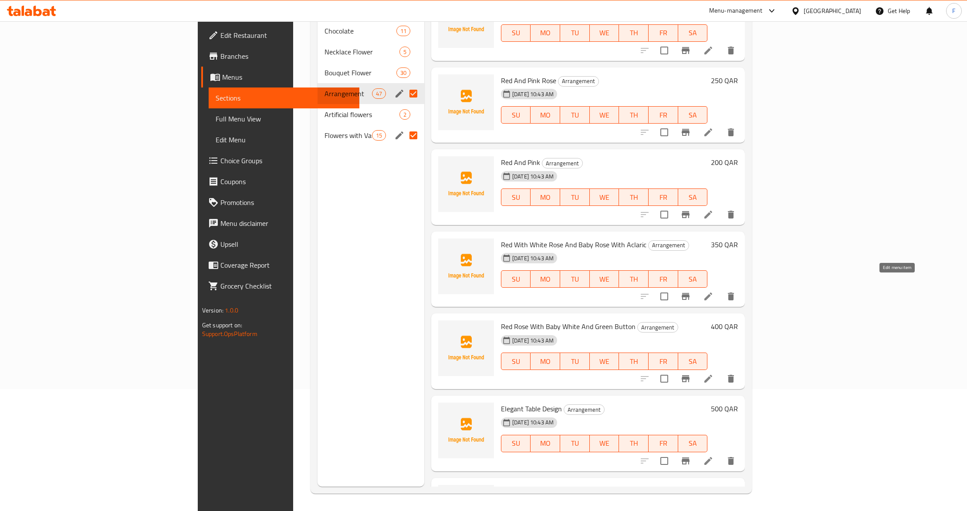
click at [713, 291] on icon at bounding box center [708, 296] width 10 height 10
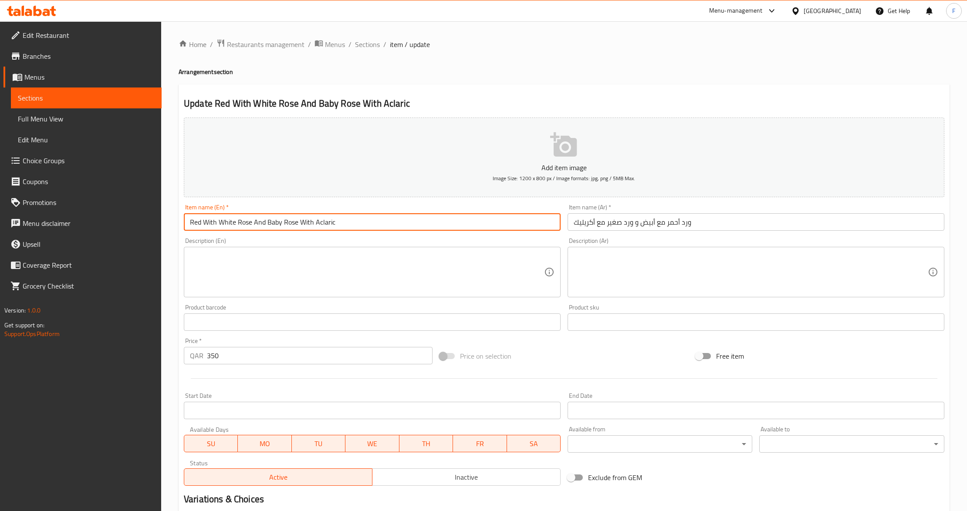
click at [327, 221] on input "Red With White Rose And Baby Rose With Aclaric" at bounding box center [372, 221] width 377 height 17
paste input "ryl"
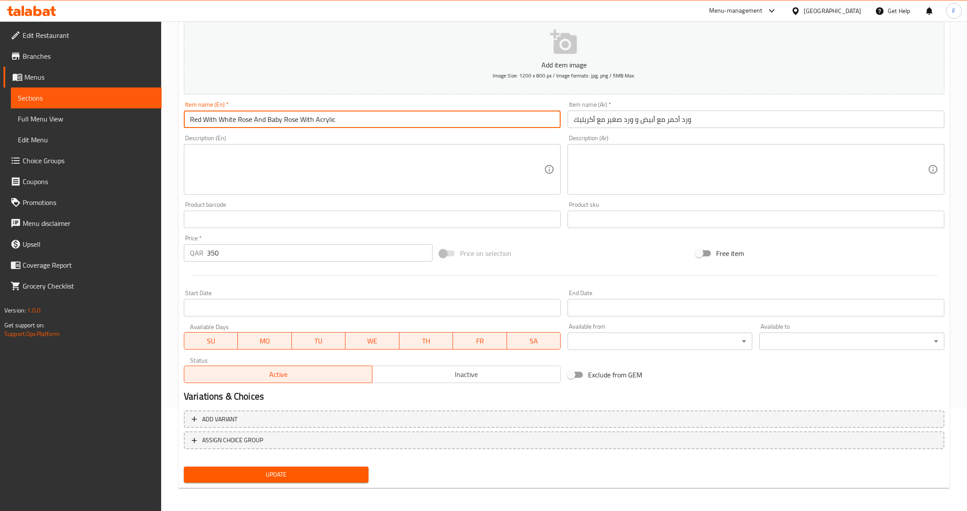
scroll to position [103, 0]
type input "Red With White Rose And Baby Rose With Acrylic"
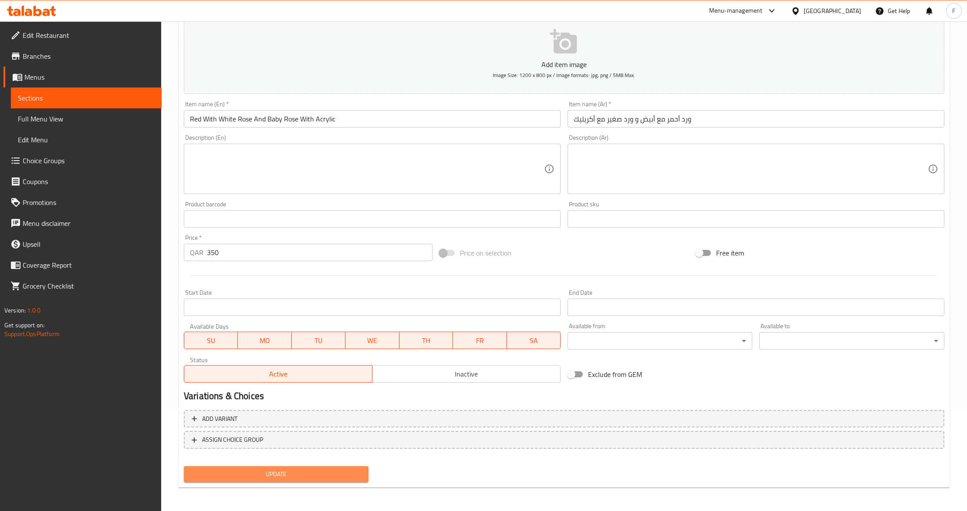
click at [290, 469] on span "Update" at bounding box center [276, 474] width 171 height 11
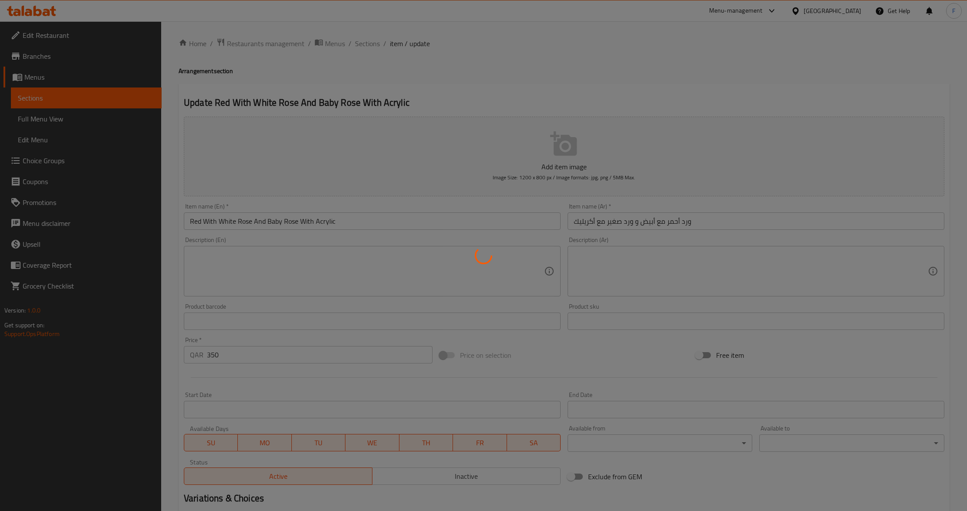
scroll to position [0, 0]
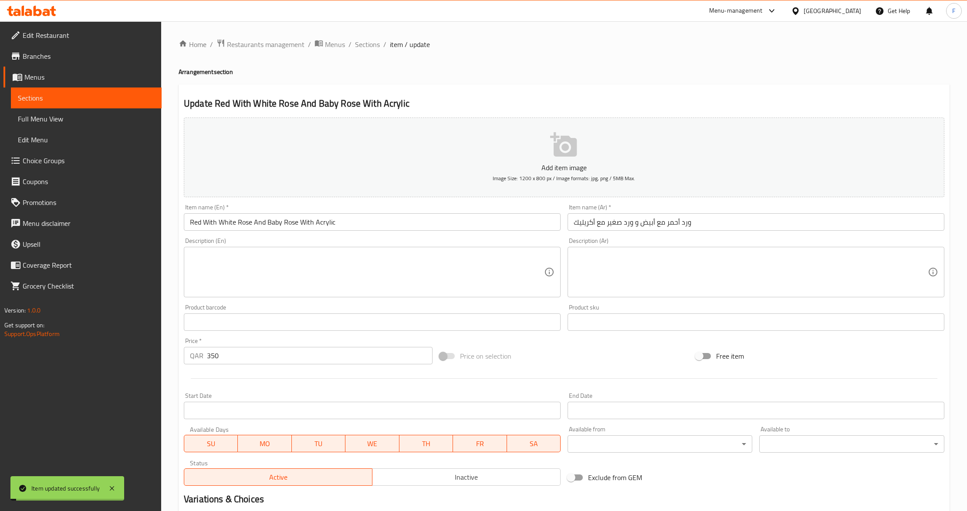
click at [361, 42] on span "Sections" at bounding box center [367, 44] width 25 height 10
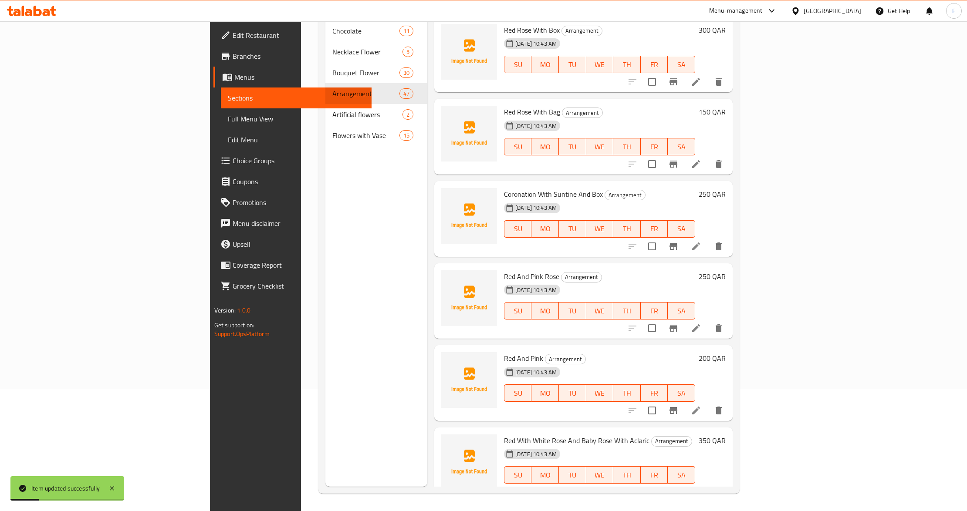
scroll to position [174, 0]
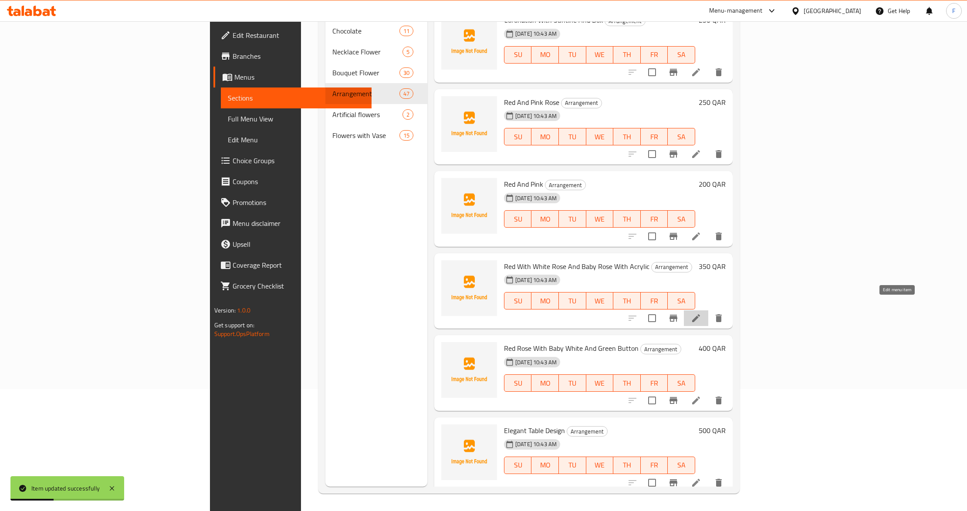
click at [701, 313] on icon at bounding box center [696, 318] width 10 height 10
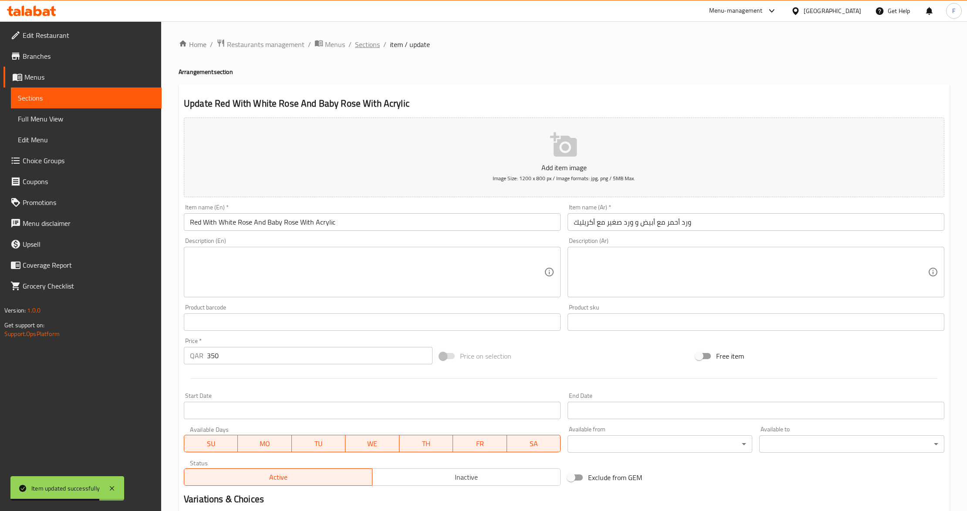
click at [361, 39] on span "Sections" at bounding box center [367, 44] width 25 height 10
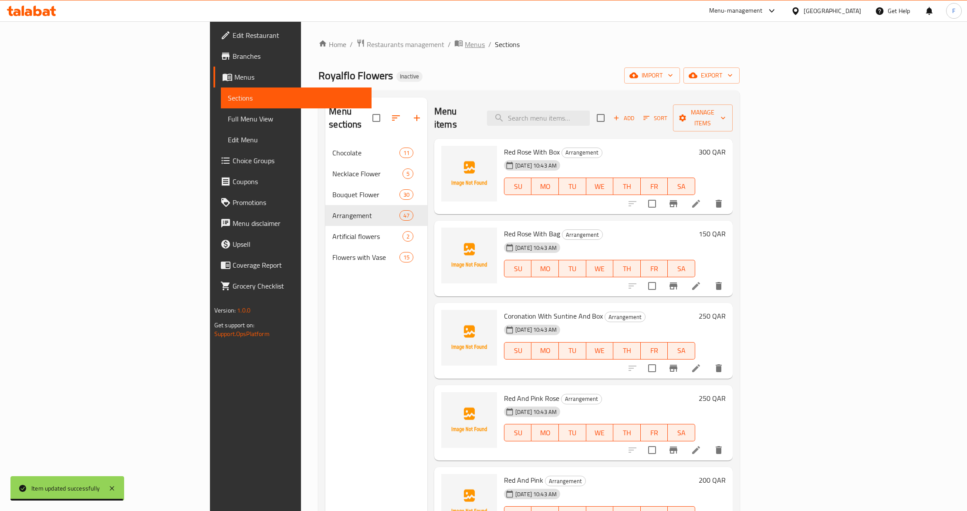
click at [465, 43] on span "Menus" at bounding box center [475, 44] width 20 height 10
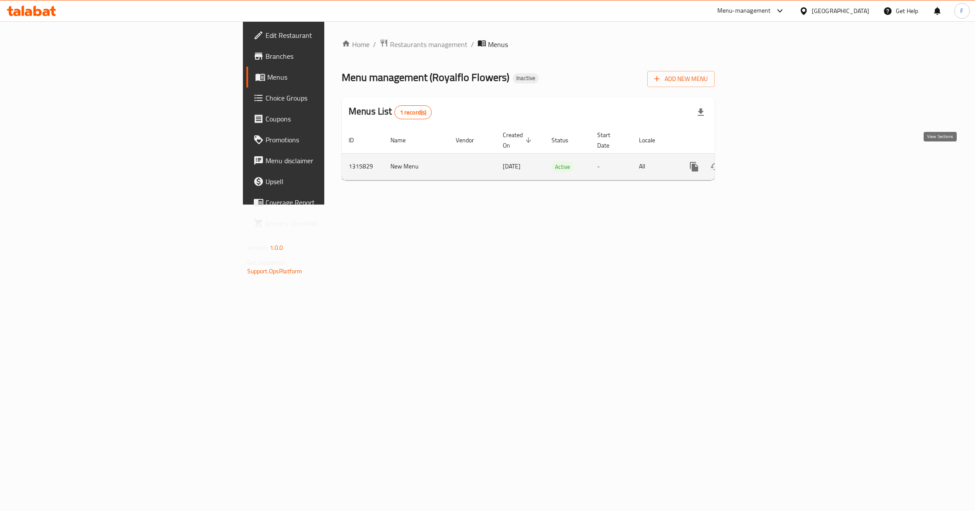
click at [768, 157] on link "enhanced table" at bounding box center [757, 166] width 21 height 21
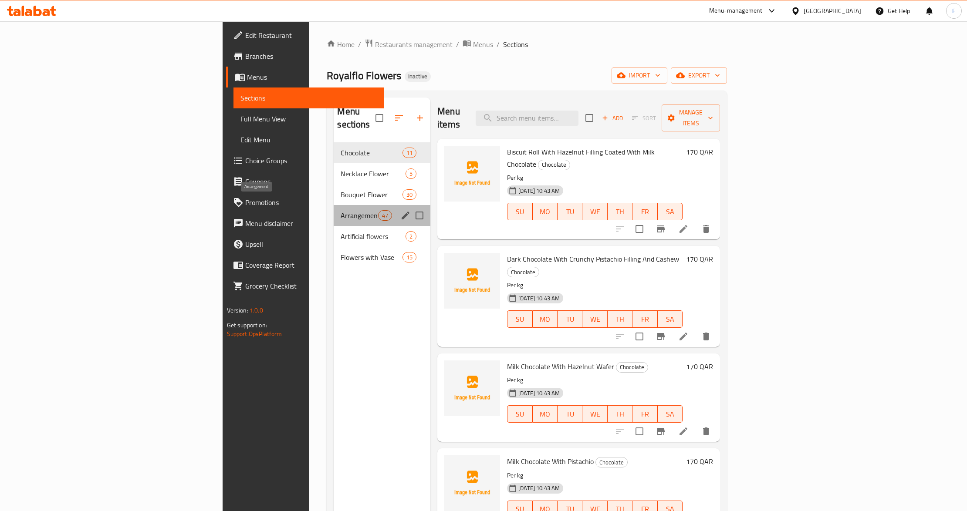
click at [340, 210] on span "Arrangement" at bounding box center [358, 215] width 37 height 10
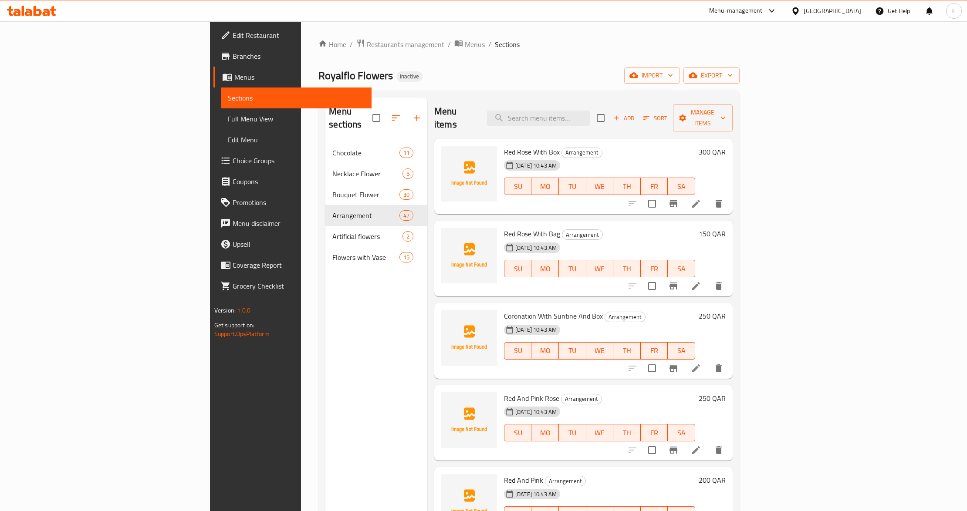
scroll to position [525, 0]
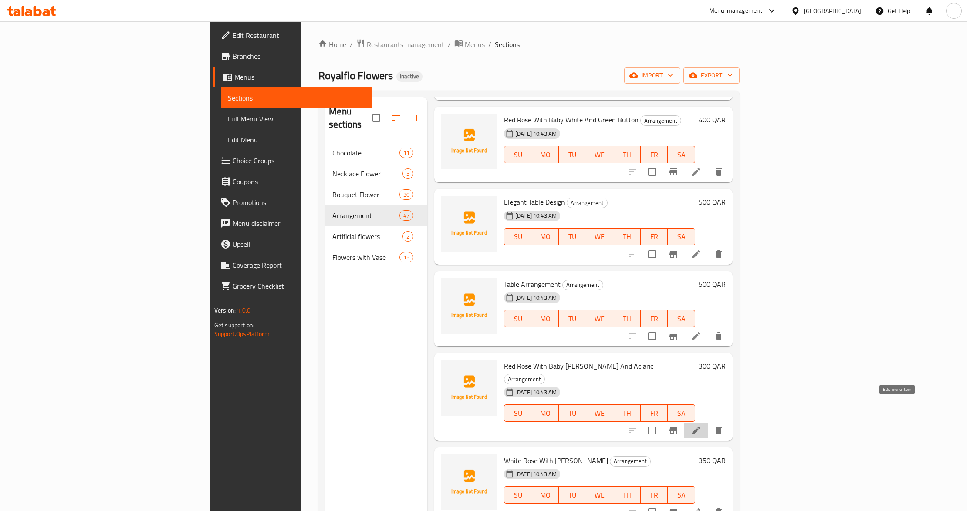
click at [701, 425] on icon at bounding box center [696, 430] width 10 height 10
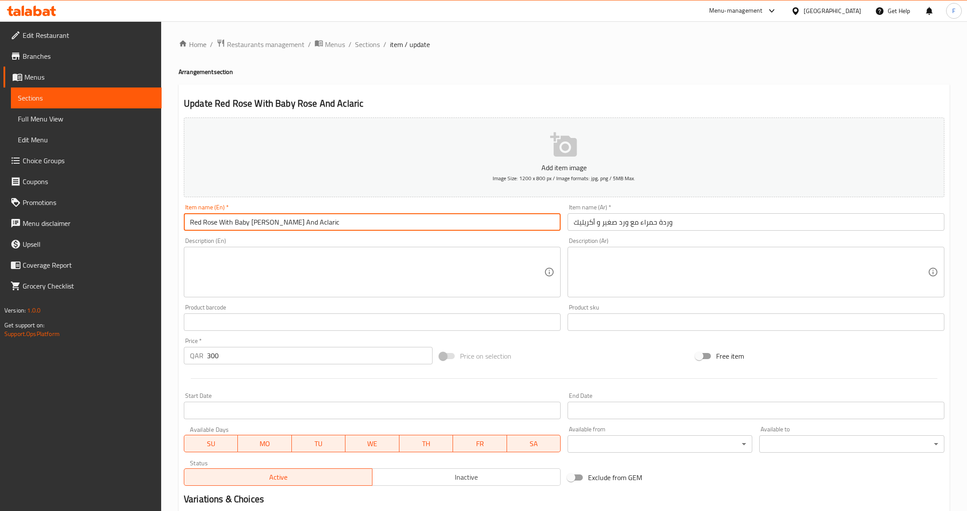
click at [293, 221] on input "Red Rose With Baby [PERSON_NAME] And Aclaric" at bounding box center [372, 221] width 377 height 17
paste input "ryl"
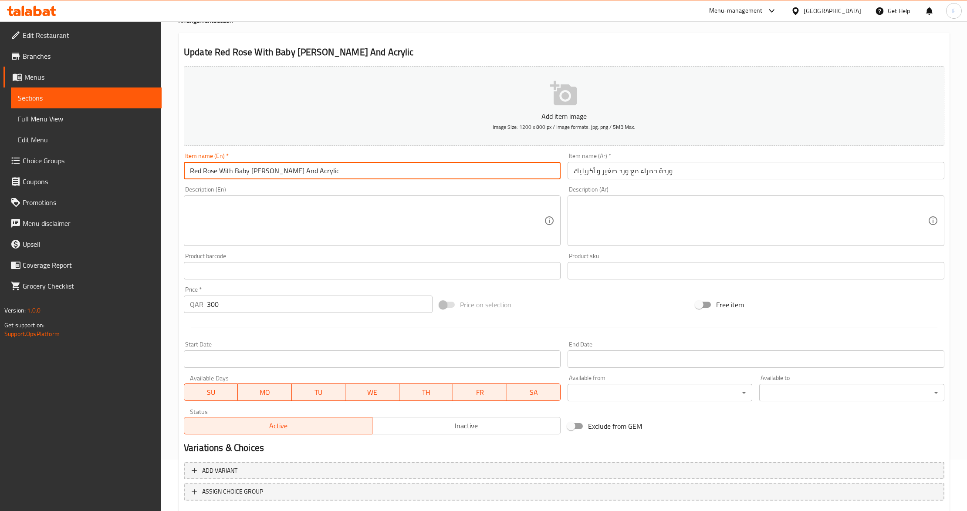
scroll to position [103, 0]
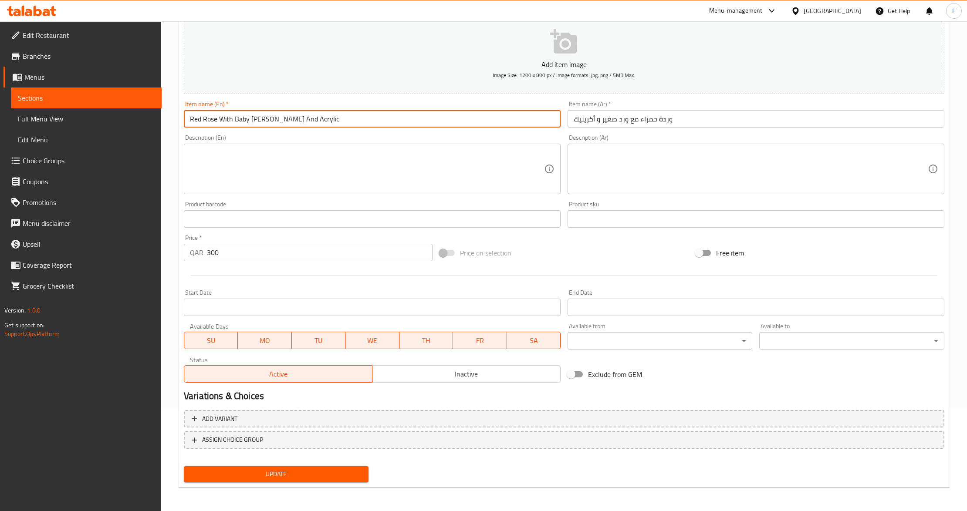
type input "Red Rose With Baby [PERSON_NAME] And Acrylic"
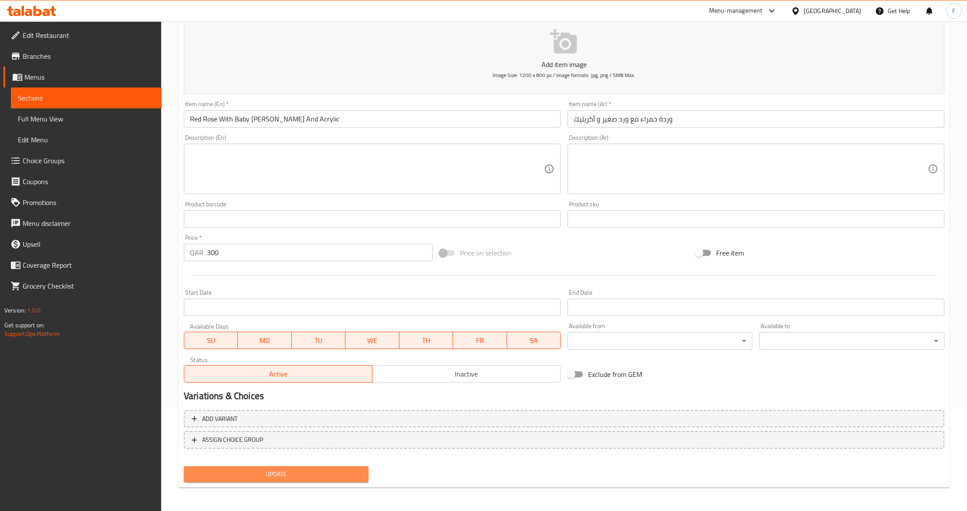
click at [256, 470] on span "Update" at bounding box center [276, 474] width 171 height 11
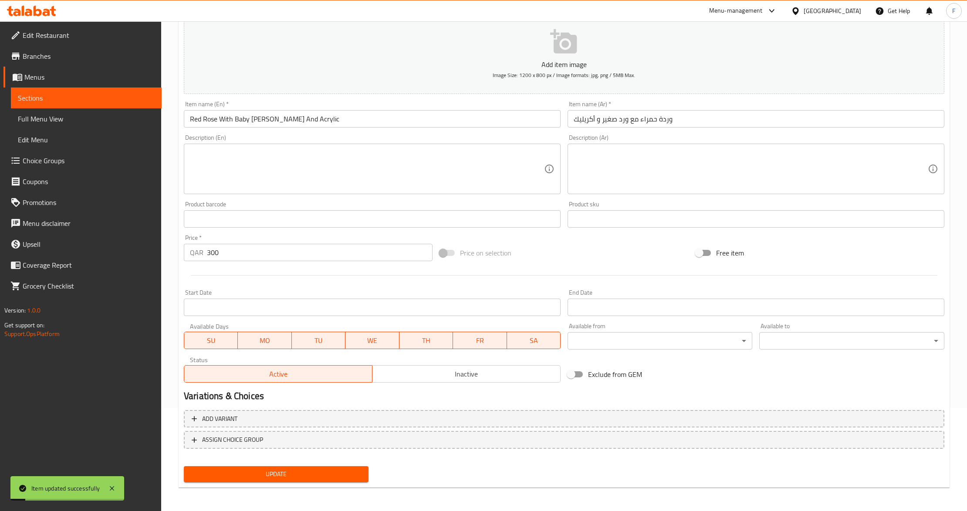
scroll to position [0, 0]
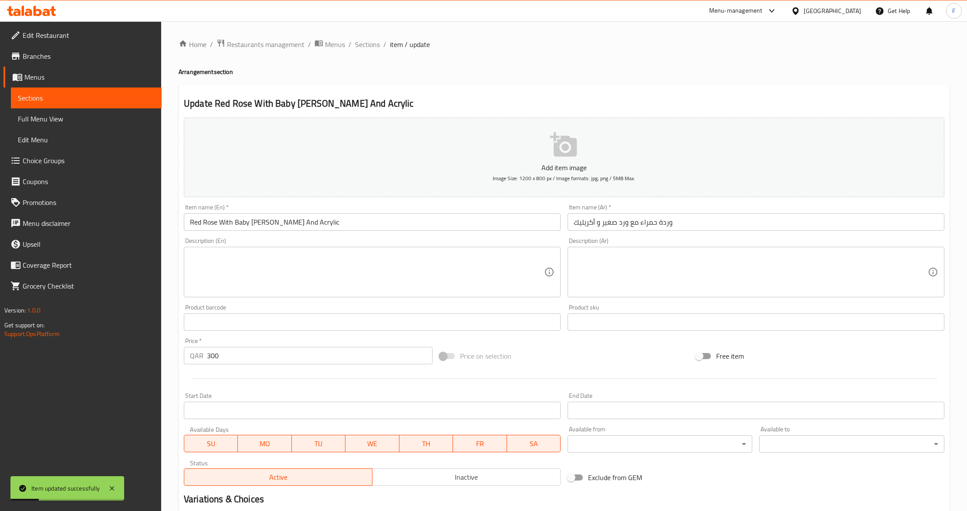
drag, startPoint x: 362, startPoint y: 47, endPoint x: 618, endPoint y: 21, distance: 257.4
click at [362, 47] on span "Sections" at bounding box center [367, 44] width 25 height 10
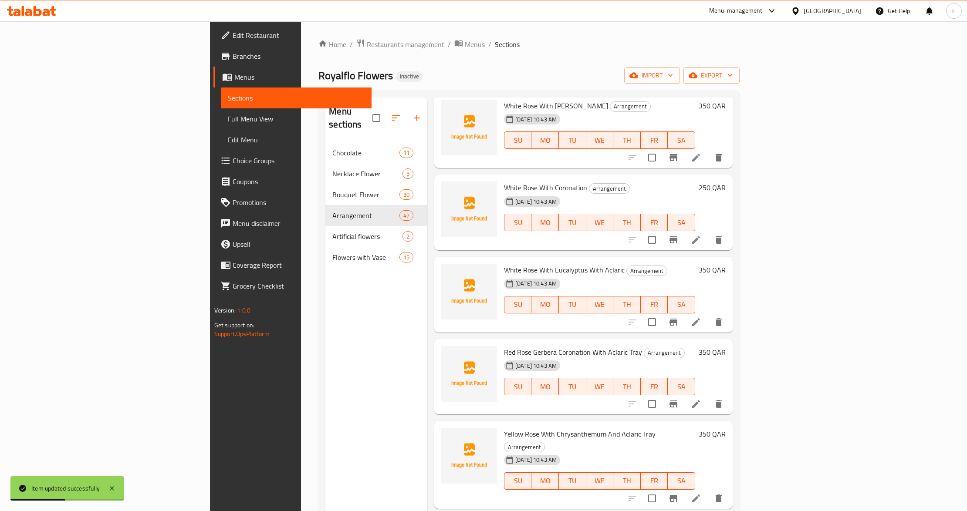
scroll to position [887, 0]
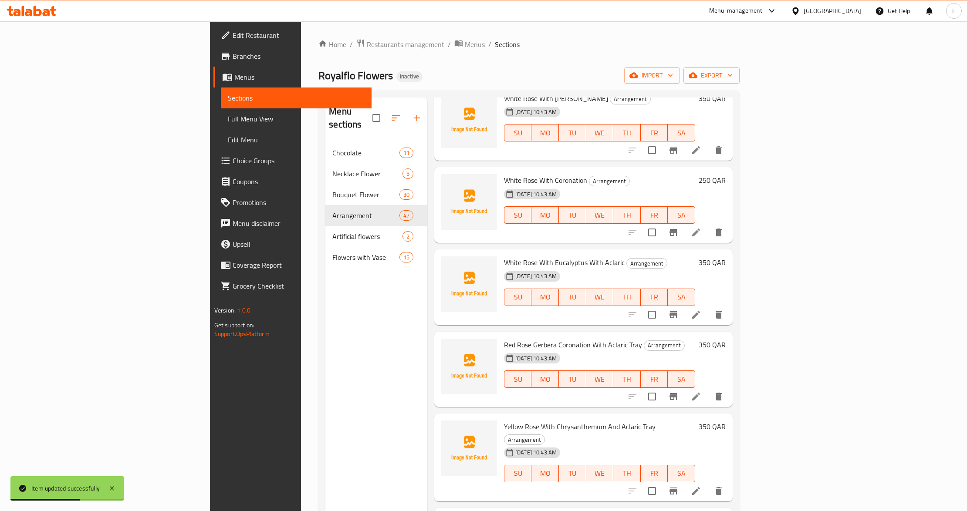
click at [708, 307] on li at bounding box center [696, 315] width 24 height 16
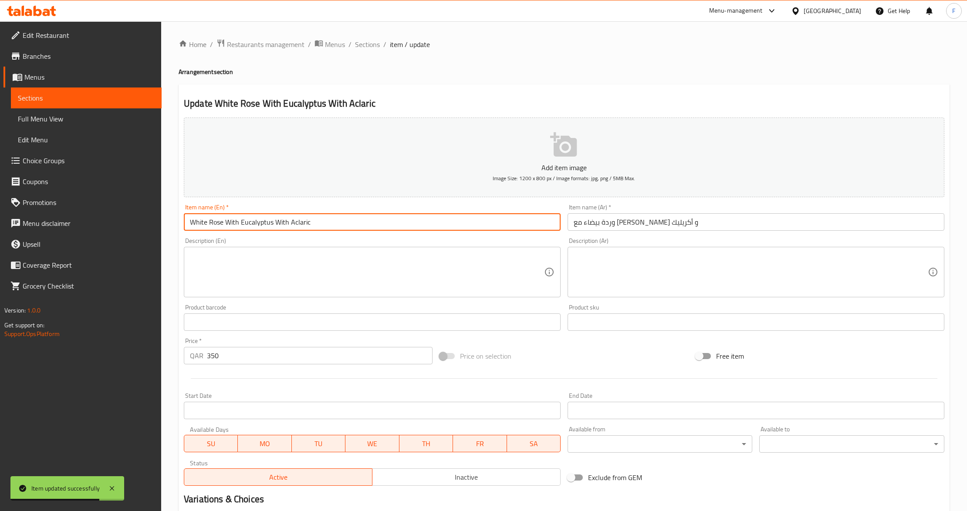
click at [305, 225] on input "White Rose With Eucalyptus With Aclaric" at bounding box center [372, 221] width 377 height 17
paste input "ryl"
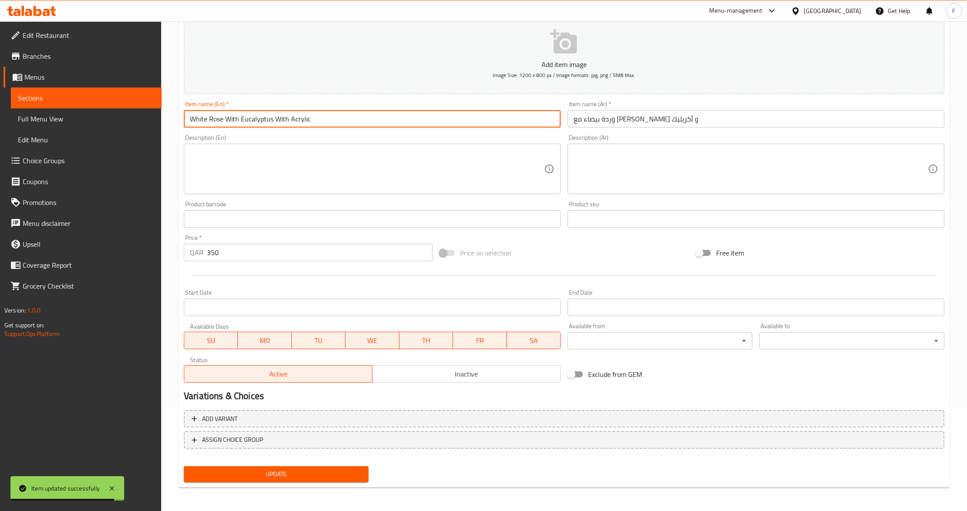
type input "White Rose With Eucalyptus With Acrylic"
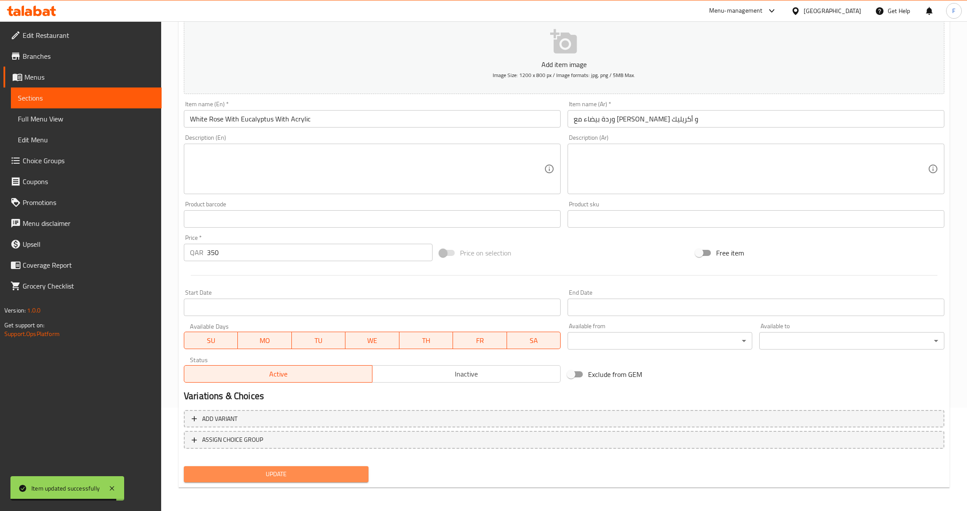
click at [276, 469] on span "Update" at bounding box center [276, 474] width 171 height 11
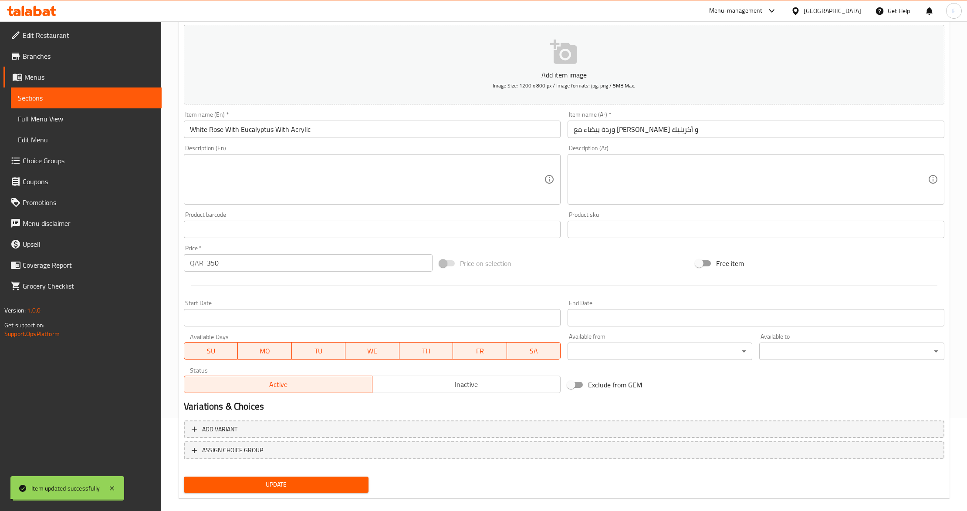
scroll to position [0, 0]
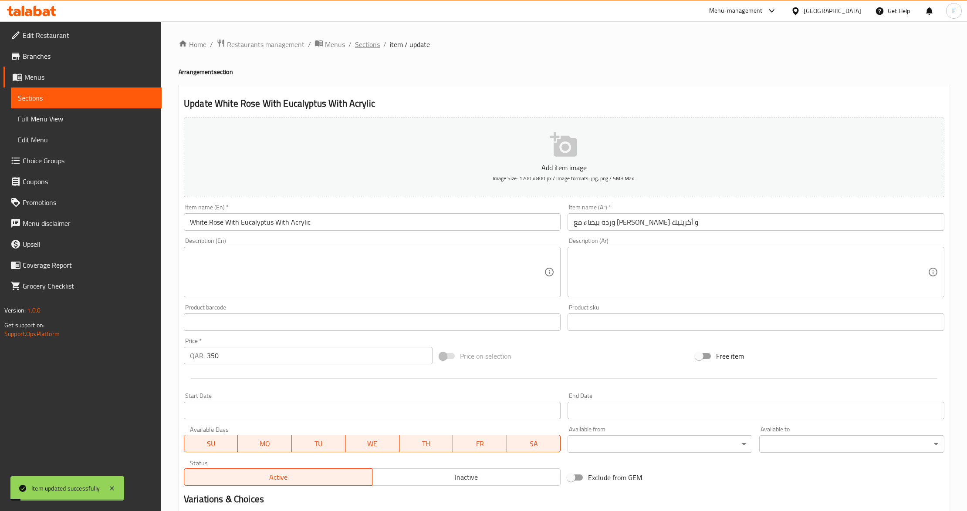
click at [358, 42] on span "Sections" at bounding box center [367, 44] width 25 height 10
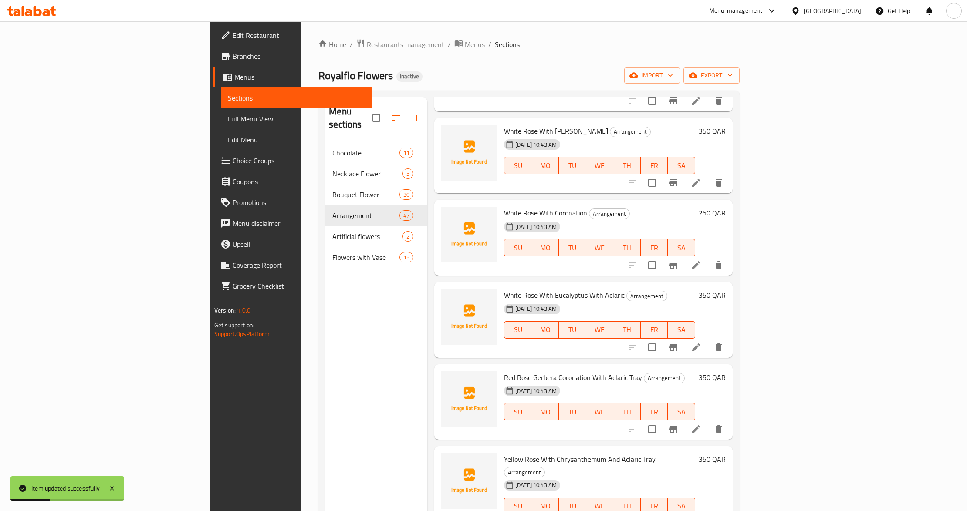
scroll to position [945, 0]
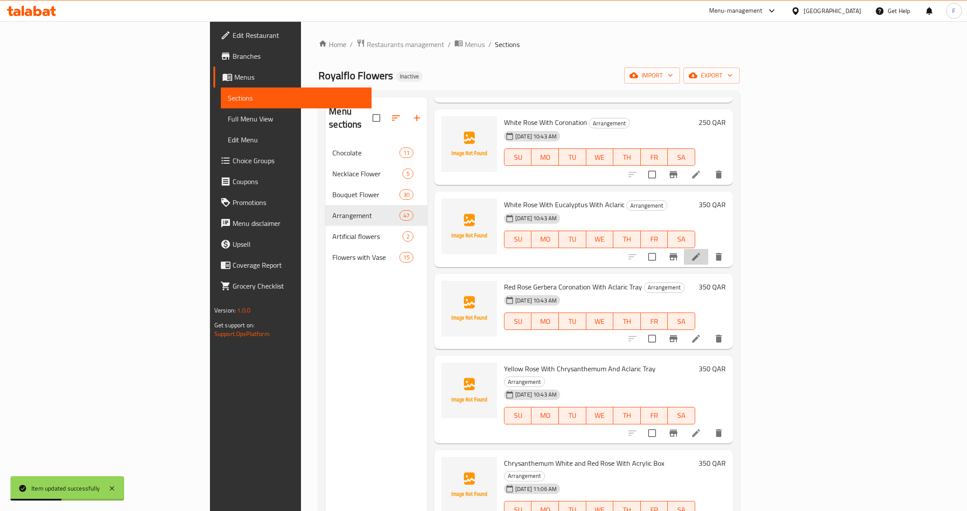
click at [708, 249] on li at bounding box center [696, 257] width 24 height 16
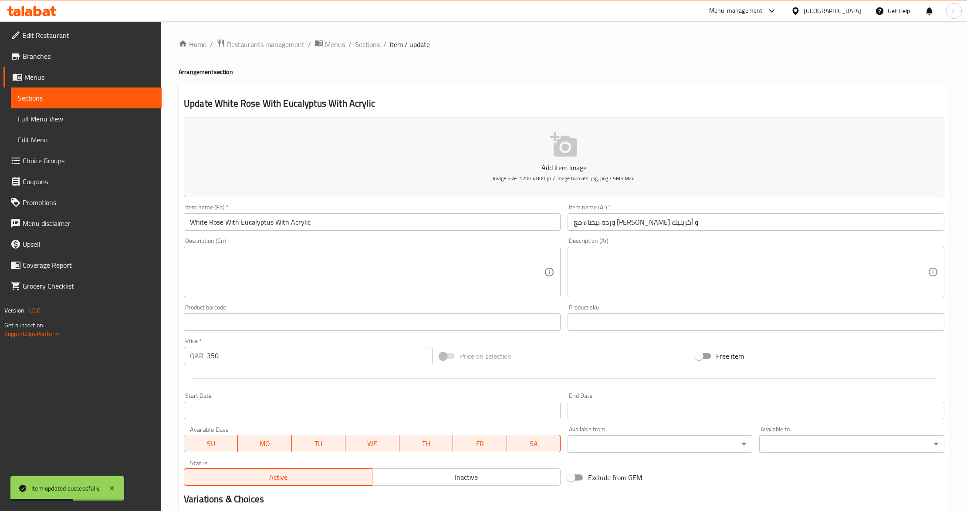
click at [296, 225] on input "White Rose With Eucalyptus With Acrylic" at bounding box center [372, 221] width 377 height 17
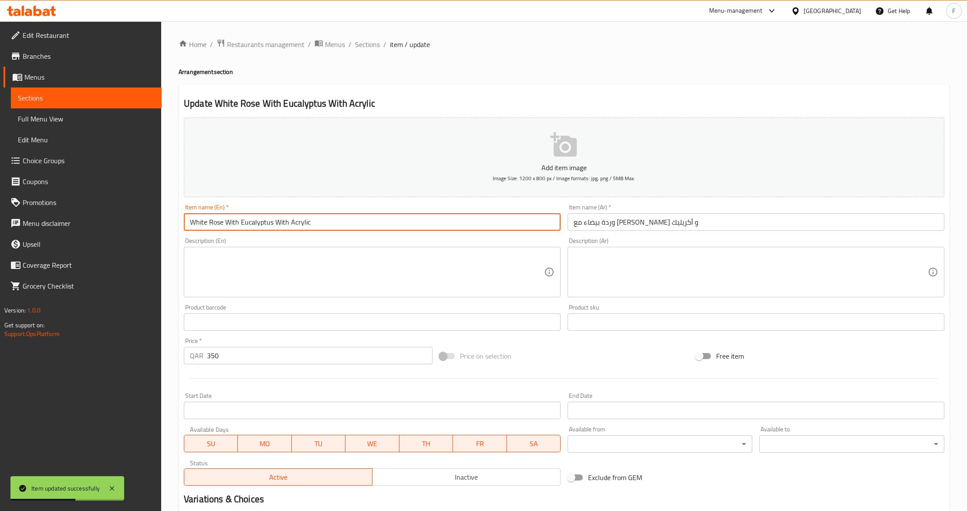
drag, startPoint x: 296, startPoint y: 225, endPoint x: 300, endPoint y: 295, distance: 70.6
click at [297, 225] on input "White Rose With Eucalyptus With Acrylic" at bounding box center [372, 221] width 377 height 17
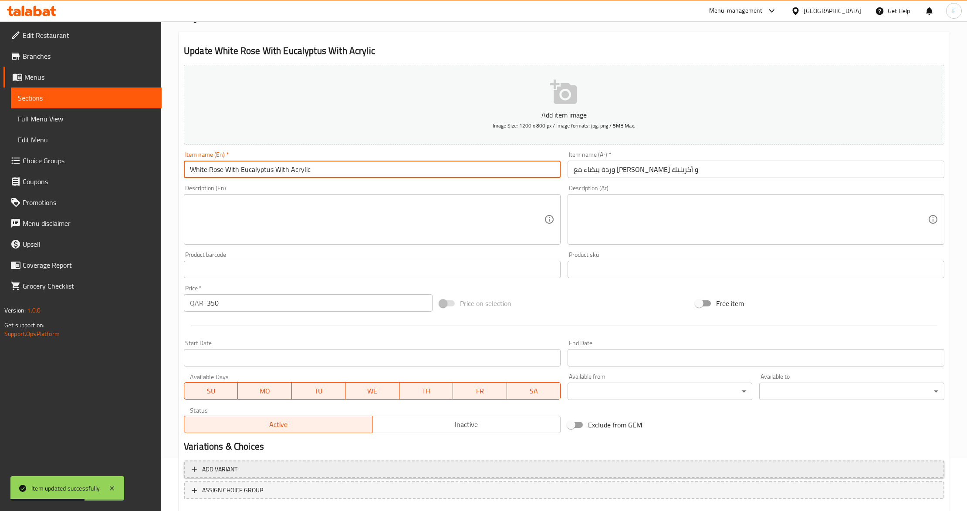
scroll to position [103, 0]
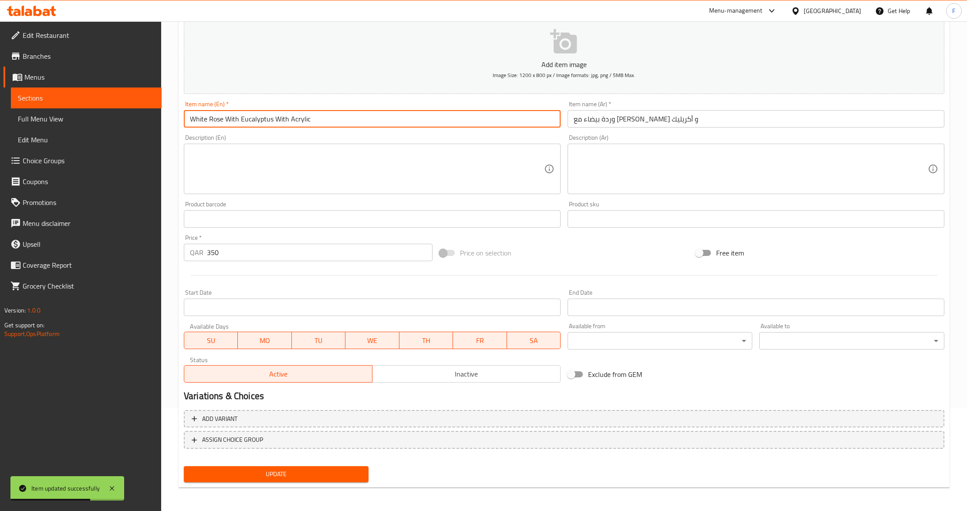
click at [262, 476] on span "Update" at bounding box center [276, 474] width 171 height 11
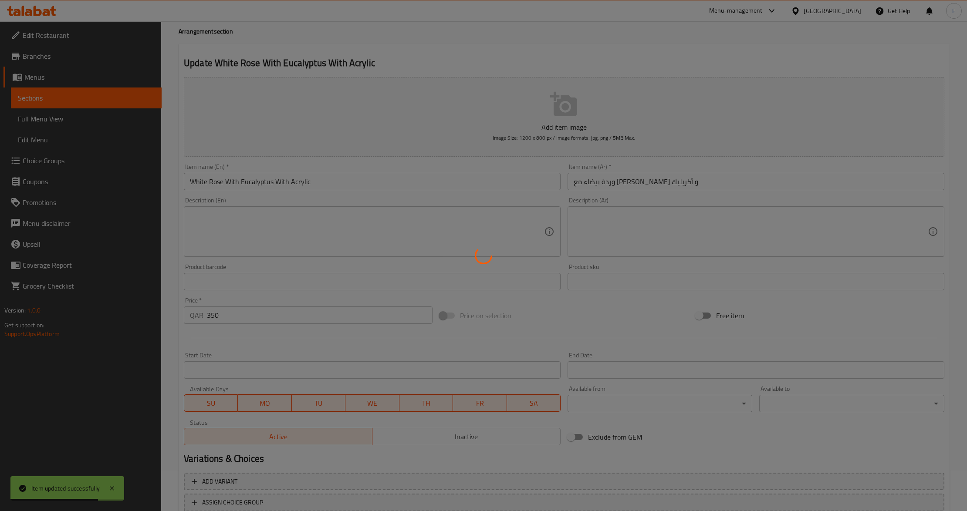
scroll to position [0, 0]
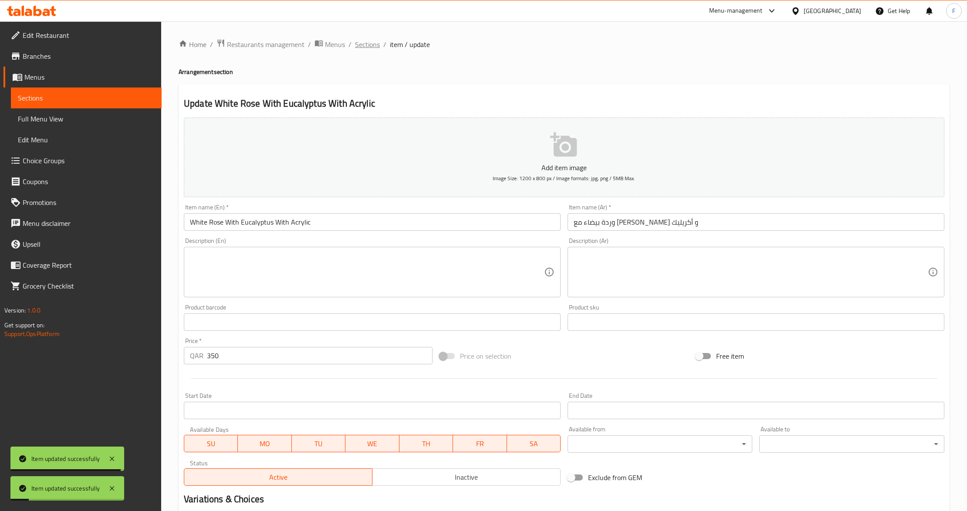
click at [359, 41] on span "Sections" at bounding box center [367, 44] width 25 height 10
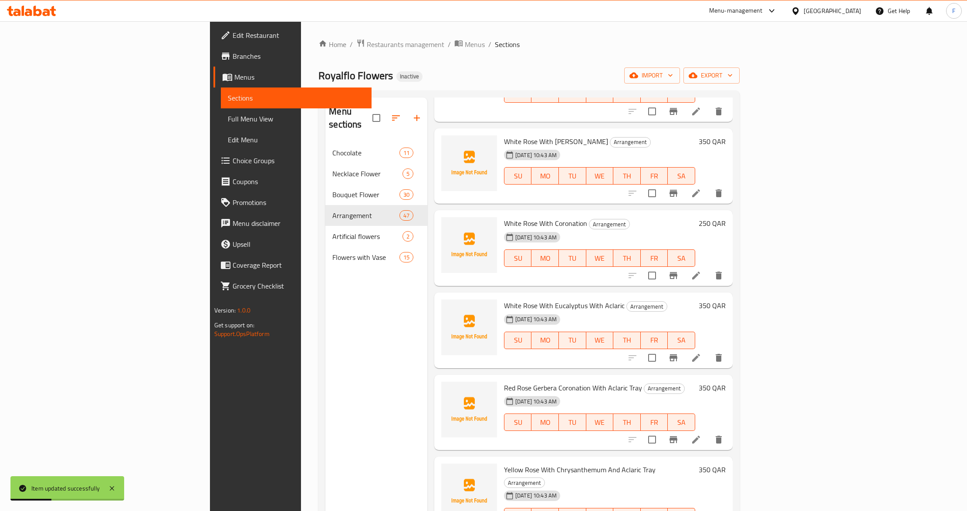
scroll to position [945, 0]
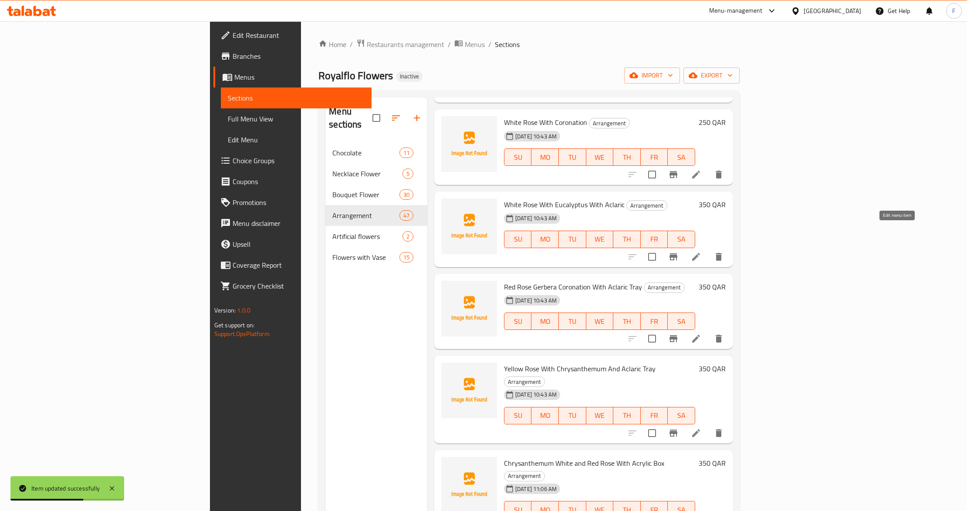
click at [701, 252] on icon at bounding box center [696, 257] width 10 height 10
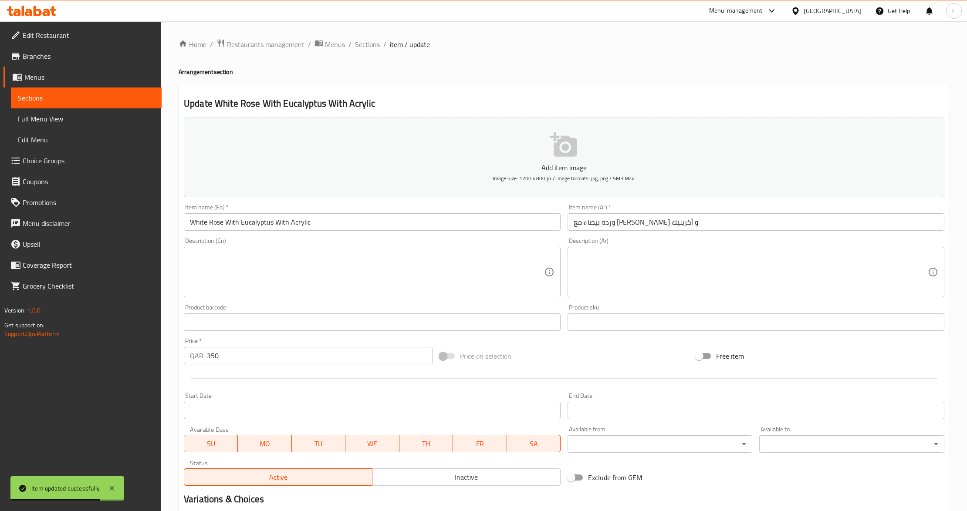
click at [302, 225] on input "White Rose With Eucalyptus With Acrylic" at bounding box center [372, 221] width 377 height 17
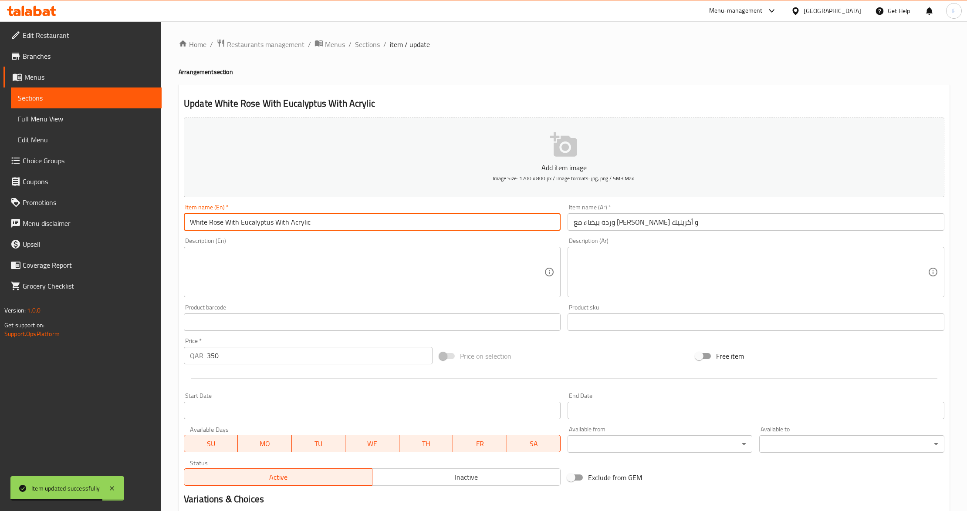
click at [302, 225] on input "White Rose With Eucalyptus With Acrylic" at bounding box center [372, 221] width 377 height 17
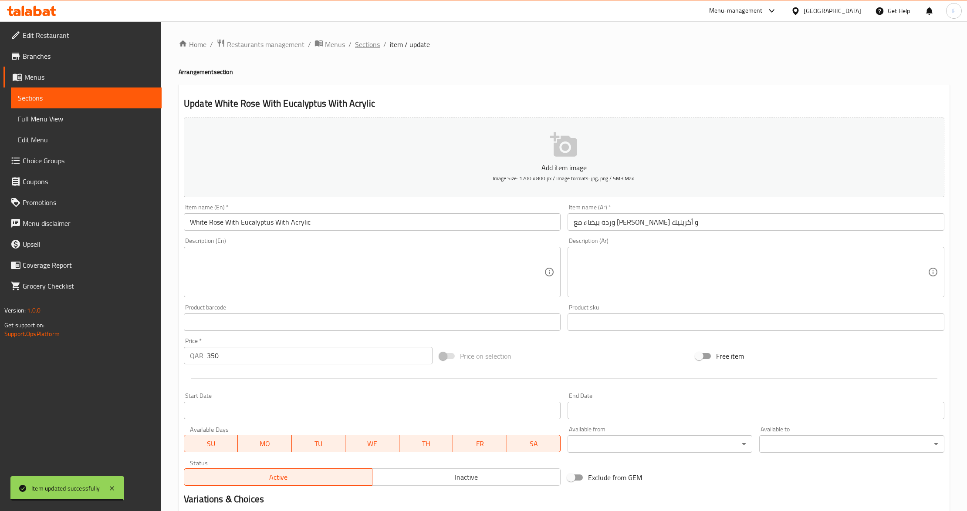
click at [360, 44] on span "Sections" at bounding box center [367, 44] width 25 height 10
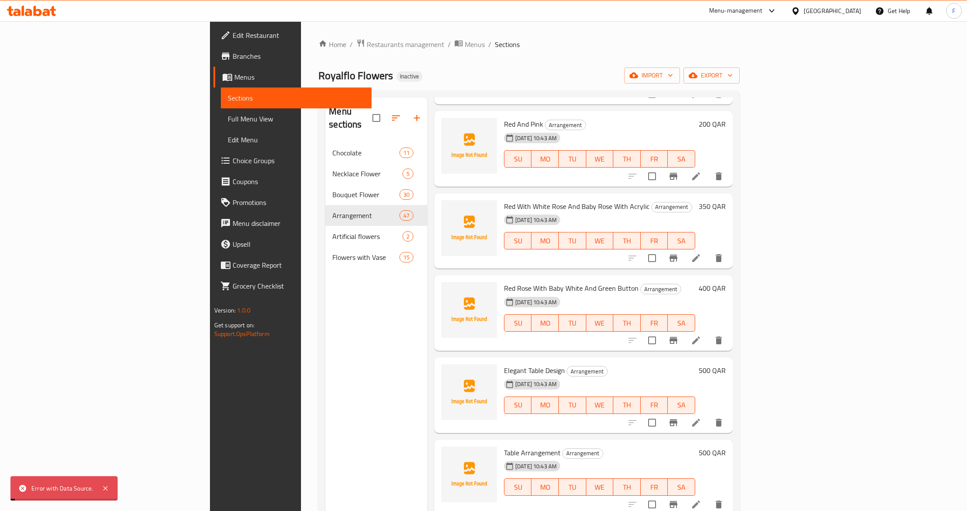
scroll to position [307, 0]
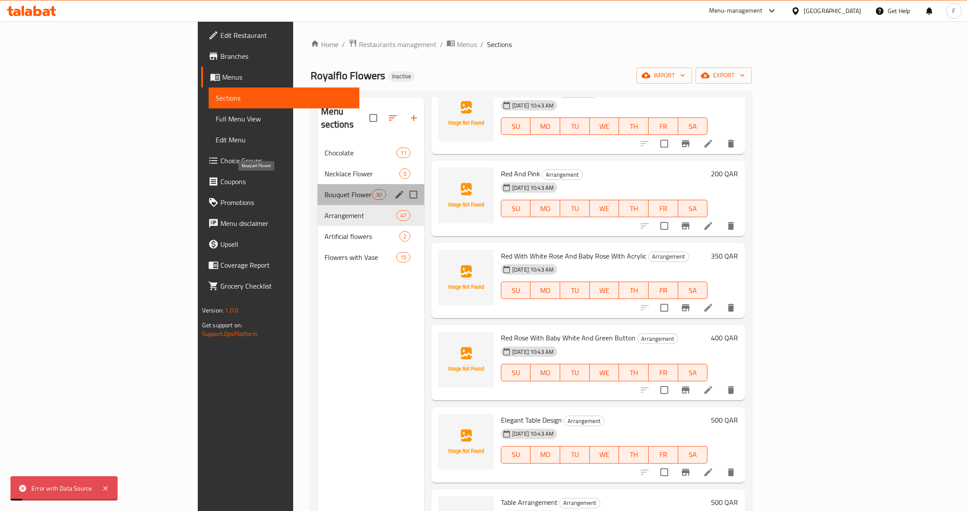
click at [324, 189] on span "Bouquet Flower" at bounding box center [347, 194] width 47 height 10
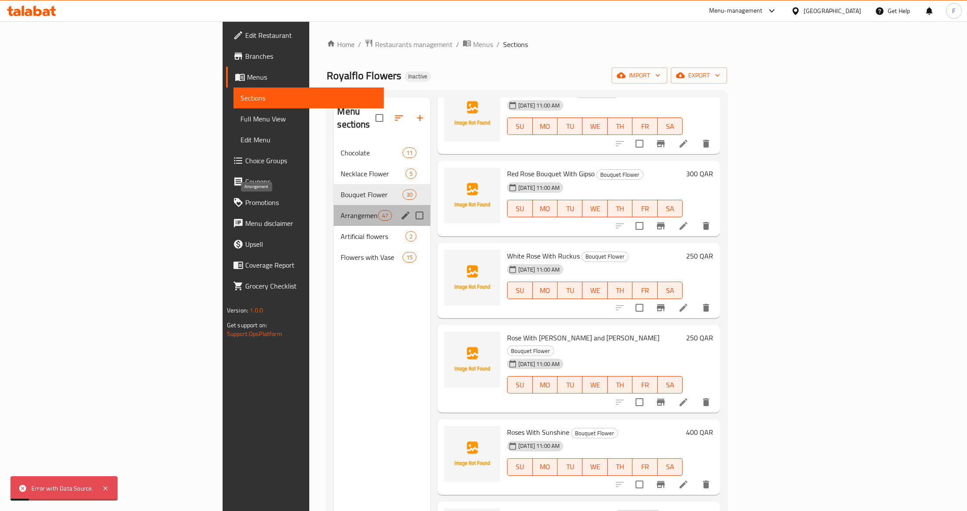
click at [340, 210] on span "Arrangement" at bounding box center [358, 215] width 37 height 10
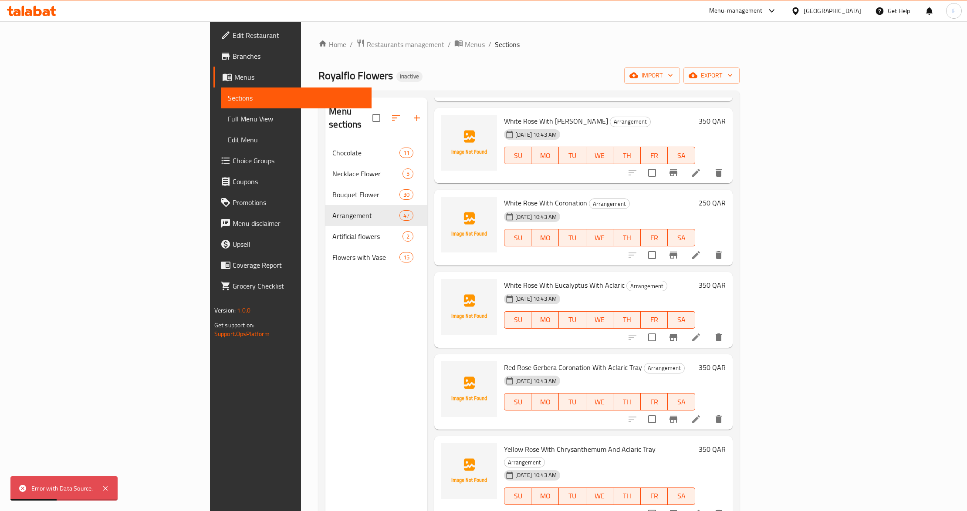
scroll to position [887, 0]
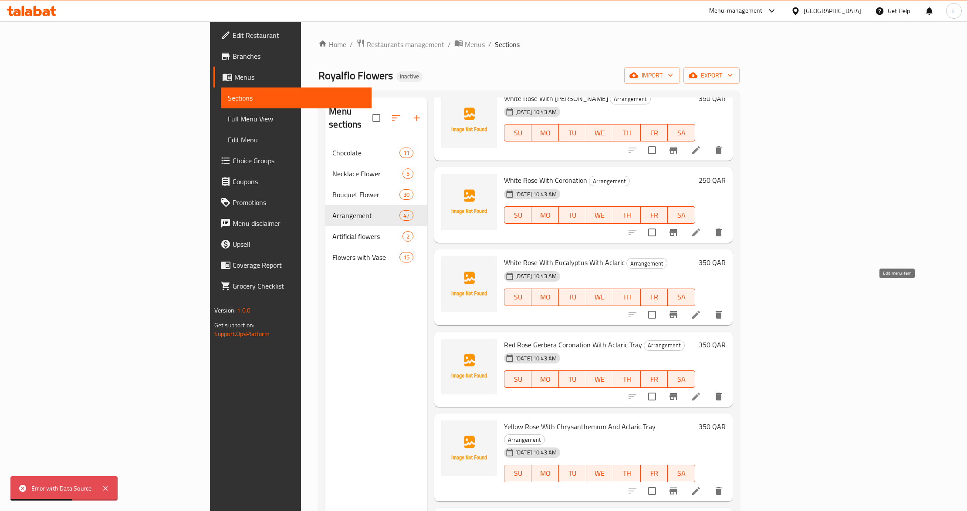
click at [701, 310] on icon at bounding box center [696, 315] width 10 height 10
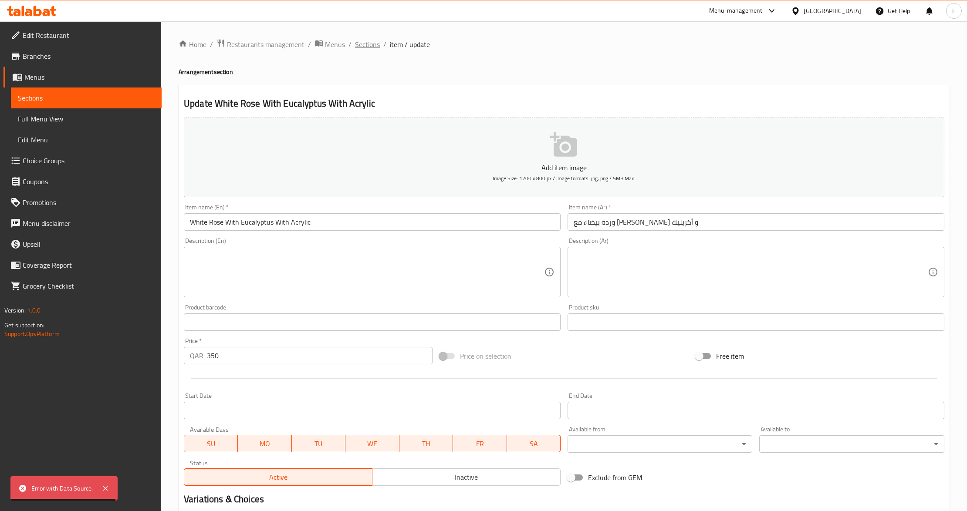
click at [368, 49] on span "Sections" at bounding box center [367, 44] width 25 height 10
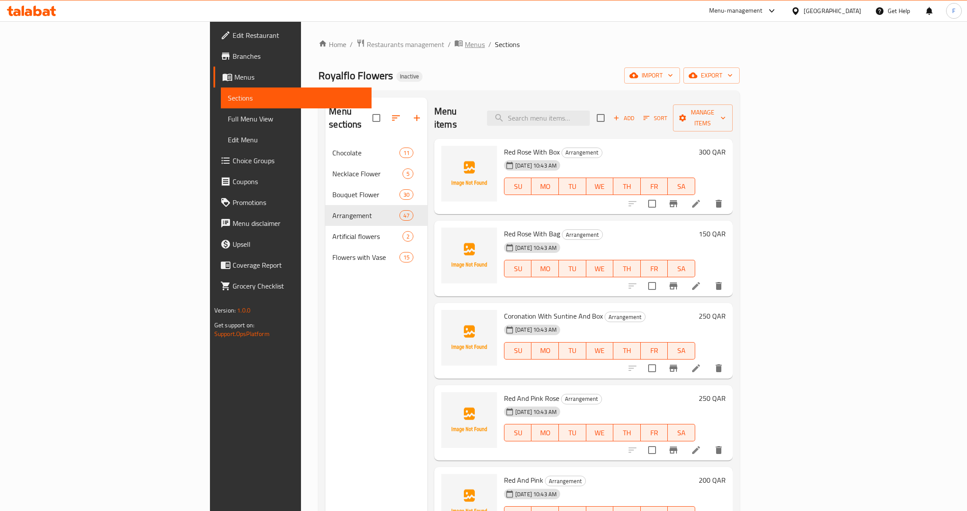
click at [454, 49] on span "breadcrumb" at bounding box center [459, 44] width 10 height 11
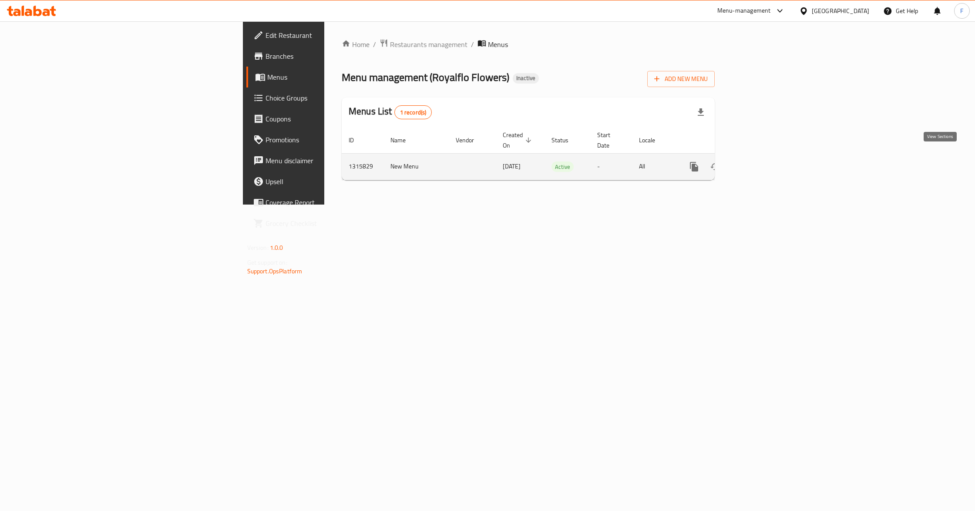
click at [762, 162] on icon "enhanced table" at bounding box center [757, 167] width 10 height 10
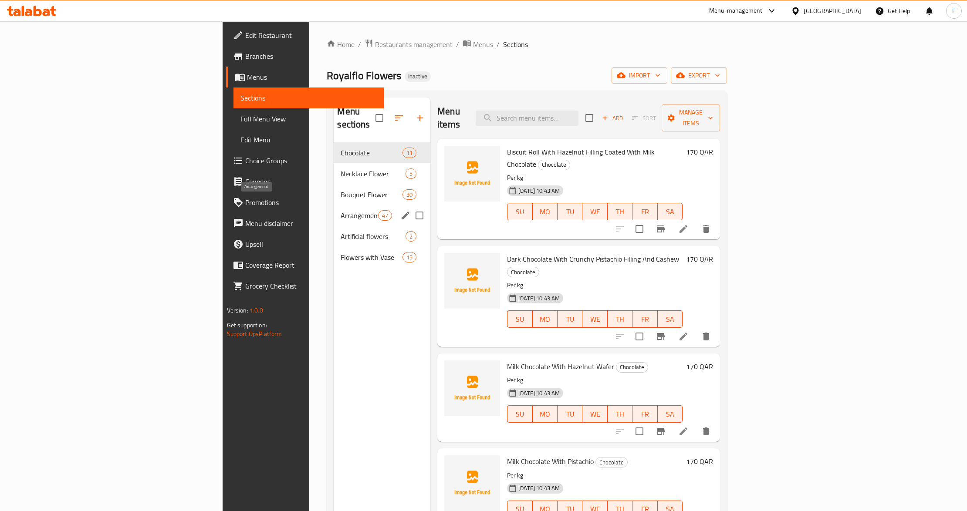
click at [340, 210] on span "Arrangement" at bounding box center [358, 215] width 37 height 10
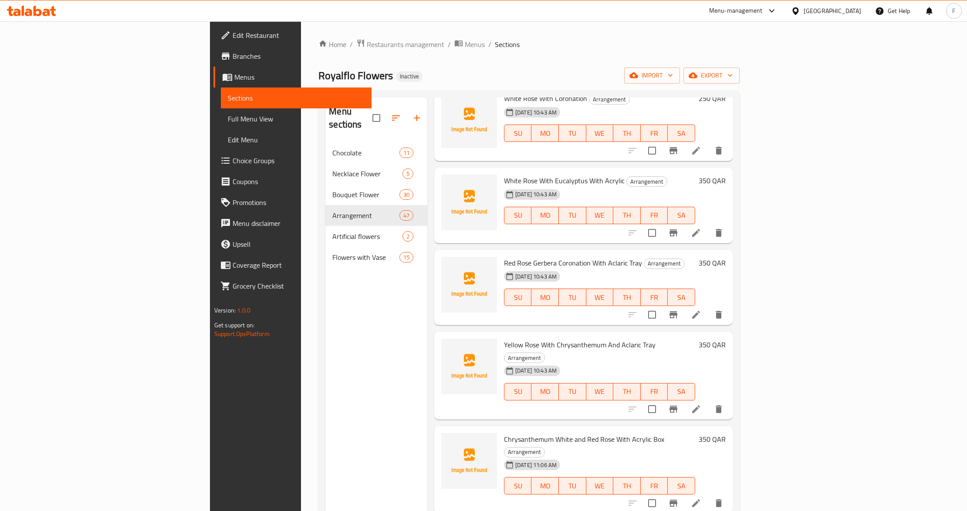
scroll to position [969, 0]
click at [701, 309] on icon at bounding box center [696, 314] width 10 height 10
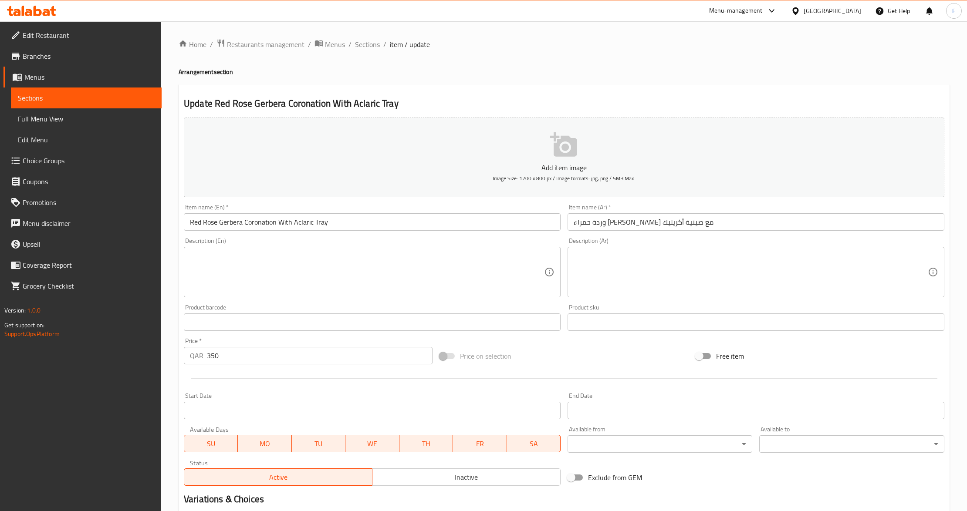
click at [298, 220] on input "Red Rose Gerbera Coronation With Aclaric Tray" at bounding box center [372, 221] width 377 height 17
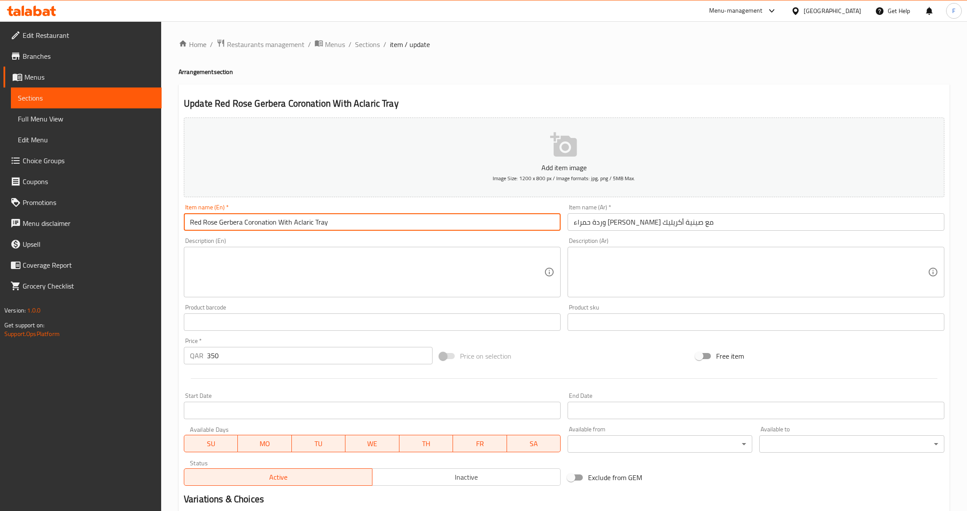
click at [298, 220] on input "Red Rose Gerbera Coronation With Aclaric Tray" at bounding box center [372, 221] width 377 height 17
paste input "rylic"
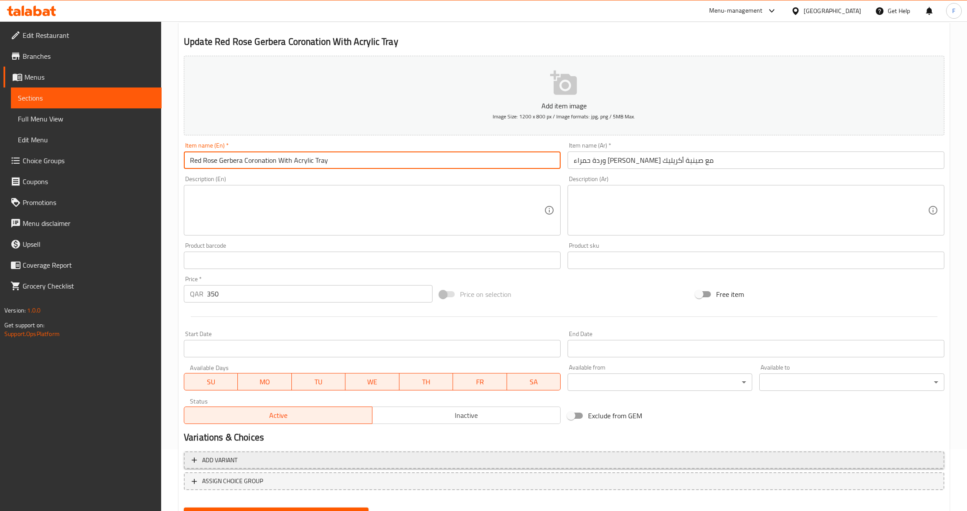
scroll to position [103, 0]
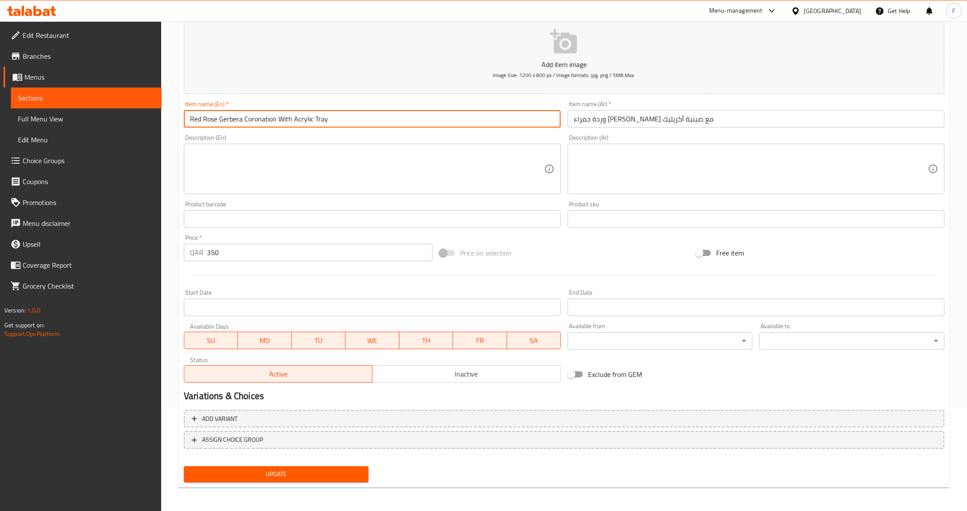
type input "Red Rose Gerbera Coronation With Acrylic Tray"
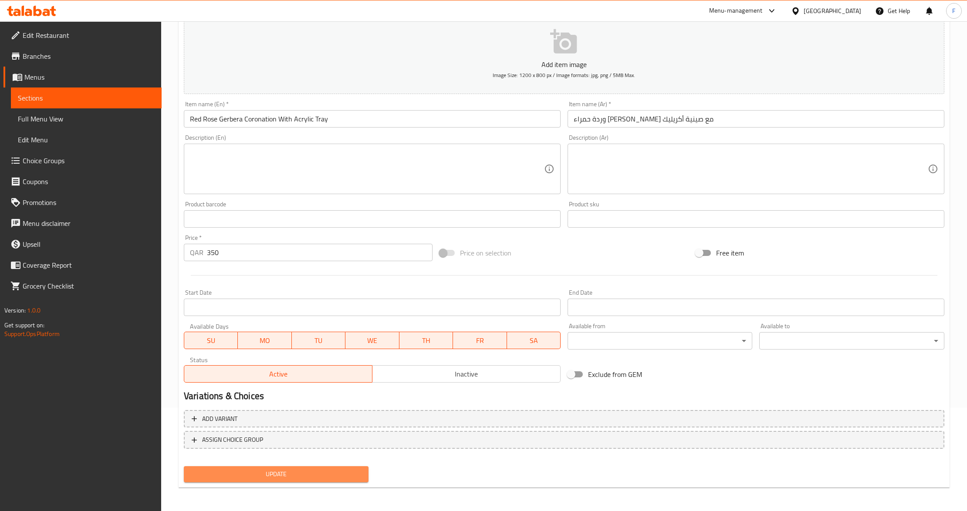
click at [284, 469] on span "Update" at bounding box center [276, 474] width 171 height 11
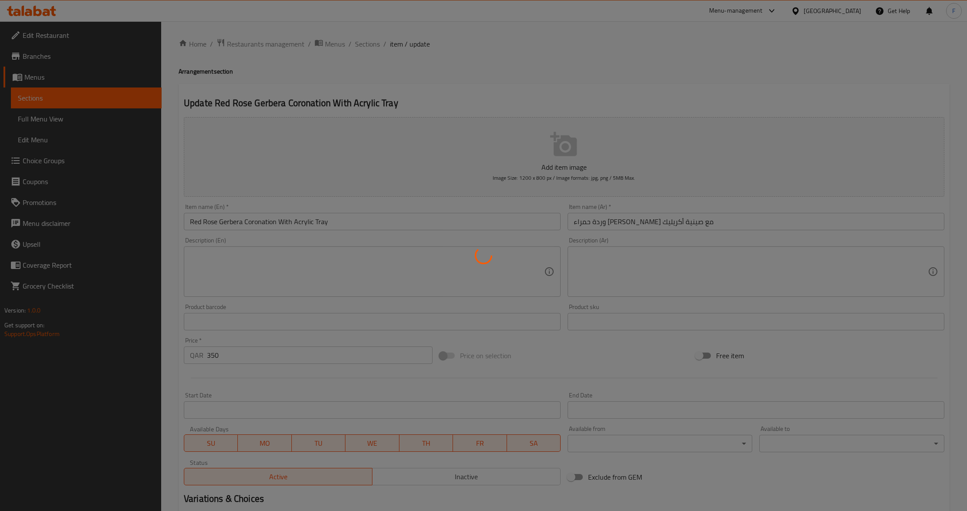
scroll to position [0, 0]
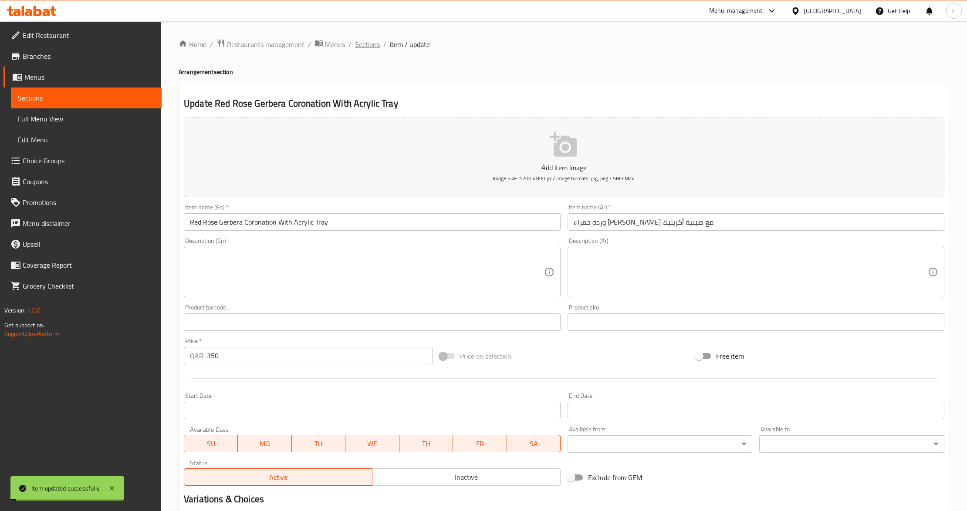
click at [363, 45] on span "Sections" at bounding box center [367, 44] width 25 height 10
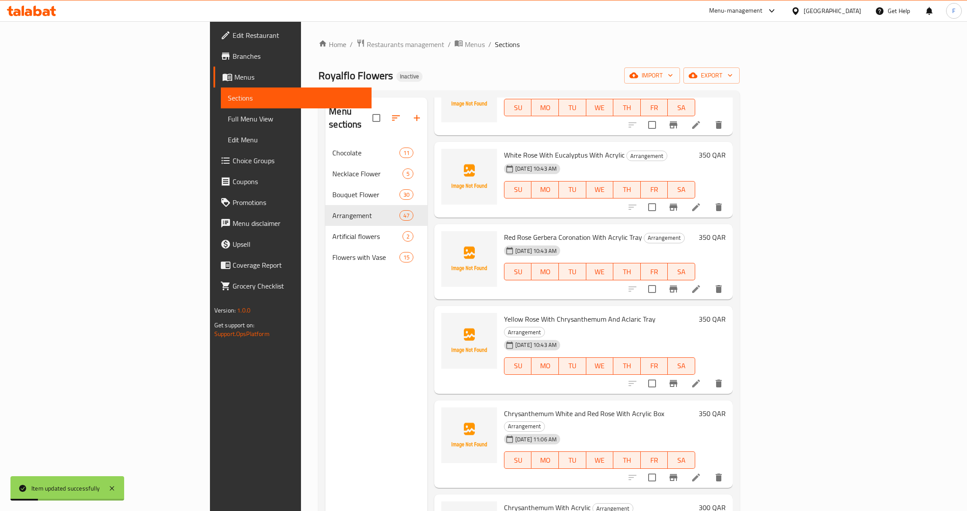
scroll to position [1051, 0]
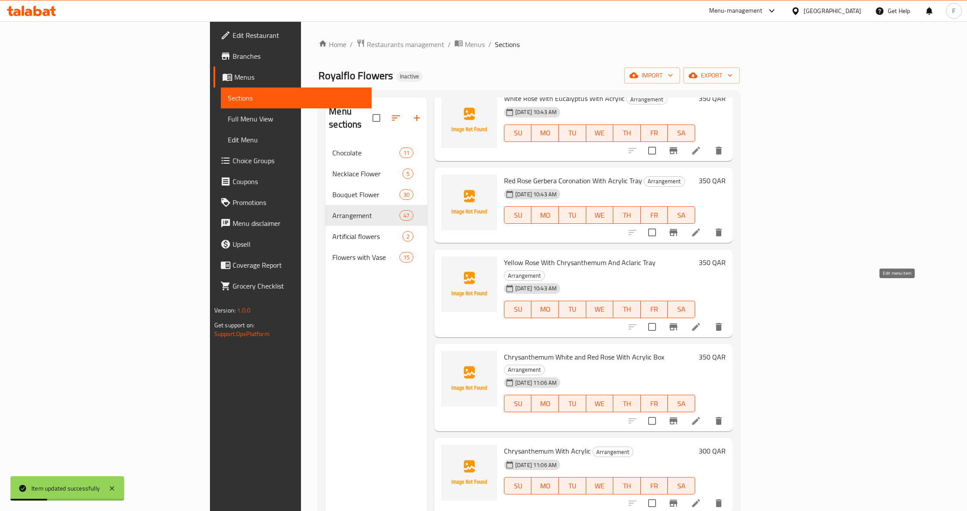
click at [701, 322] on icon at bounding box center [696, 327] width 10 height 10
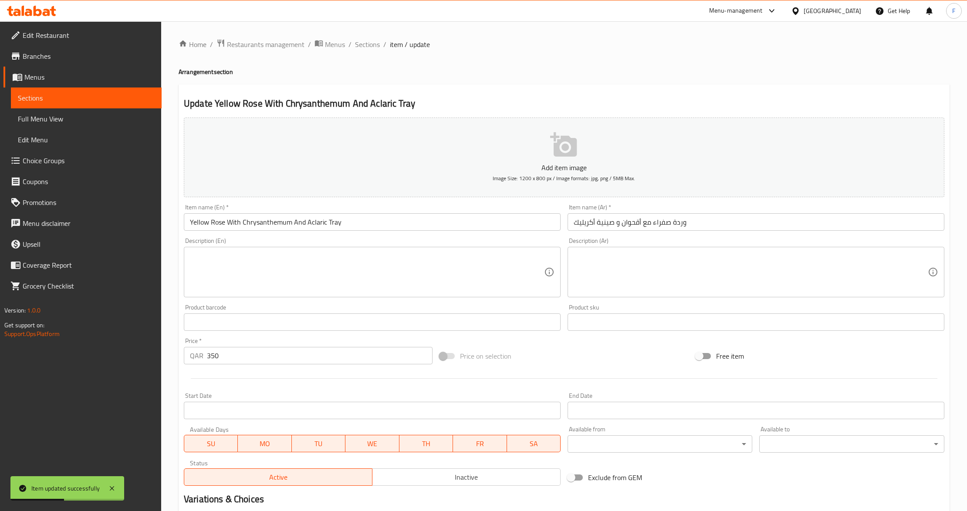
click at [312, 222] on input "Yellow Rose With Chrysanthemum And Aclaric Tray" at bounding box center [372, 221] width 377 height 17
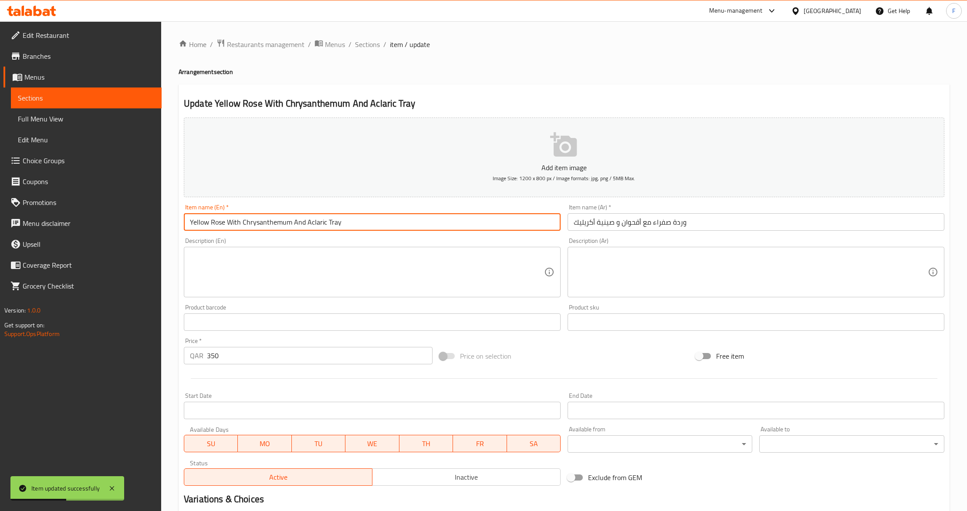
click at [312, 222] on input "Yellow Rose With Chrysanthemum And Aclaric Tray" at bounding box center [372, 221] width 377 height 17
paste input "rylic"
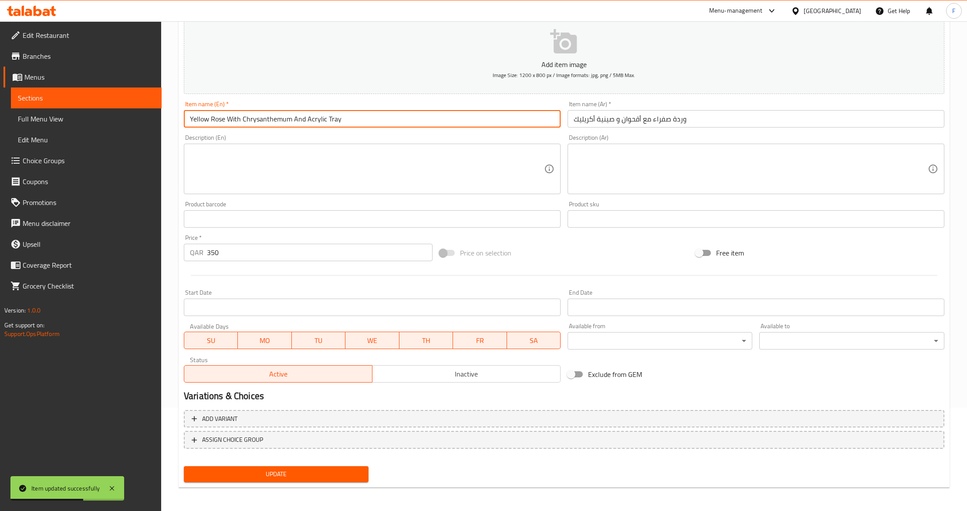
type input "Yellow Rose With Chrysanthemum And Acrylic Tray"
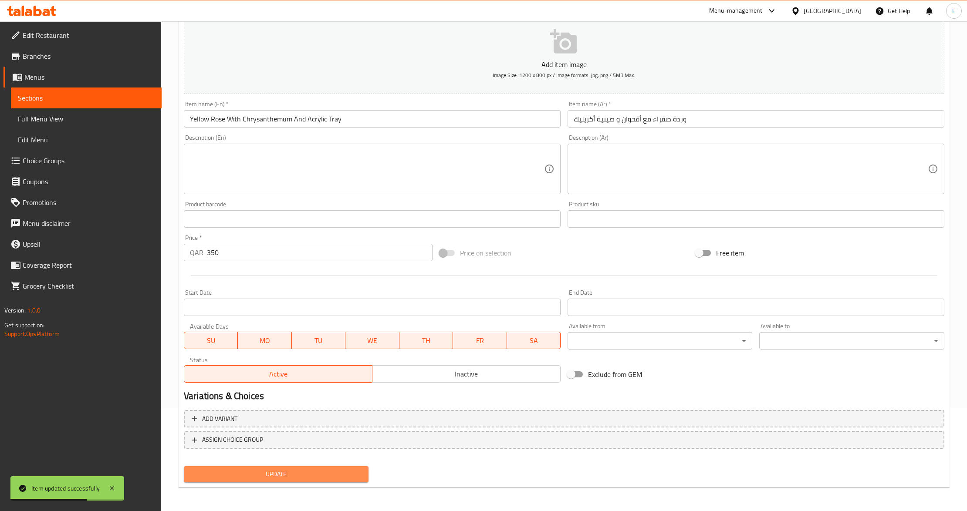
click at [236, 474] on span "Update" at bounding box center [276, 474] width 171 height 11
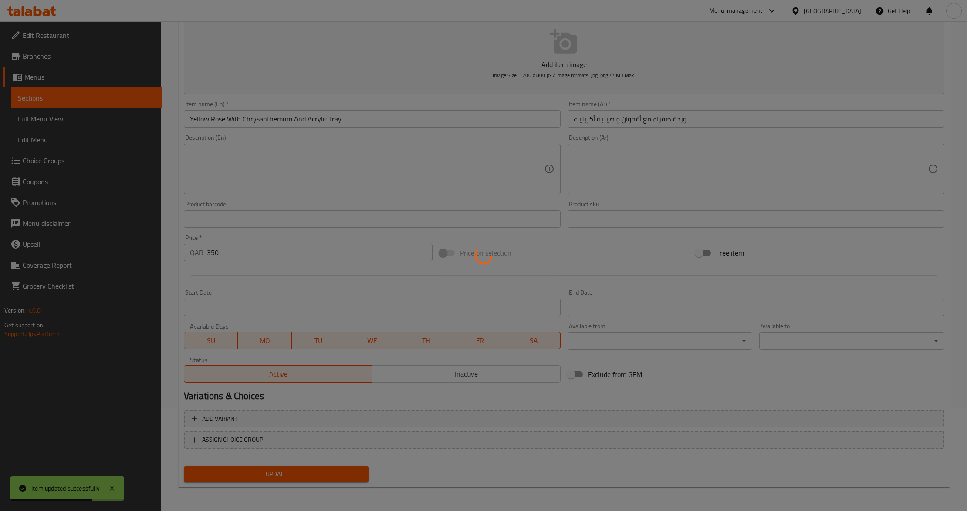
scroll to position [0, 0]
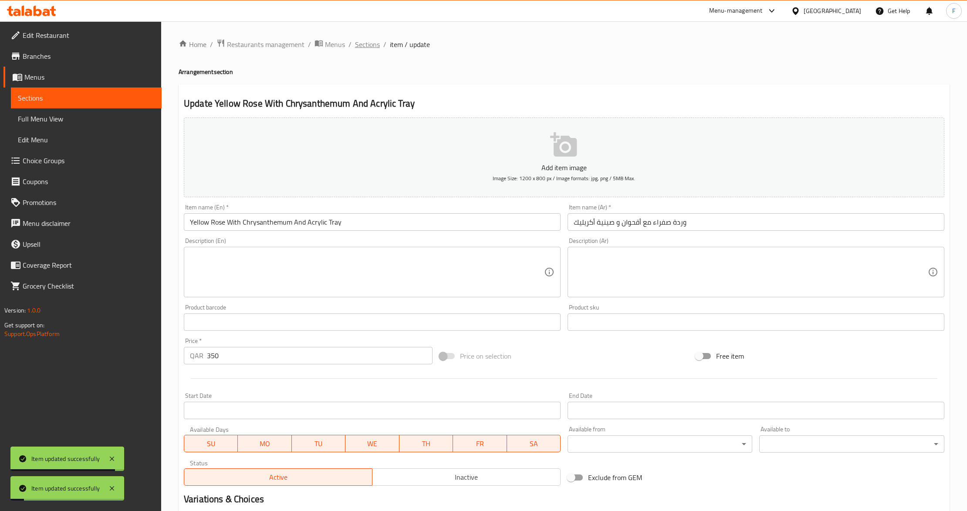
click at [370, 49] on span "Sections" at bounding box center [367, 44] width 25 height 10
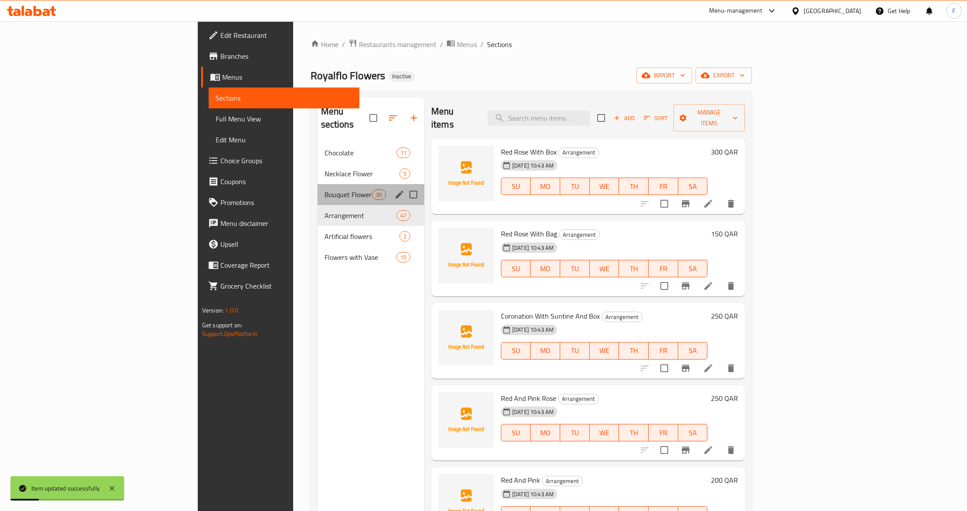
click at [317, 184] on div "Bouquet Flower 30" at bounding box center [370, 194] width 107 height 21
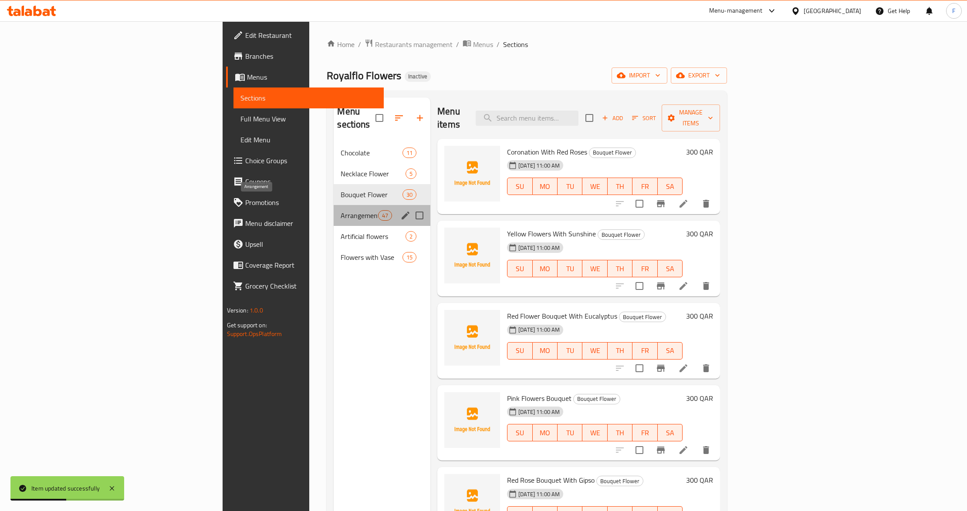
click at [340, 210] on span "Arrangement" at bounding box center [358, 215] width 37 height 10
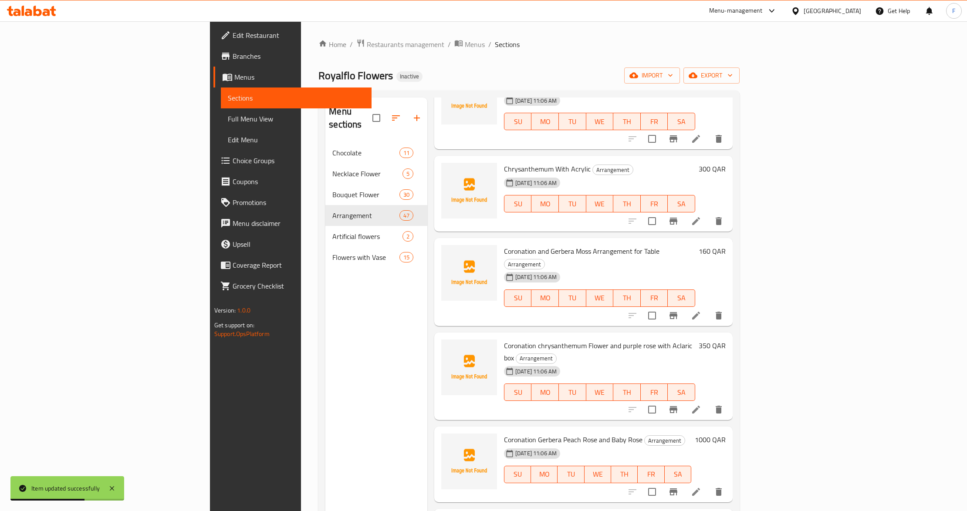
scroll to position [1438, 0]
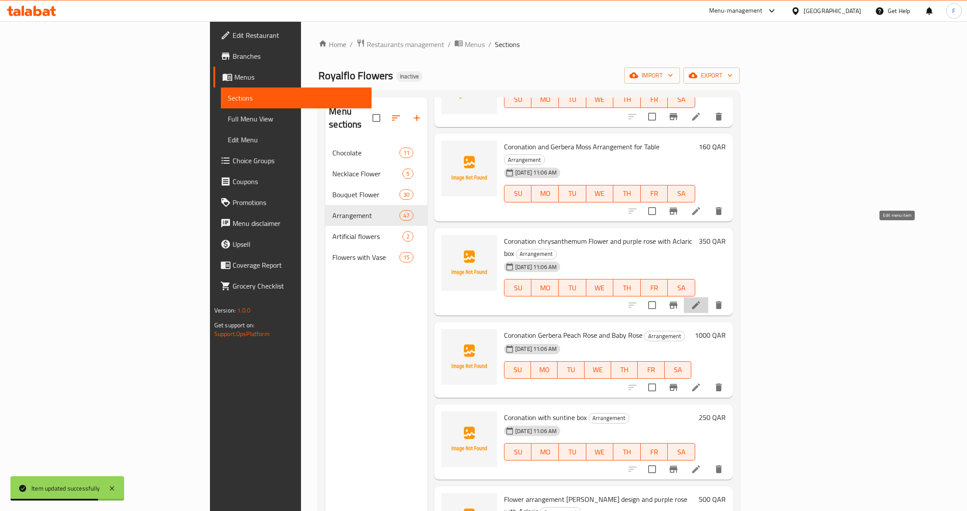
click at [700, 301] on icon at bounding box center [696, 305] width 8 height 8
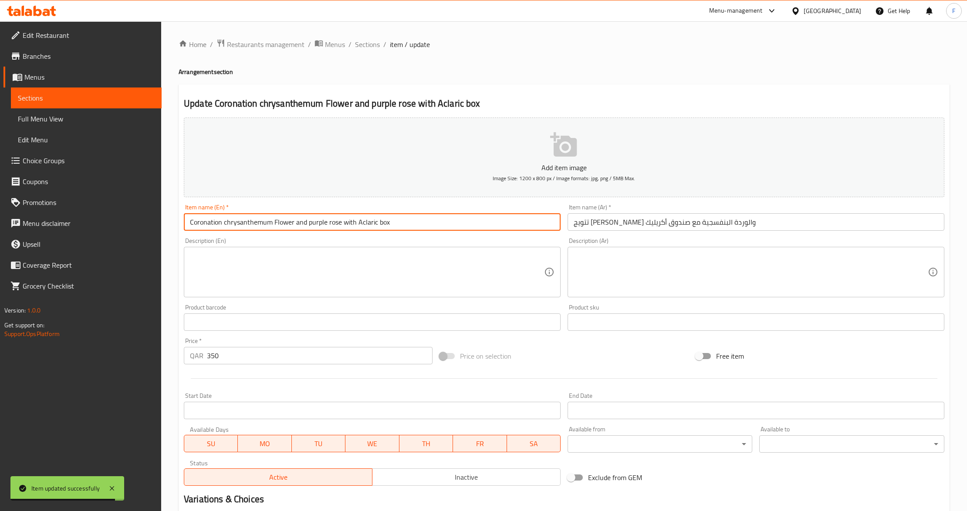
click at [361, 223] on input "Coronation chrysanthemum Flower and purple rose with Aclaric box" at bounding box center [372, 221] width 377 height 17
paste input "rylic"
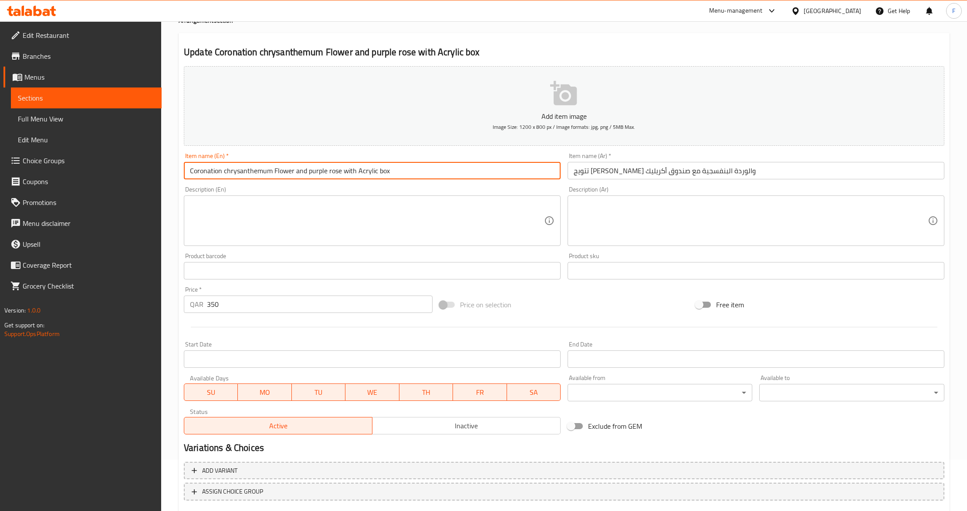
scroll to position [103, 0]
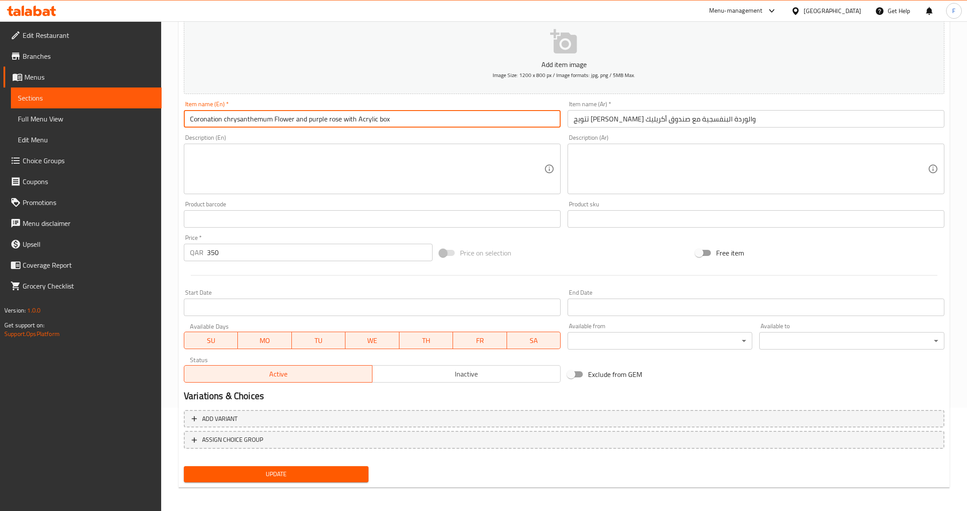
type input "Coronation chrysanthemum Flower and purple rose with Acrylic box"
click at [244, 466] on button "Update" at bounding box center [276, 474] width 185 height 16
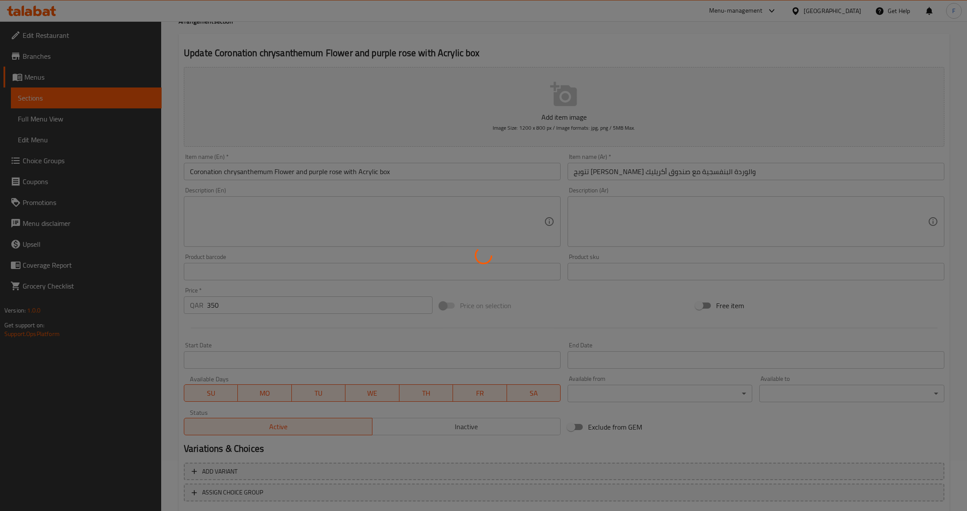
scroll to position [0, 0]
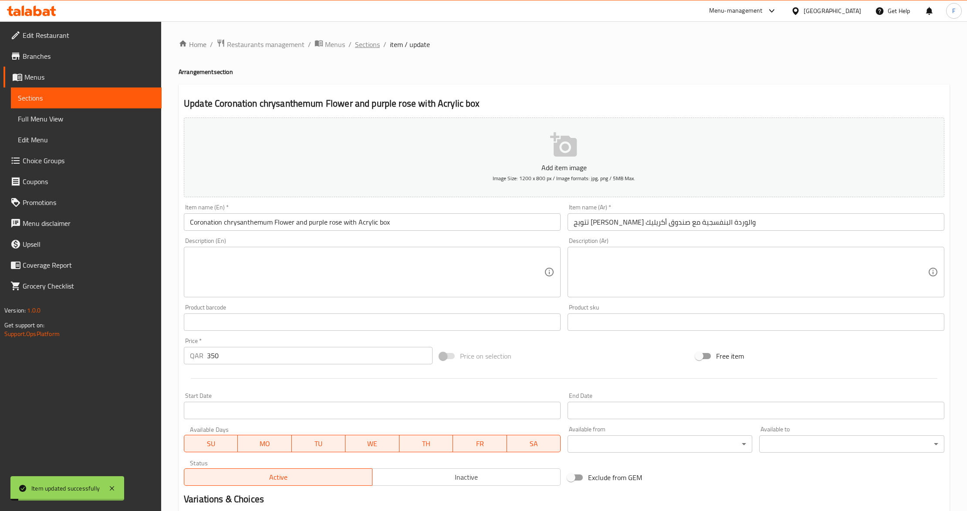
click at [365, 44] on span "Sections" at bounding box center [367, 44] width 25 height 10
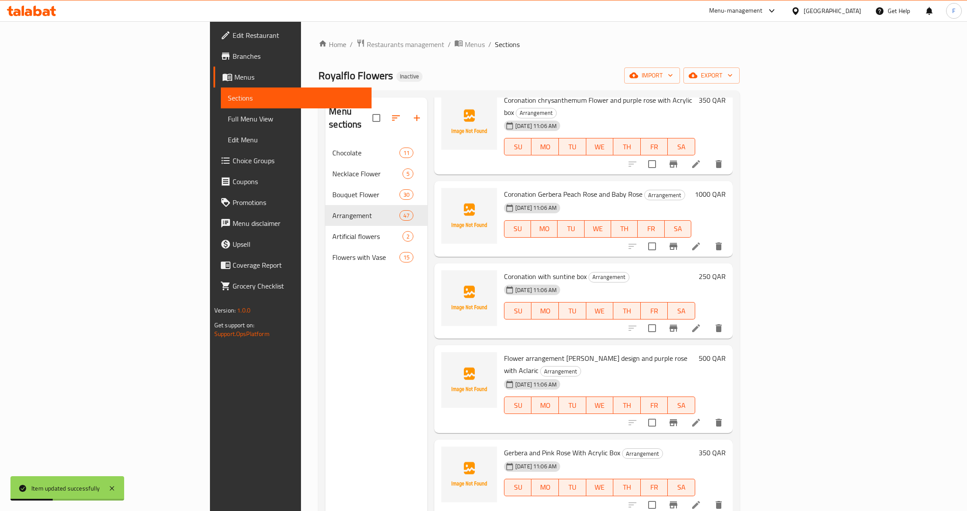
scroll to position [1684, 0]
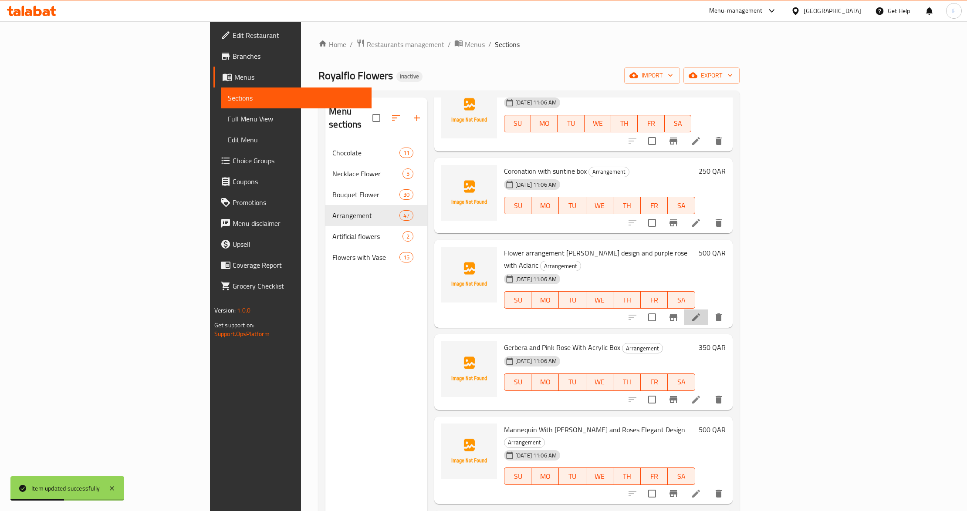
click at [708, 310] on li at bounding box center [696, 318] width 24 height 16
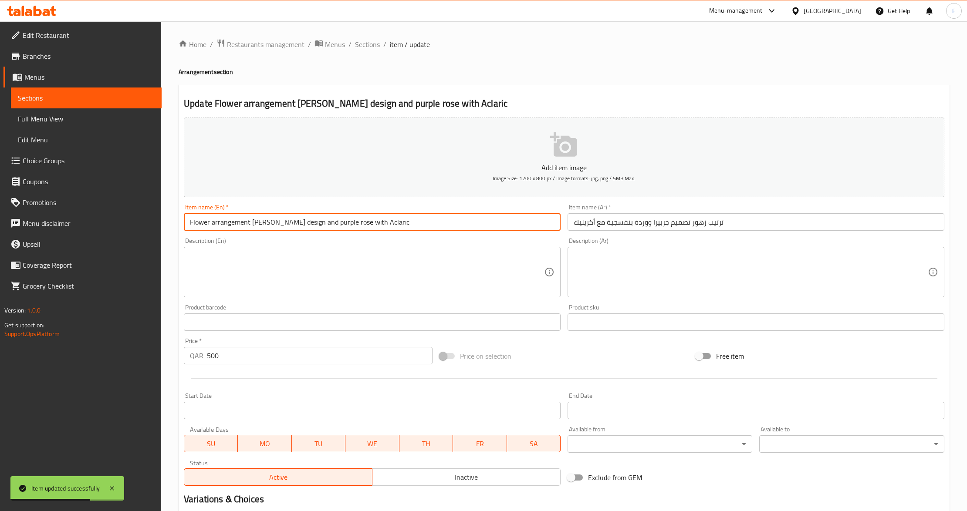
click at [364, 220] on input "Flower arrangement [PERSON_NAME] design and purple rose with Aclaric" at bounding box center [372, 221] width 377 height 17
paste input "ryl"
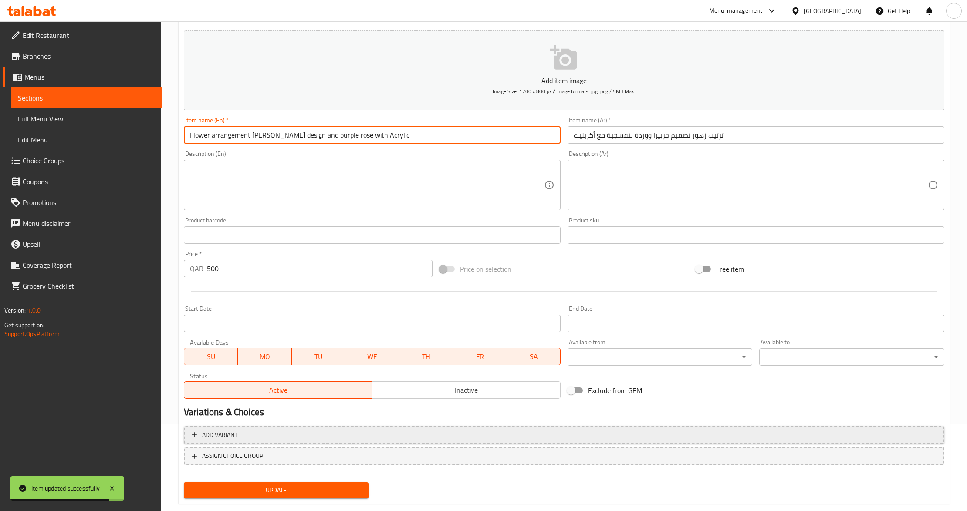
scroll to position [103, 0]
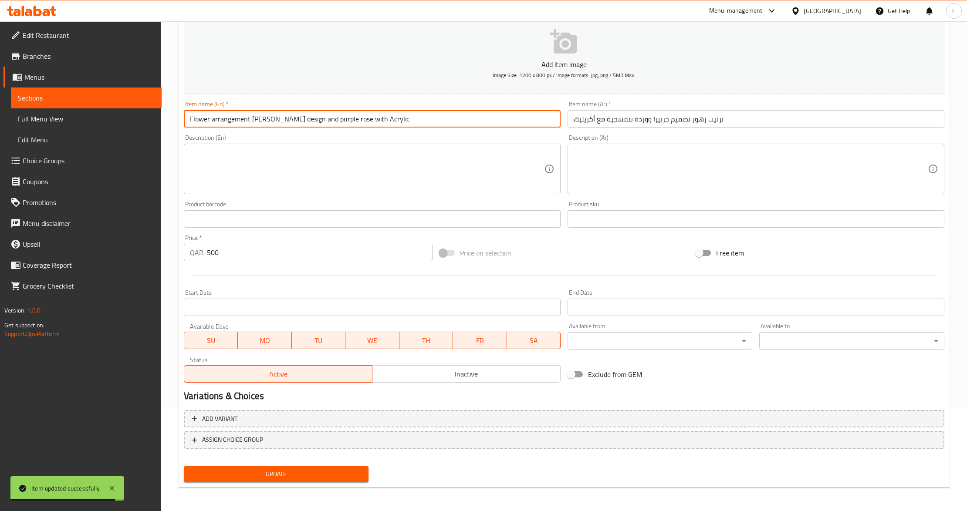
type input "Flower arrangement [PERSON_NAME] design and purple rose with Acrylic"
click at [267, 472] on span "Update" at bounding box center [276, 474] width 171 height 11
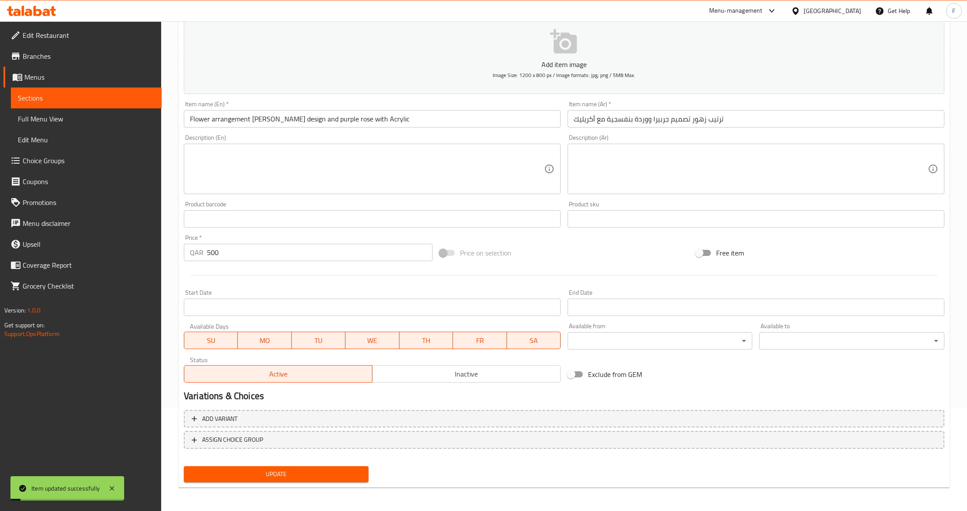
click at [360, 123] on input "Flower arrangement [PERSON_NAME] design and purple rose with Acrylic" at bounding box center [372, 118] width 377 height 17
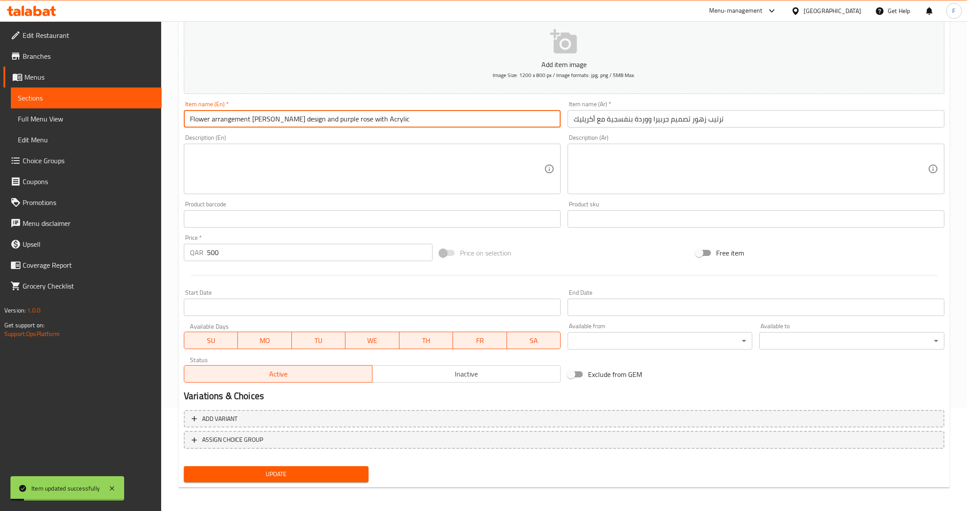
click at [360, 123] on input "Flower arrangement [PERSON_NAME] design and purple rose with Acrylic" at bounding box center [372, 118] width 377 height 17
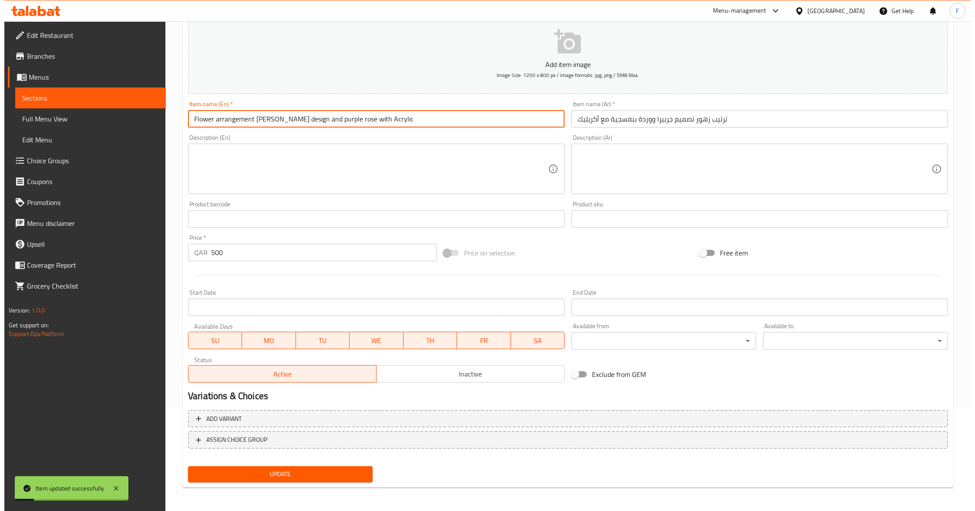
scroll to position [0, 0]
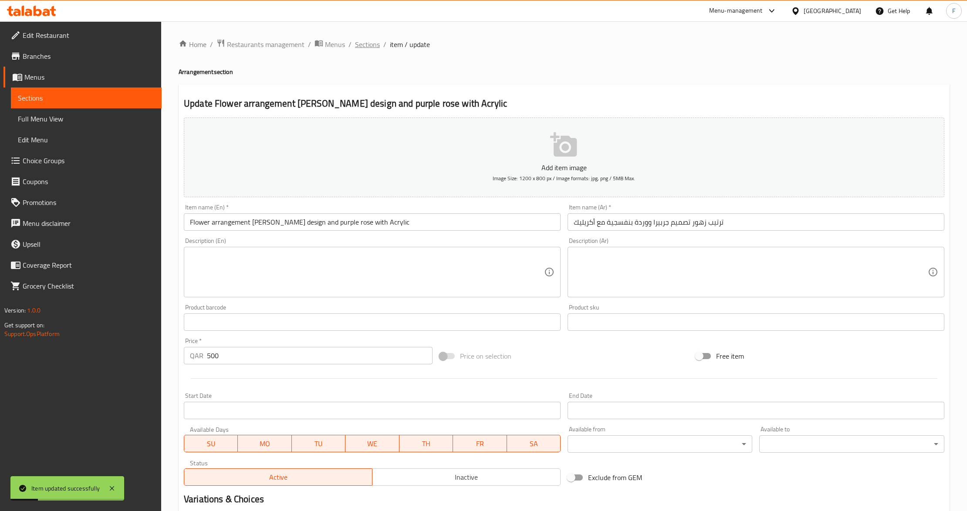
click at [360, 45] on span "Sections" at bounding box center [367, 44] width 25 height 10
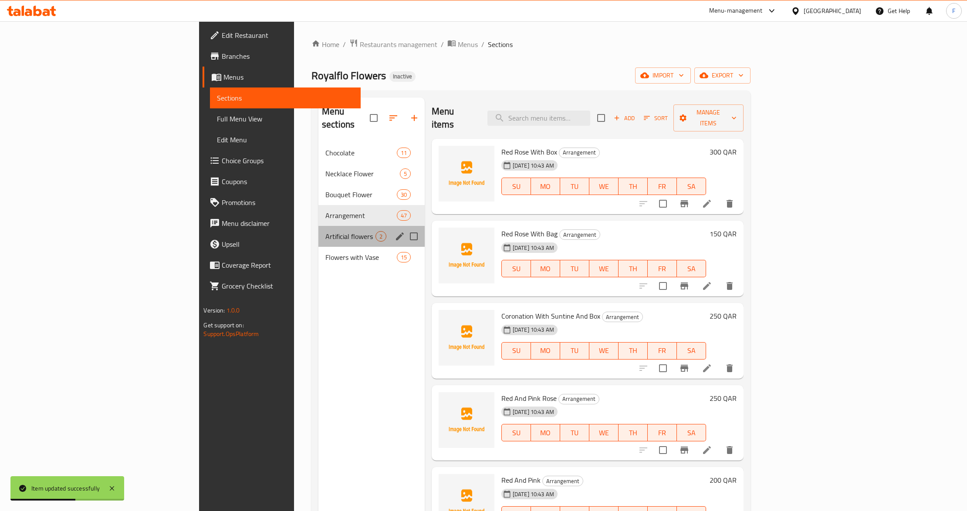
click at [318, 226] on div "Artificial flowers 2" at bounding box center [371, 236] width 106 height 21
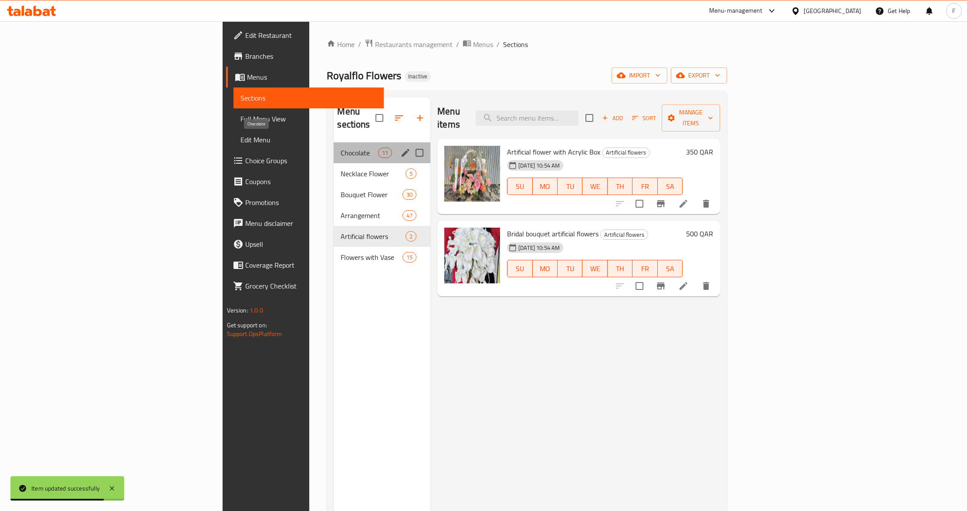
click at [340, 148] on span "Chocolate" at bounding box center [358, 153] width 37 height 10
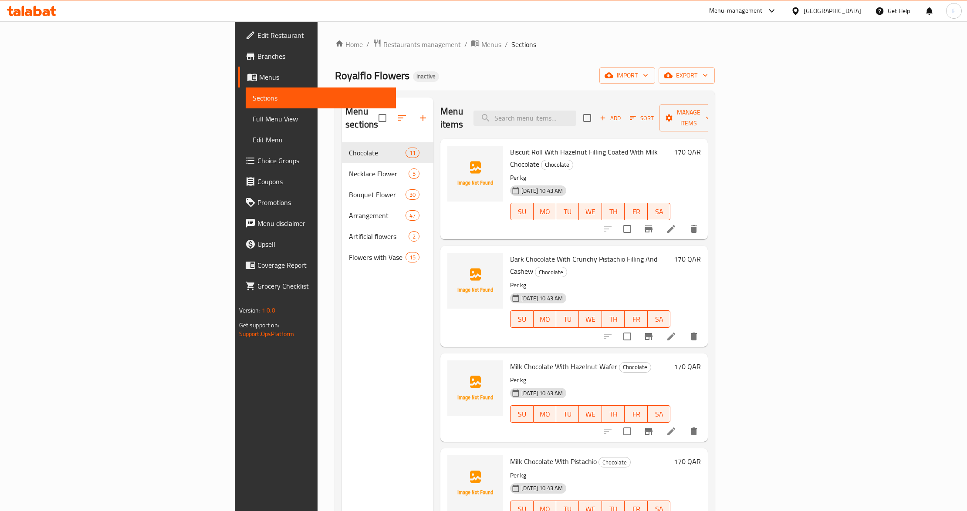
click at [253, 117] on span "Full Menu View" at bounding box center [321, 119] width 137 height 10
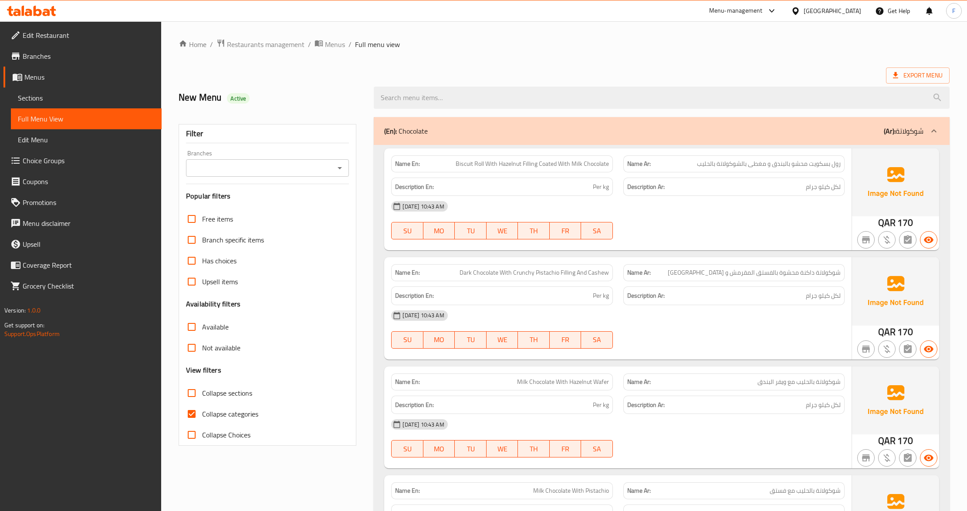
click at [272, 173] on input "Branches" at bounding box center [260, 168] width 143 height 12
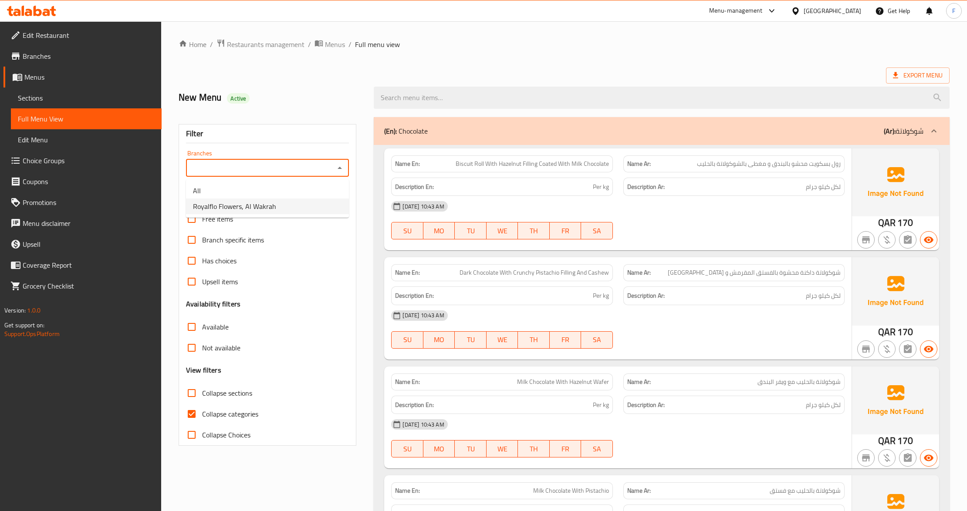
click at [273, 208] on span "Royalflo Flowers, Al Wakrah" at bounding box center [234, 206] width 83 height 10
type input "Royalflo Flowers, Al Wakrah"
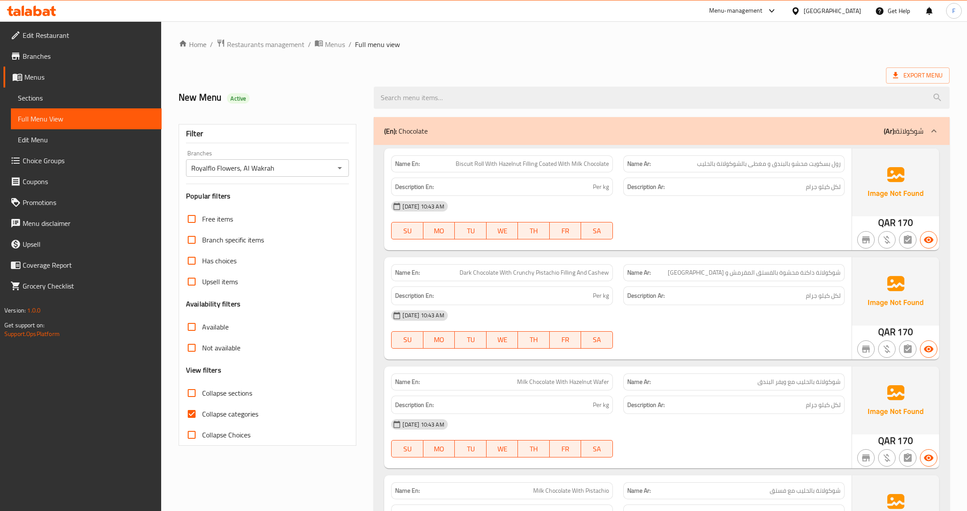
click at [217, 406] on label "Collapse categories" at bounding box center [219, 414] width 77 height 21
click at [202, 406] on input "Collapse categories" at bounding box center [191, 414] width 21 height 21
checkbox input "false"
click at [330, 44] on span "Menus" at bounding box center [335, 44] width 20 height 10
